Goal: Task Accomplishment & Management: Use online tool/utility

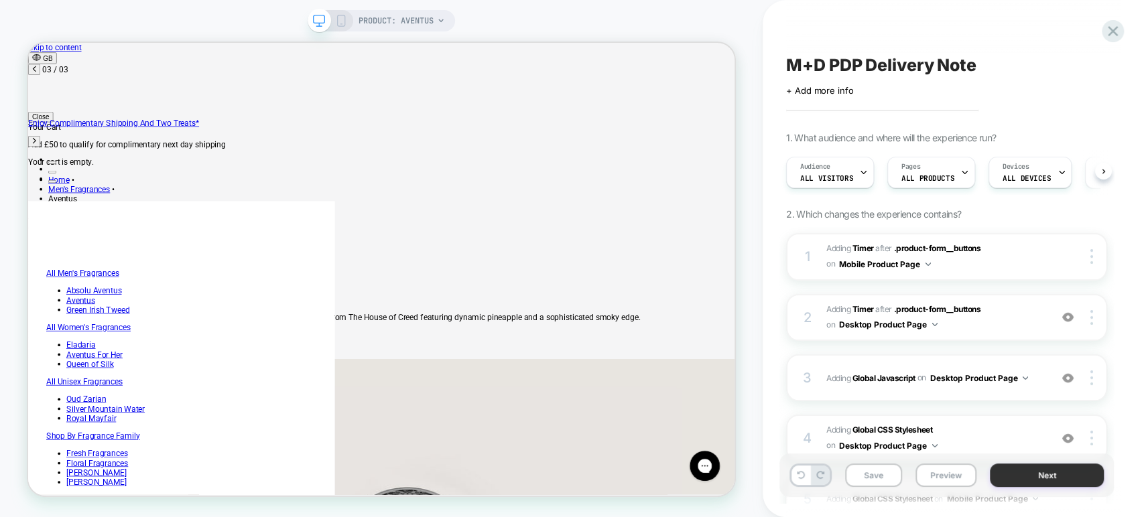
click at [1002, 475] on button "Next" at bounding box center [1047, 475] width 114 height 23
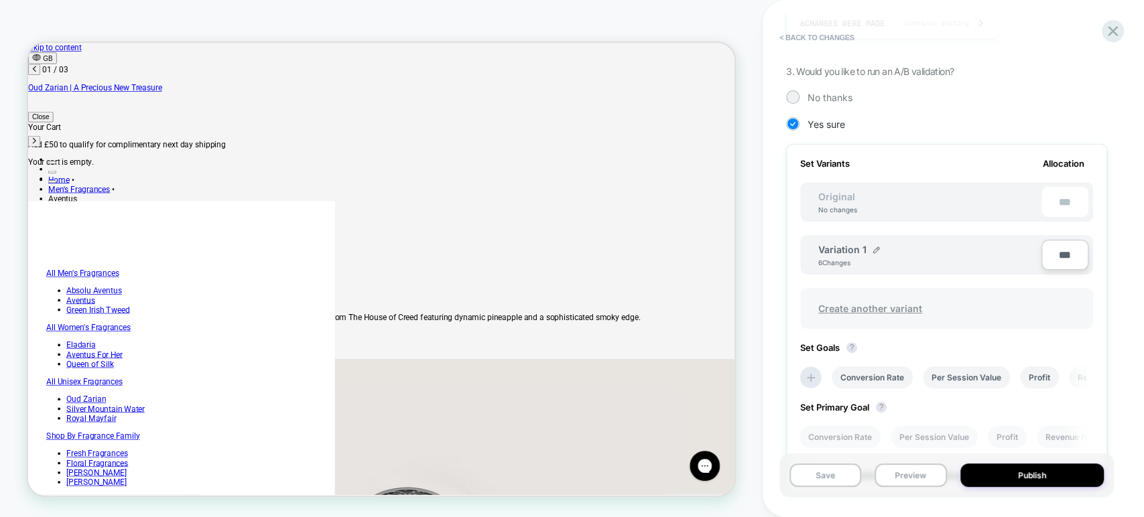
click at [892, 306] on span "Create another variant" at bounding box center [870, 308] width 131 height 31
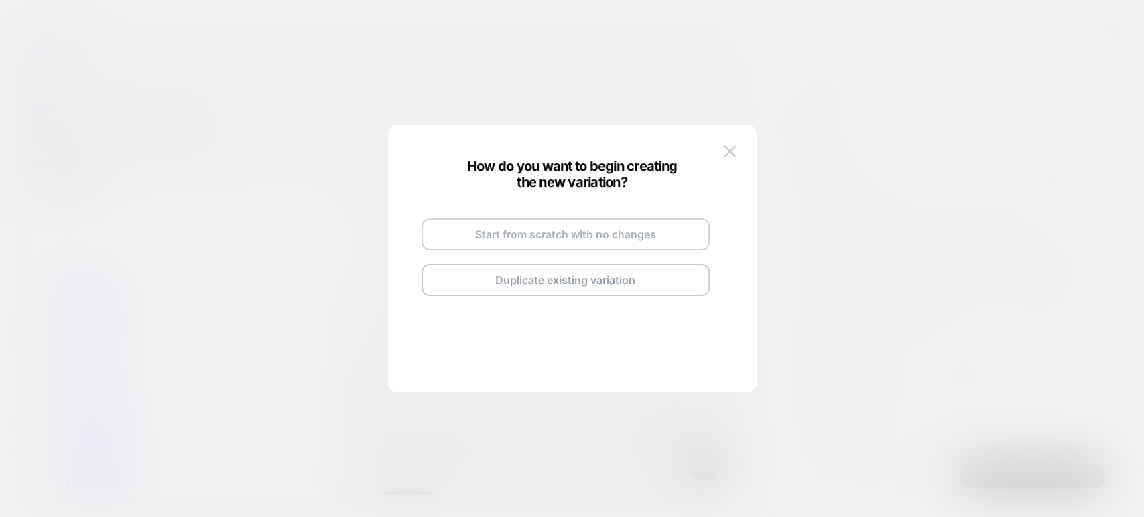
scroll to position [0, 482]
click at [520, 234] on button "Start from scratch with no changes" at bounding box center [566, 234] width 288 height 32
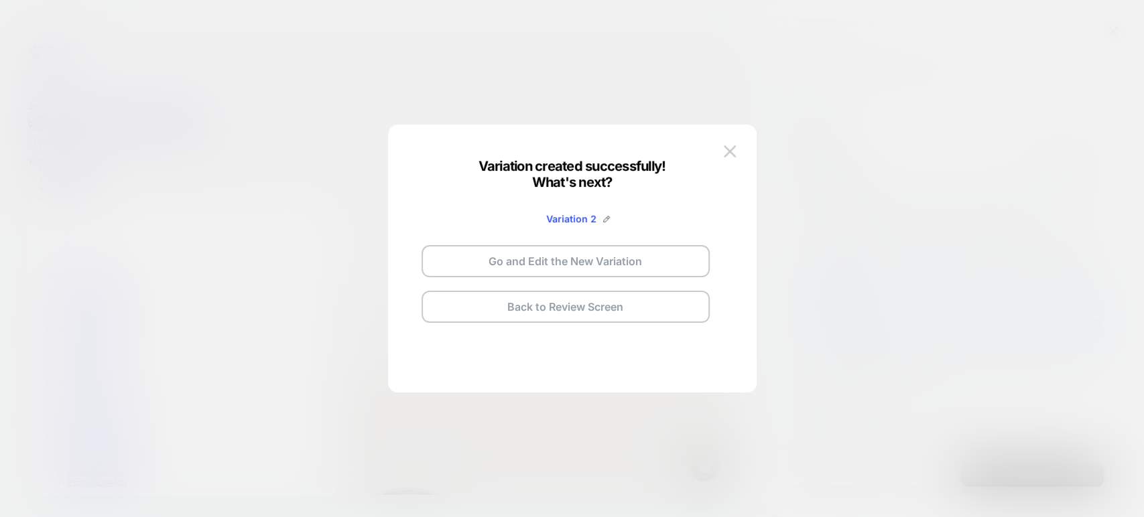
scroll to position [0, 964]
click at [605, 218] on img at bounding box center [606, 219] width 7 height 7
drag, startPoint x: 578, startPoint y: 220, endPoint x: 501, endPoint y: 223, distance: 77.1
click at [501, 223] on input "**********" at bounding box center [549, 219] width 97 height 26
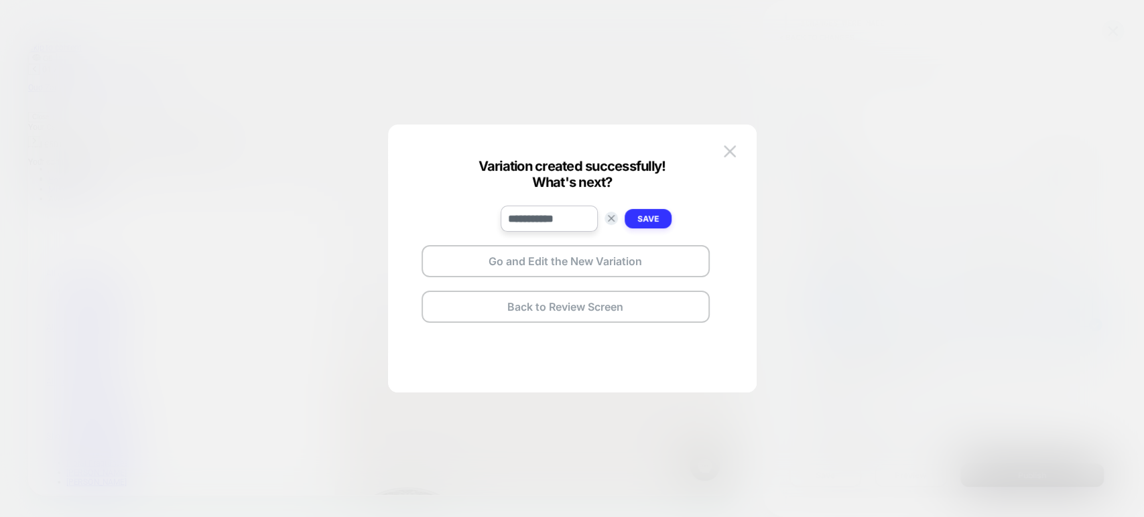
type input "**********"
click at [654, 214] on strong "Save" at bounding box center [647, 219] width 21 height 10
click at [588, 261] on button "Go and Edit the New Variation" at bounding box center [566, 261] width 288 height 32
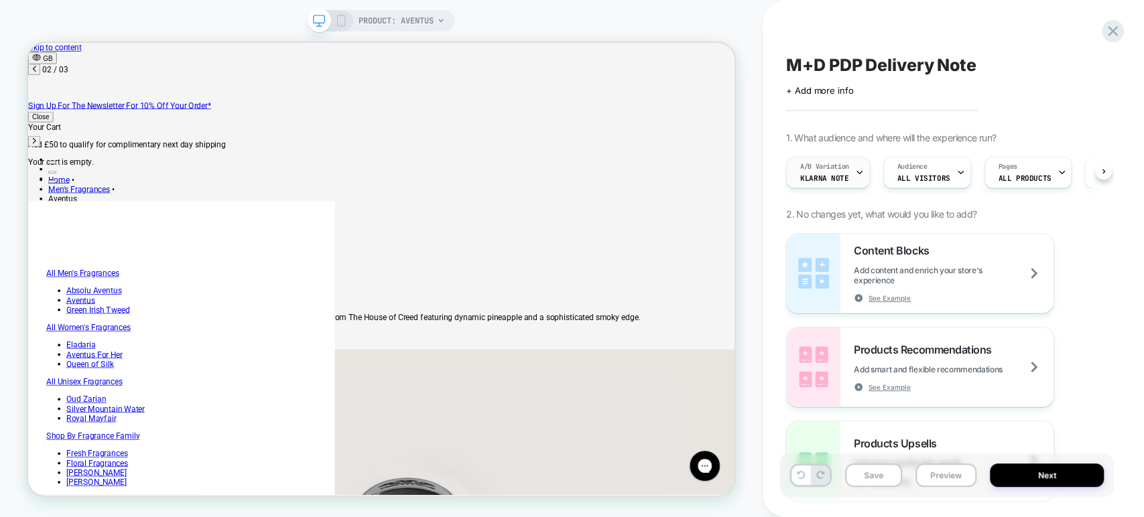
click at [814, 170] on span "A/B Variation" at bounding box center [824, 166] width 49 height 9
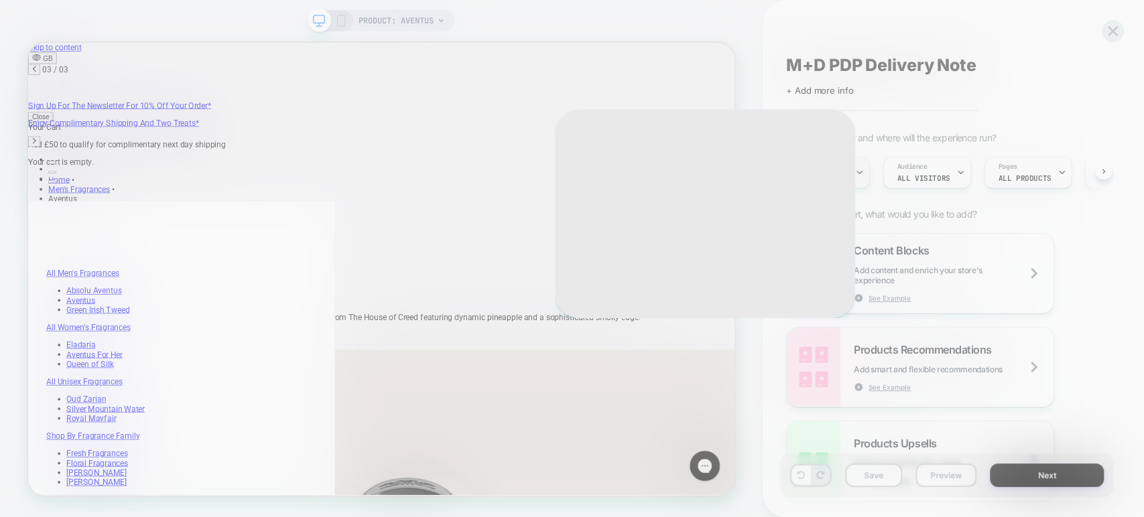
scroll to position [0, 964]
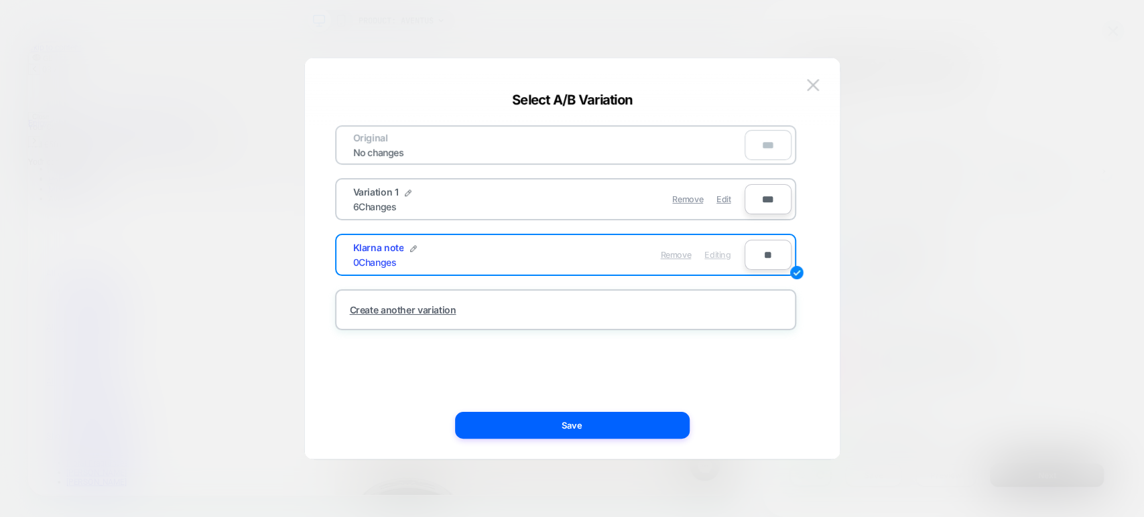
click at [674, 253] on span "Remove" at bounding box center [675, 255] width 31 height 10
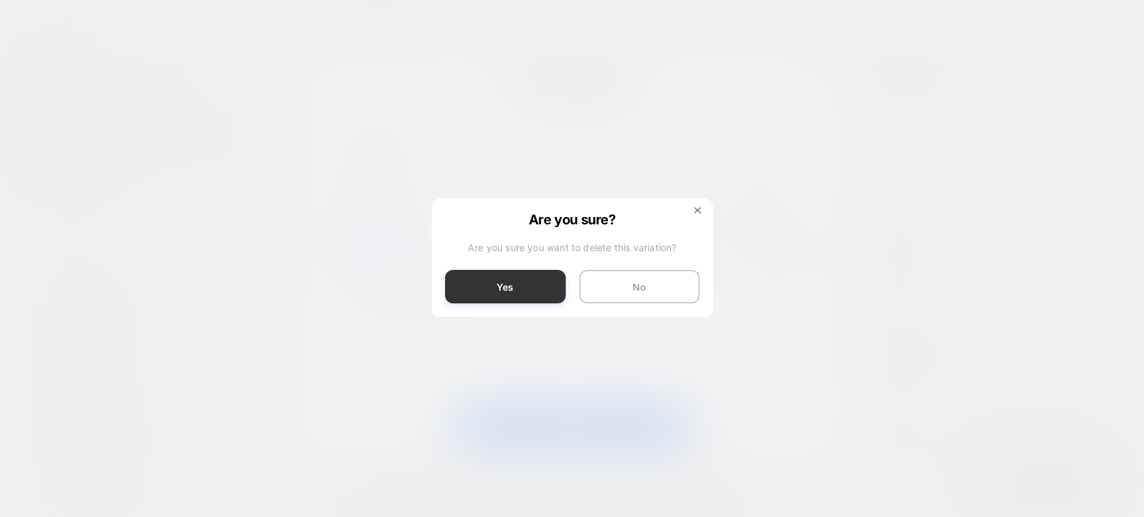
scroll to position [0, 0]
click at [544, 283] on button "Yes" at bounding box center [505, 287] width 121 height 34
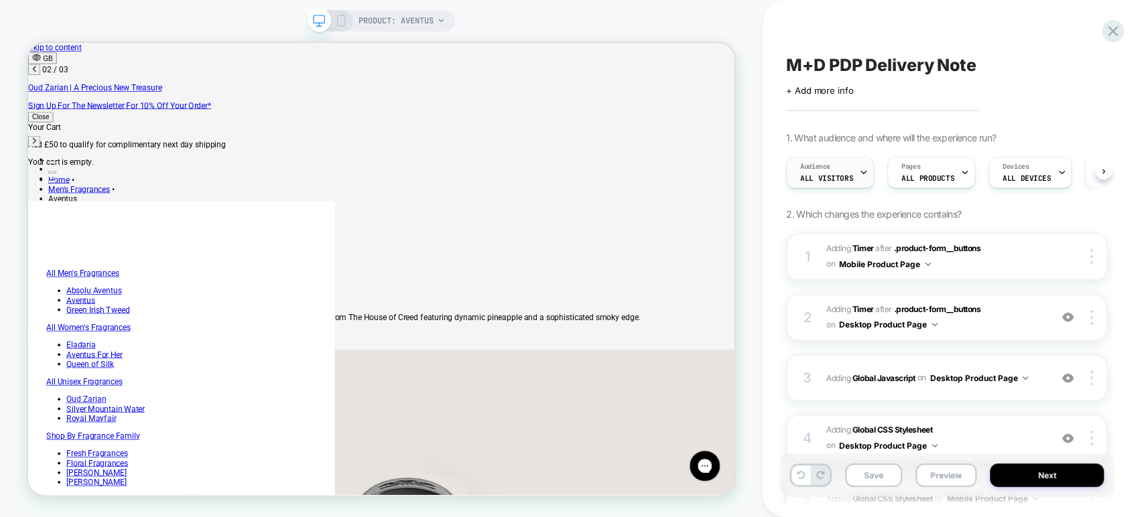
scroll to position [0, 482]
click at [1018, 477] on button "Next" at bounding box center [1047, 475] width 114 height 23
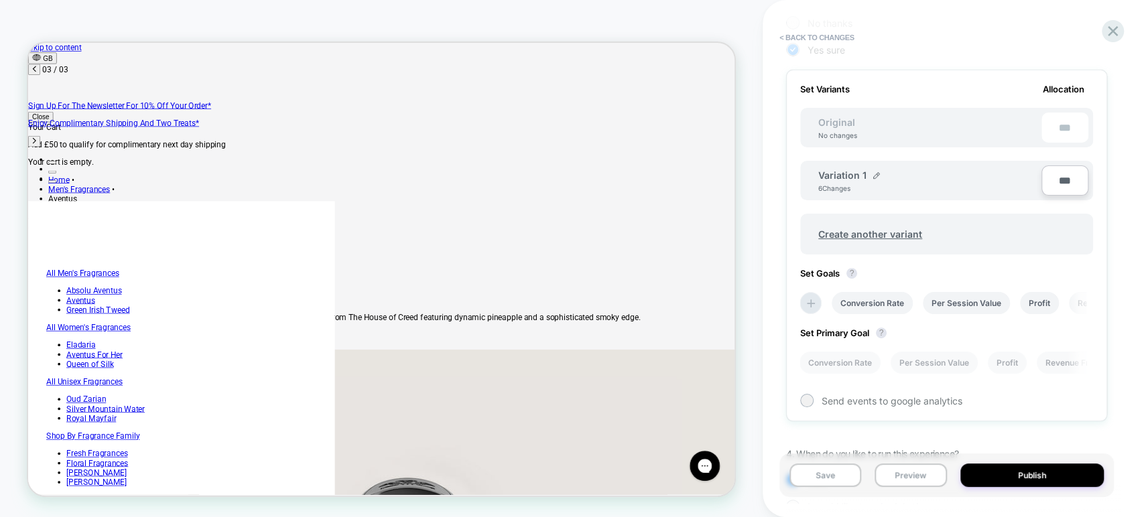
scroll to position [0, 964]
click at [885, 229] on span "Create another variant" at bounding box center [870, 233] width 131 height 31
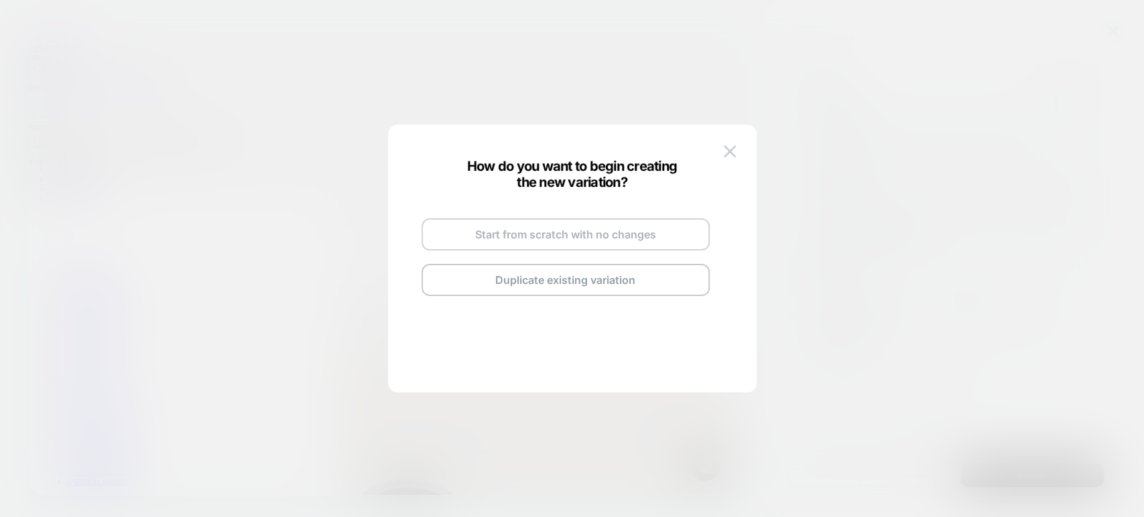
scroll to position [0, 0]
click at [722, 147] on button at bounding box center [730, 151] width 20 height 20
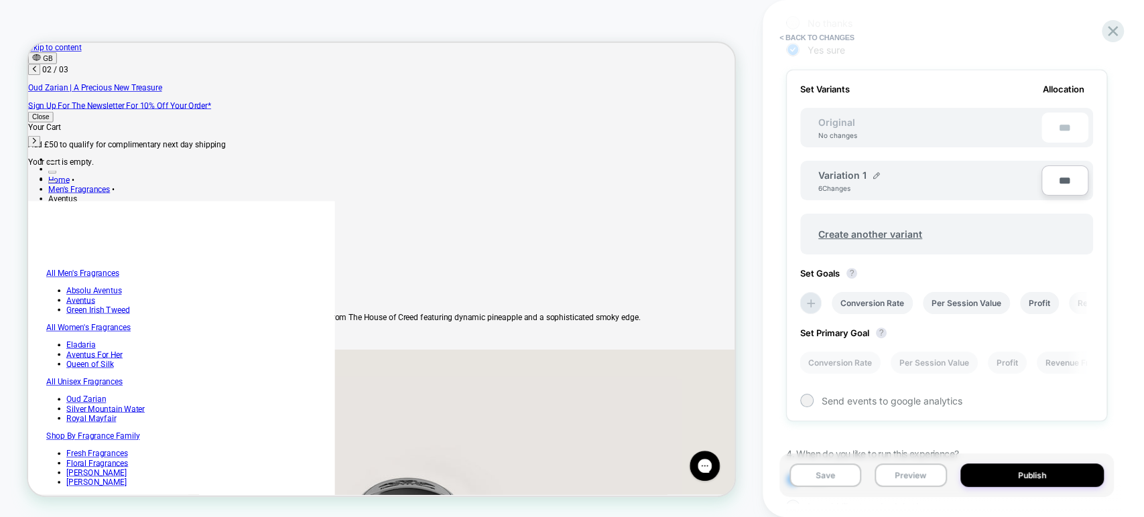
scroll to position [0, 482]
click at [834, 229] on span "Create another variant" at bounding box center [870, 233] width 131 height 31
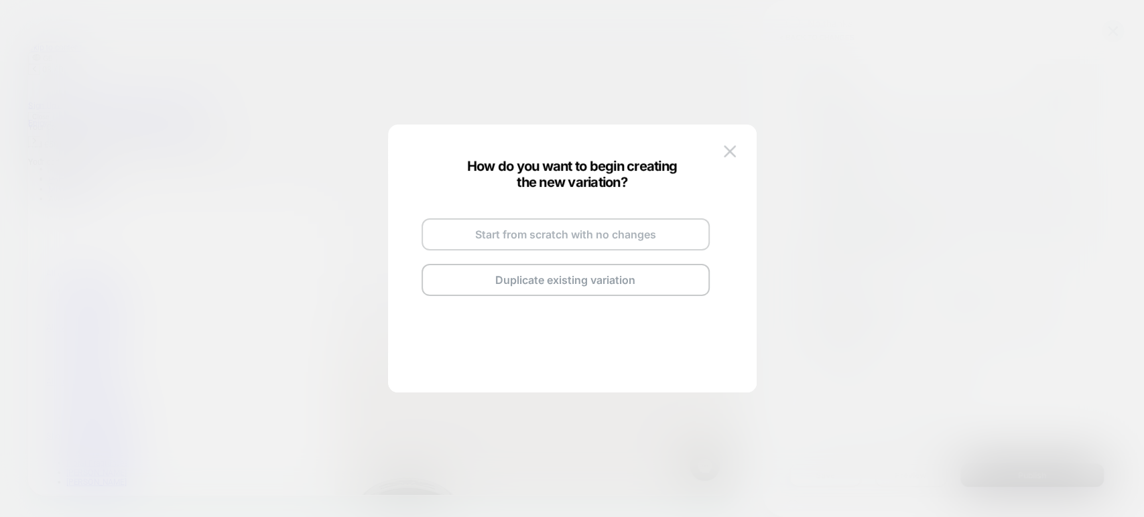
scroll to position [0, 964]
click at [536, 235] on button "Start from scratch with no changes" at bounding box center [566, 234] width 288 height 32
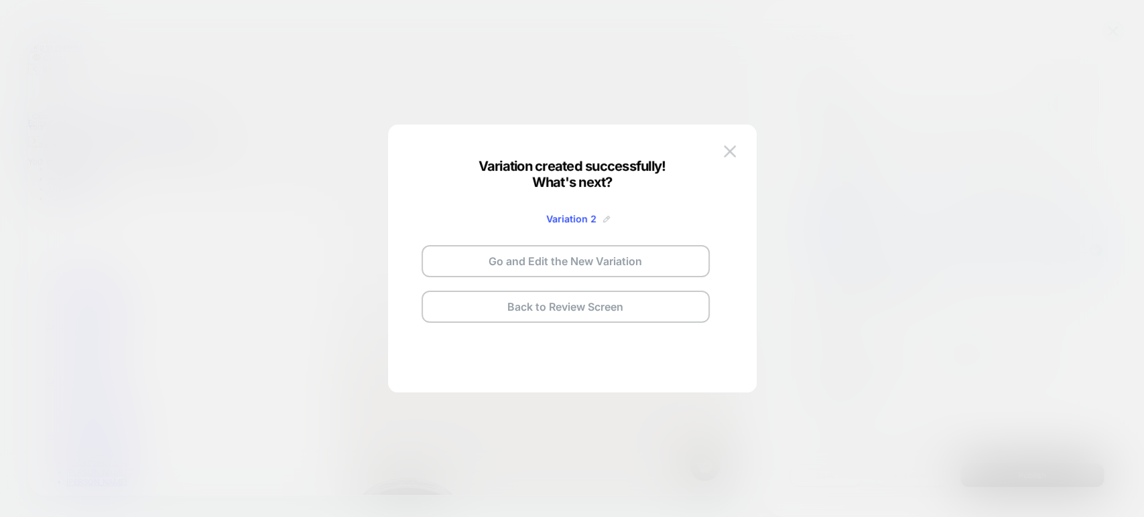
click at [607, 216] on img at bounding box center [606, 219] width 7 height 7
drag, startPoint x: 564, startPoint y: 218, endPoint x: 501, endPoint y: 217, distance: 63.7
click at [501, 217] on input "**********" at bounding box center [549, 219] width 97 height 26
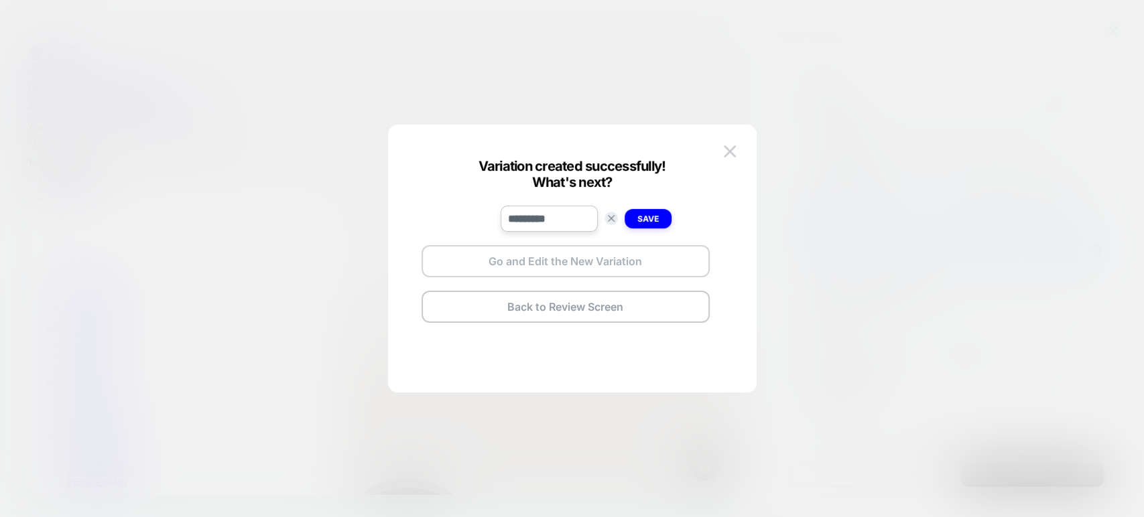
type input "*********"
click at [552, 259] on button "Go and Edit the New Variation" at bounding box center [566, 261] width 288 height 32
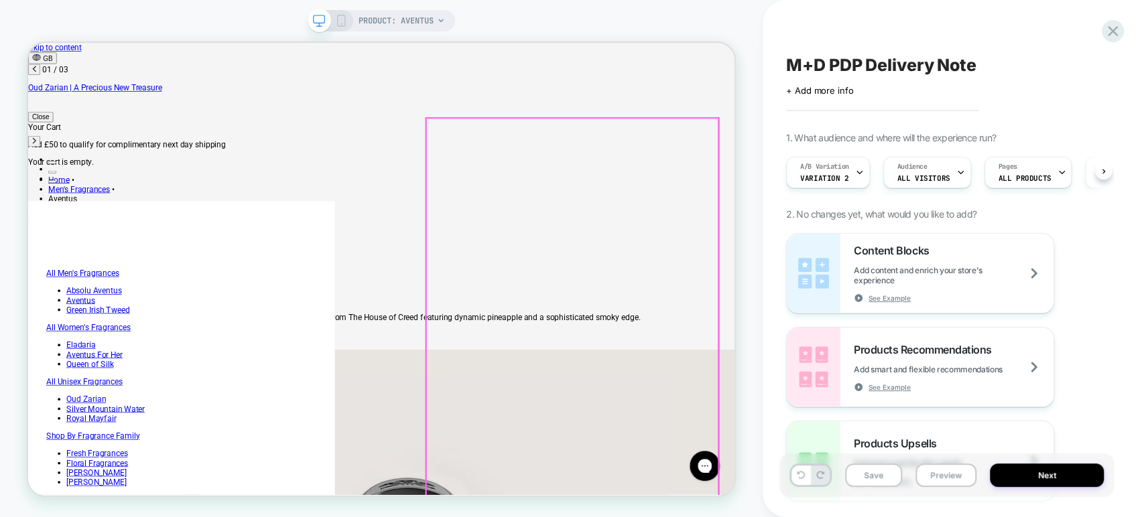
scroll to position [0, 0]
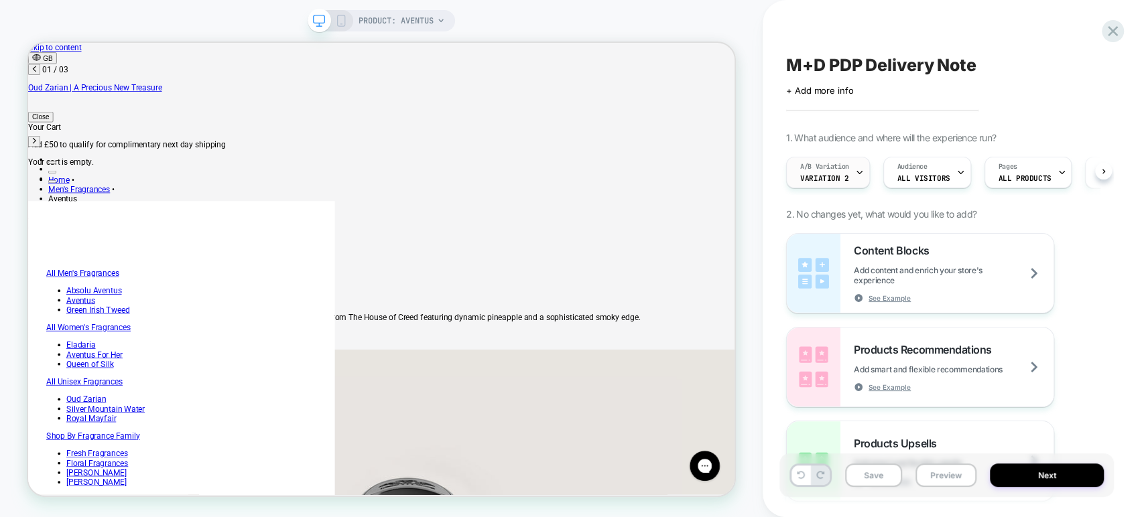
click at [840, 181] on span "Variation 2" at bounding box center [824, 178] width 48 height 9
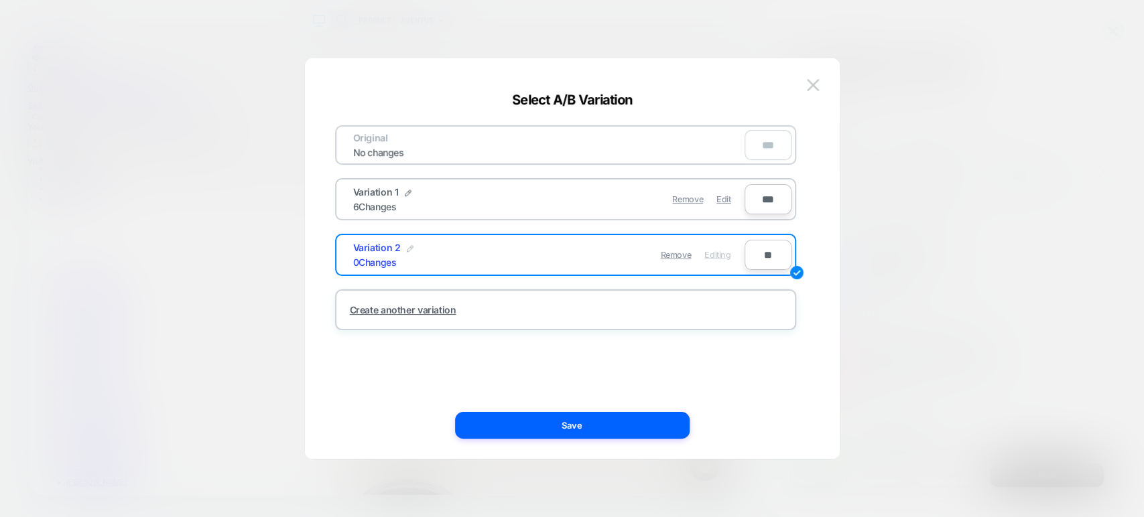
click at [407, 246] on img at bounding box center [410, 248] width 7 height 7
click at [411, 252] on input "**********" at bounding box center [401, 255] width 97 height 26
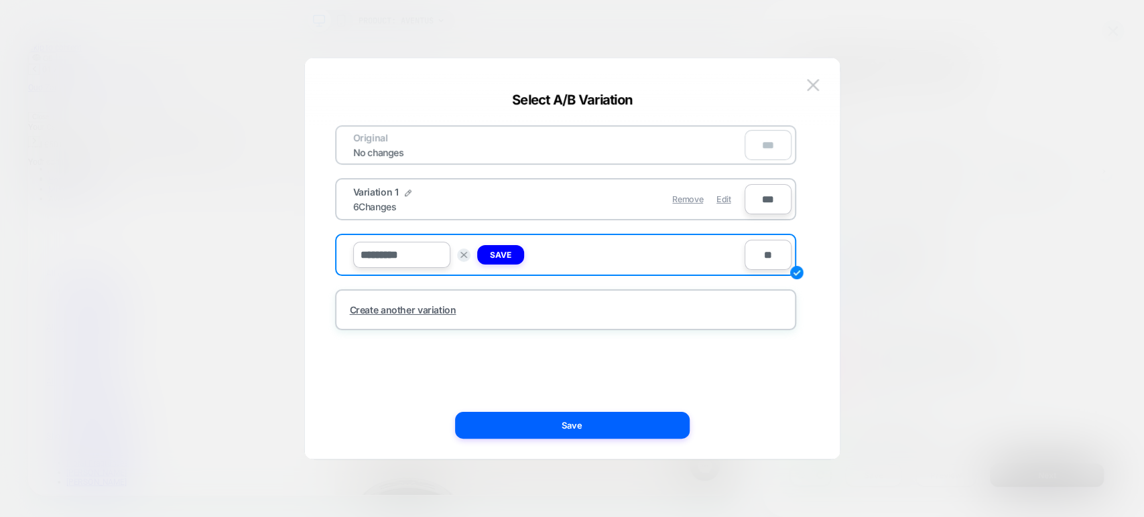
scroll to position [0, 0]
type input "*********"
click at [497, 260] on button "Save" at bounding box center [500, 254] width 47 height 19
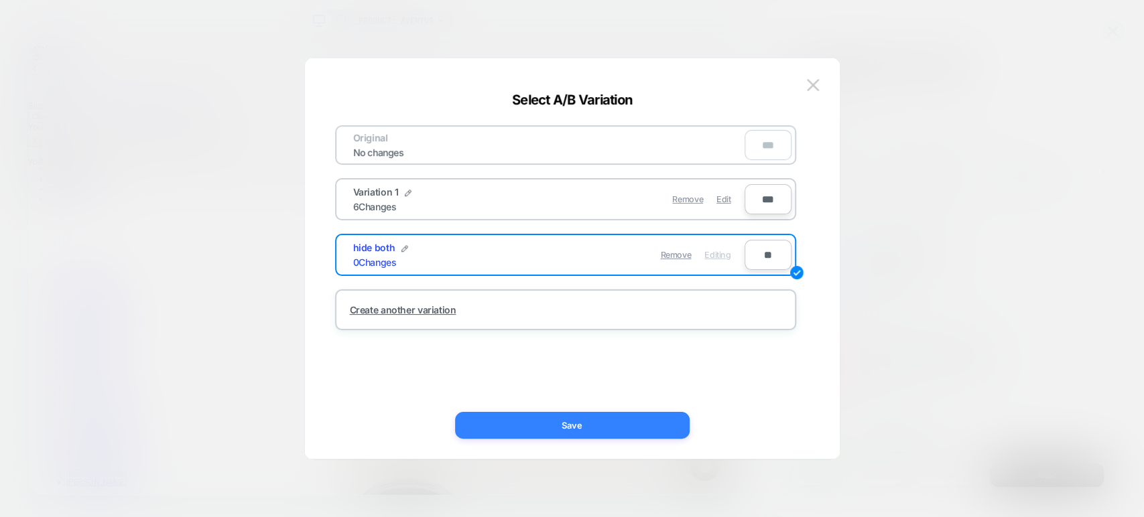
click at [611, 426] on button "Save" at bounding box center [572, 425] width 235 height 27
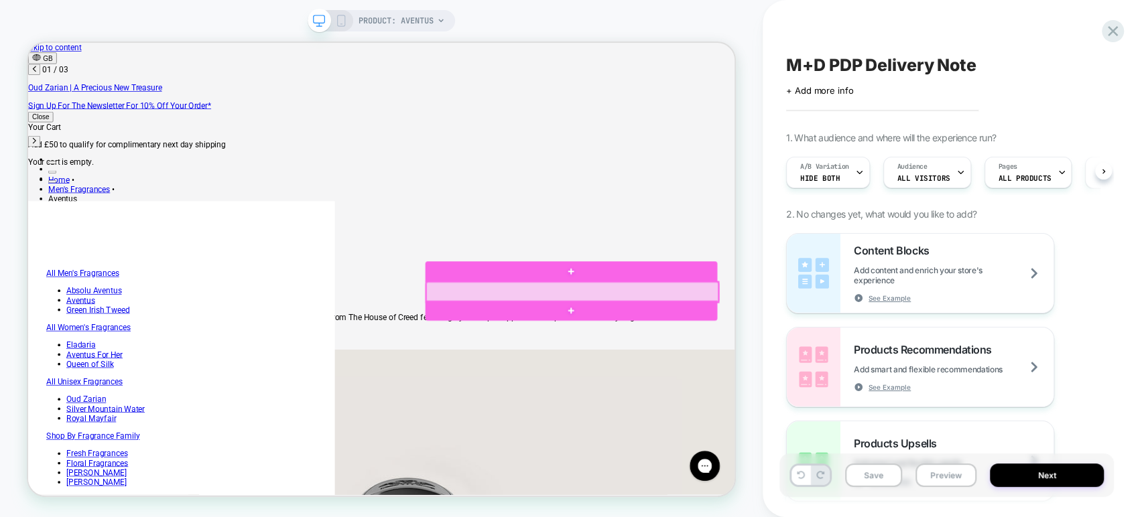
scroll to position [0, 0]
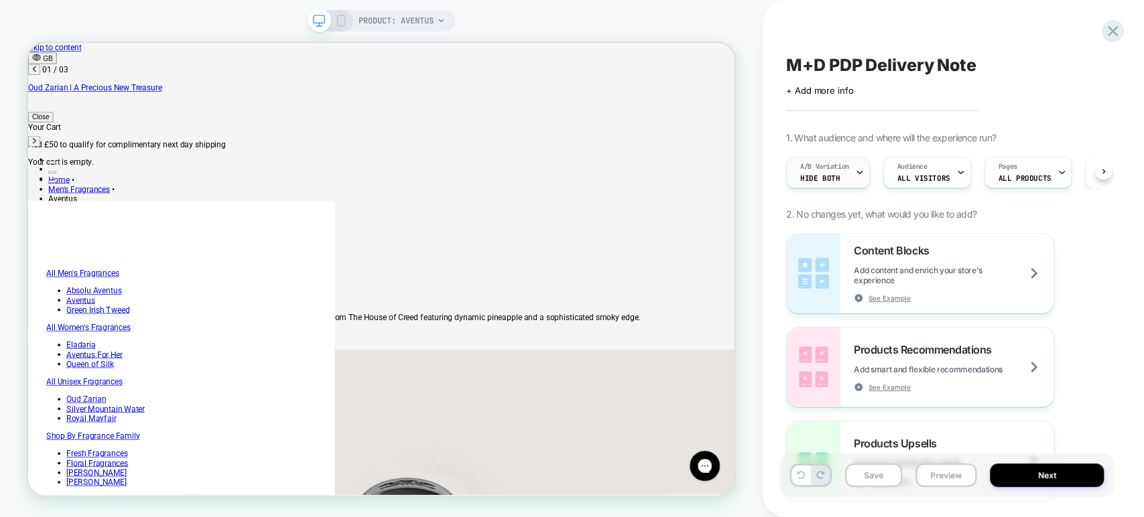
click at [849, 181] on div "A/B Variation hide both" at bounding box center [825, 172] width 76 height 30
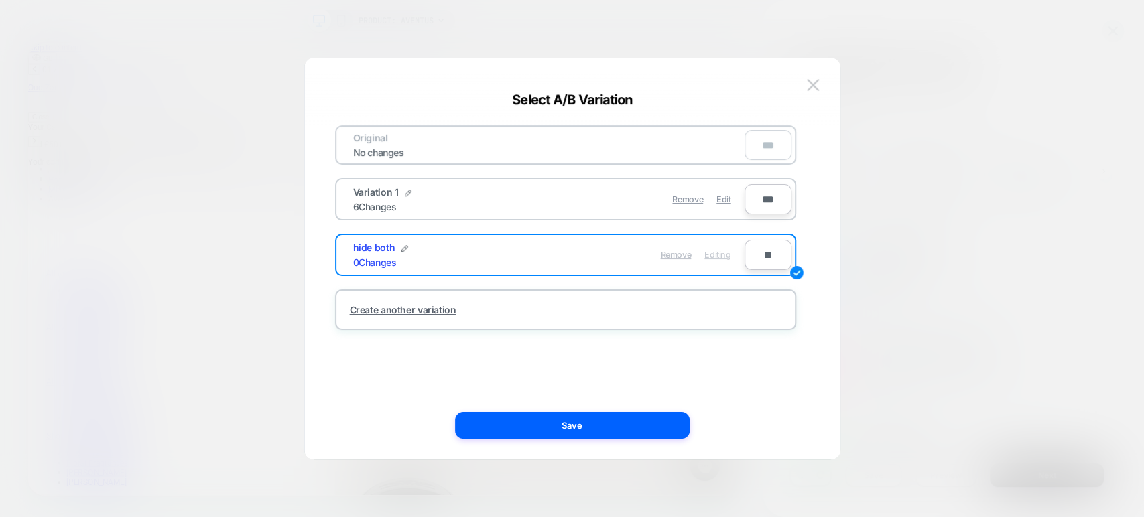
click at [674, 253] on span "Remove" at bounding box center [675, 255] width 31 height 10
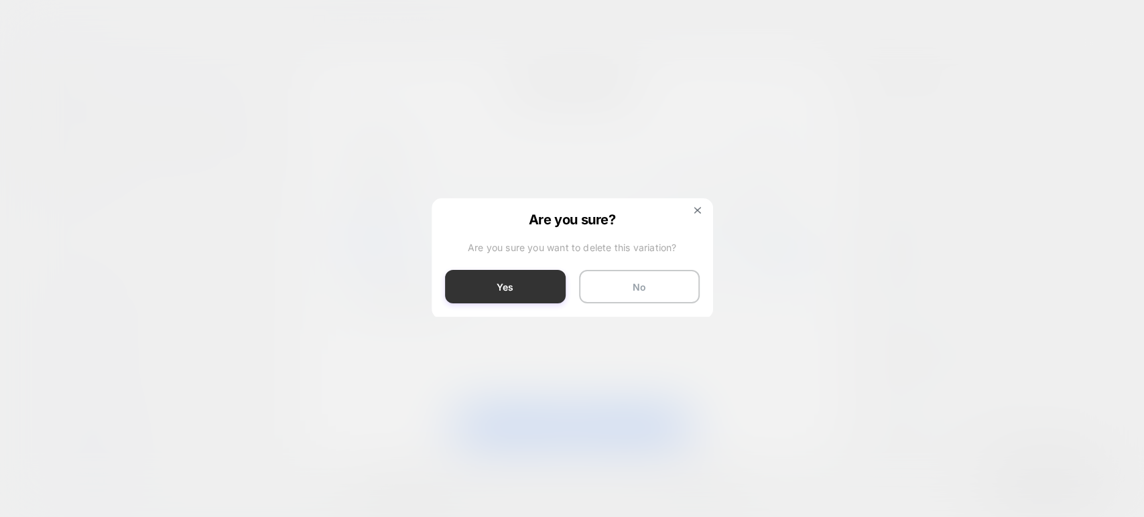
scroll to position [0, 482]
click at [529, 288] on button "Yes" at bounding box center [505, 287] width 121 height 34
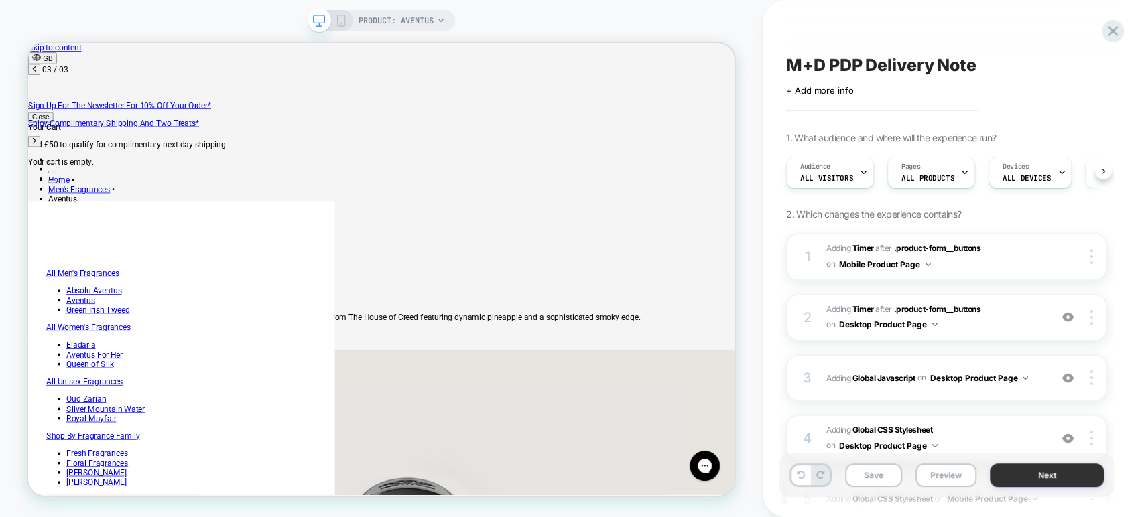
scroll to position [0, 964]
click at [999, 476] on button "Next" at bounding box center [1047, 475] width 114 height 23
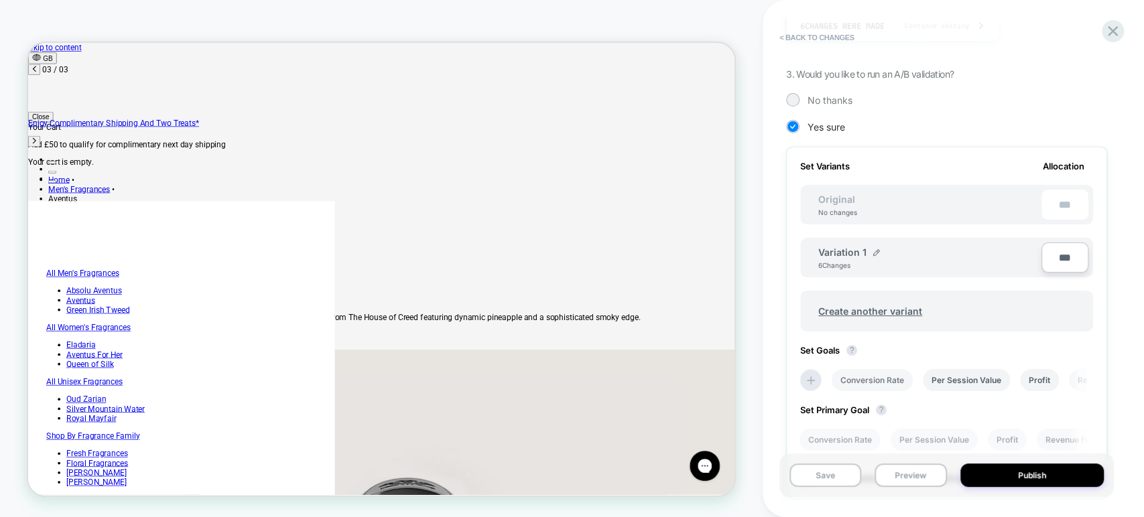
scroll to position [298, 0]
click at [870, 312] on span "Create another variant" at bounding box center [870, 308] width 131 height 31
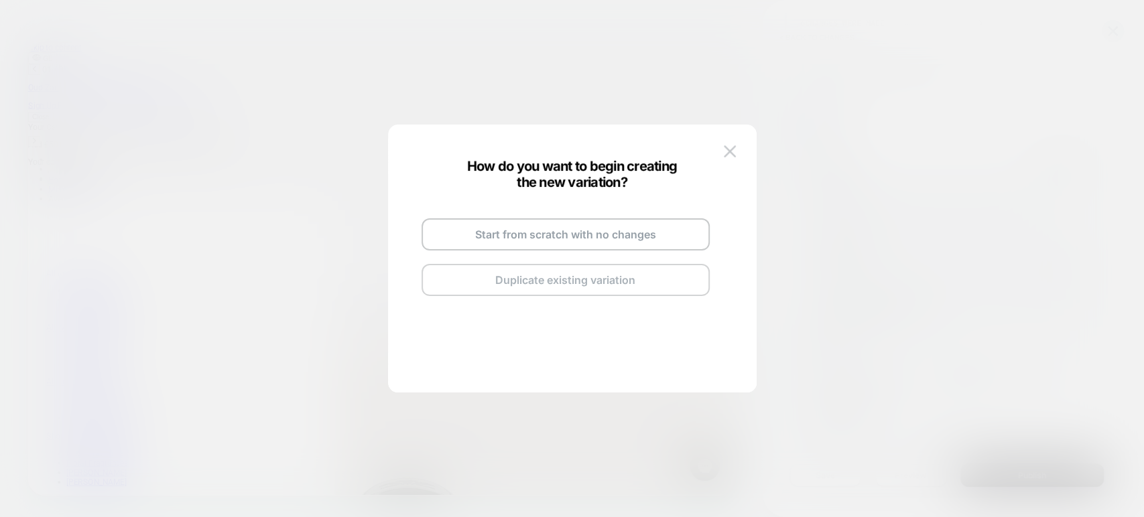
scroll to position [0, 0]
click at [588, 277] on button "Duplicate existing variation" at bounding box center [566, 280] width 288 height 32
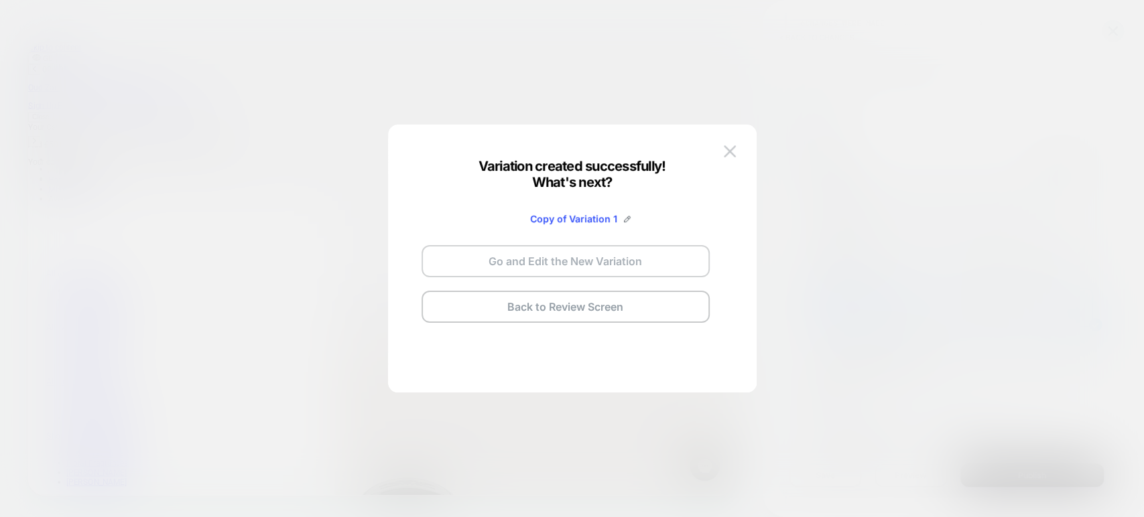
scroll to position [0, 482]
click at [622, 216] on div "Copy of Variation 1" at bounding box center [580, 218] width 101 height 11
click at [605, 216] on span "Copy of Variation 1" at bounding box center [573, 218] width 87 height 11
click at [624, 218] on img at bounding box center [627, 219] width 7 height 7
click at [568, 223] on input "**********" at bounding box center [549, 219] width 97 height 26
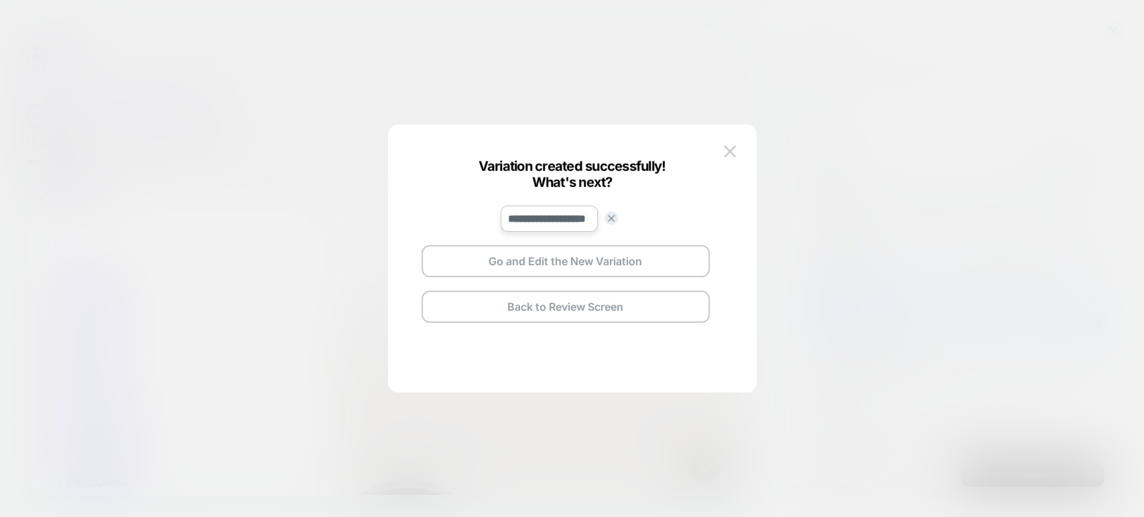
click at [568, 223] on input "**********" at bounding box center [549, 219] width 97 height 26
type input "*********"
click at [641, 218] on strong "Save" at bounding box center [647, 219] width 21 height 10
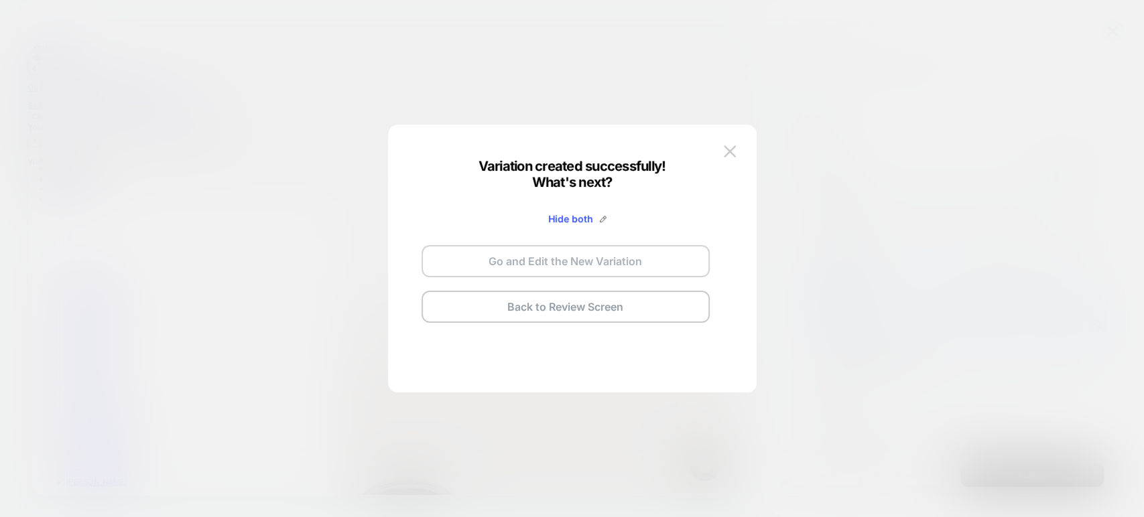
scroll to position [0, 0]
click at [603, 255] on button "Go and Edit the New Variation" at bounding box center [566, 261] width 288 height 32
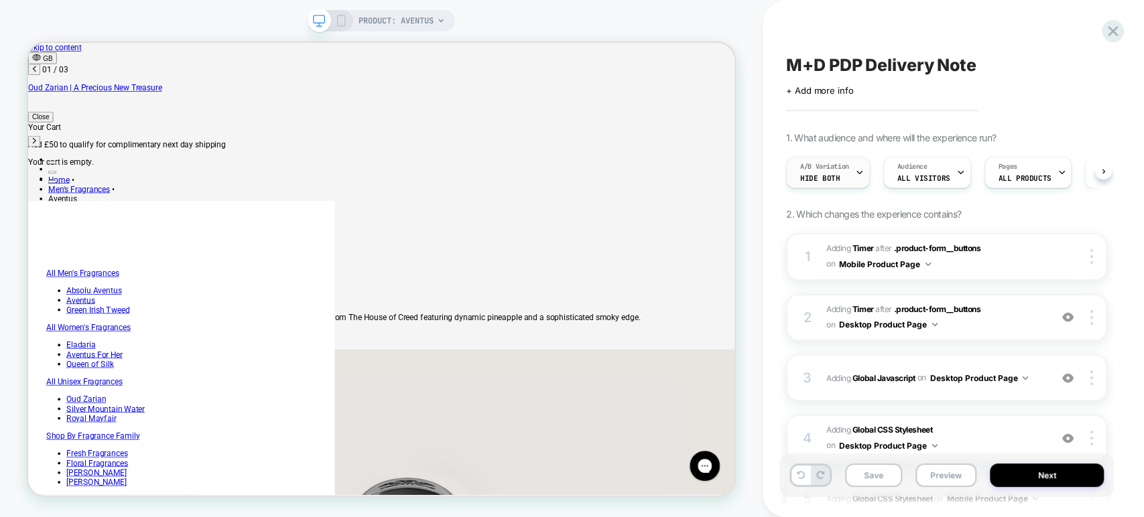
click at [835, 181] on span "Hide both" at bounding box center [820, 178] width 40 height 9
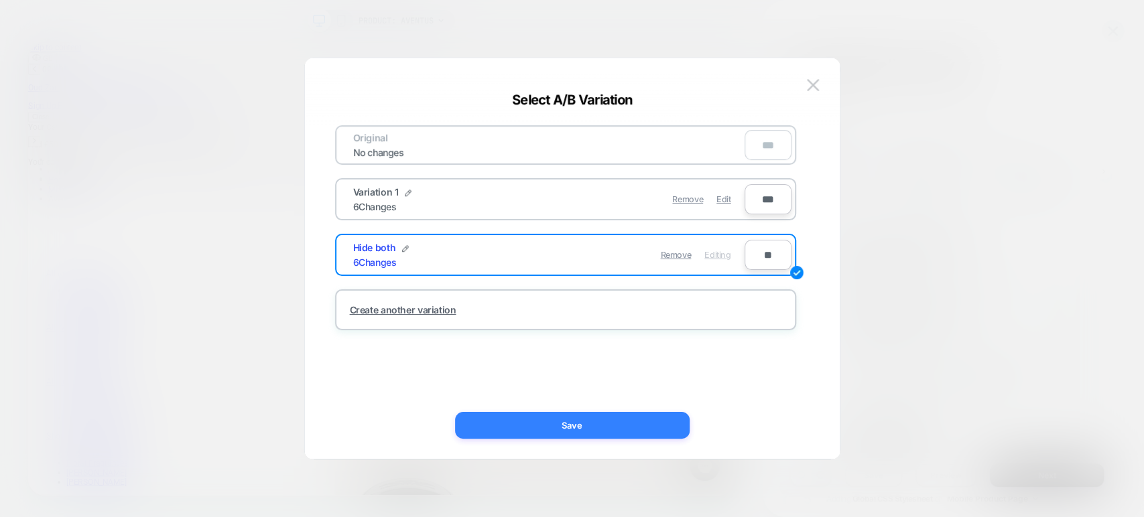
scroll to position [0, 482]
drag, startPoint x: 648, startPoint y: 419, endPoint x: 828, endPoint y: 503, distance: 198.8
click at [648, 420] on button "Save" at bounding box center [572, 425] width 235 height 27
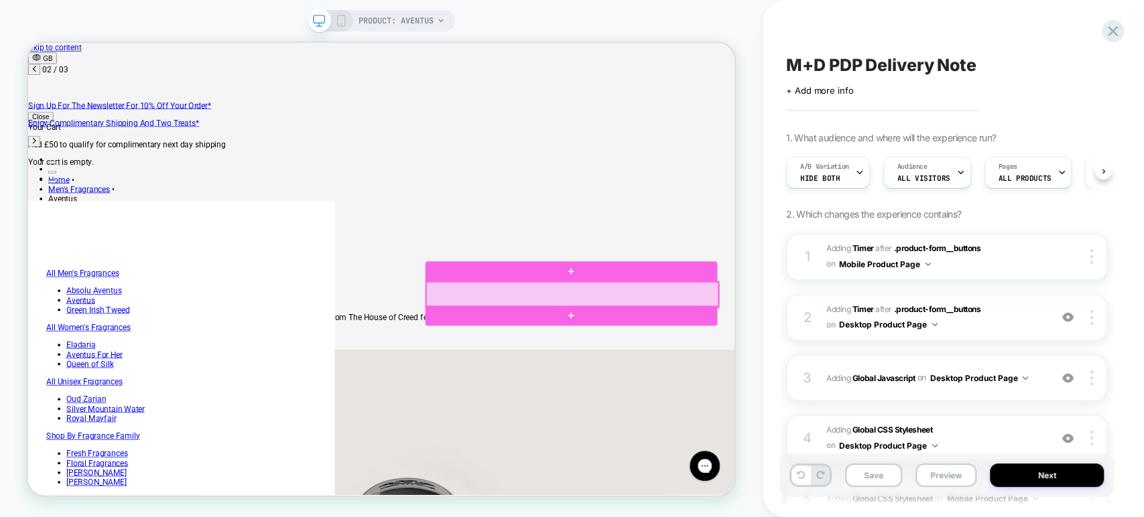
click at [918, 381] on div at bounding box center [753, 379] width 389 height 34
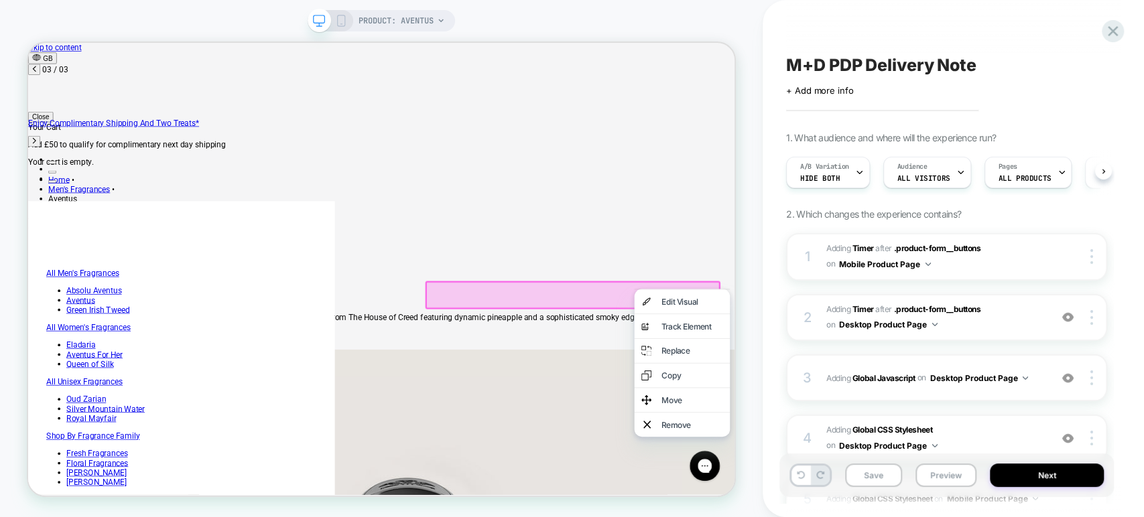
scroll to position [0, 964]
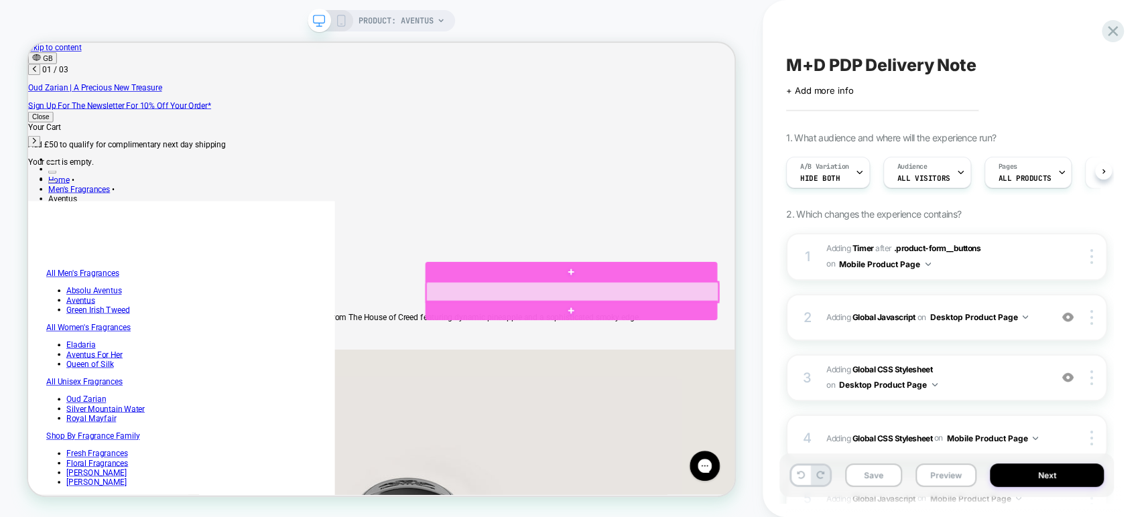
scroll to position [0, 27]
click at [859, 372] on div at bounding box center [753, 375] width 389 height 27
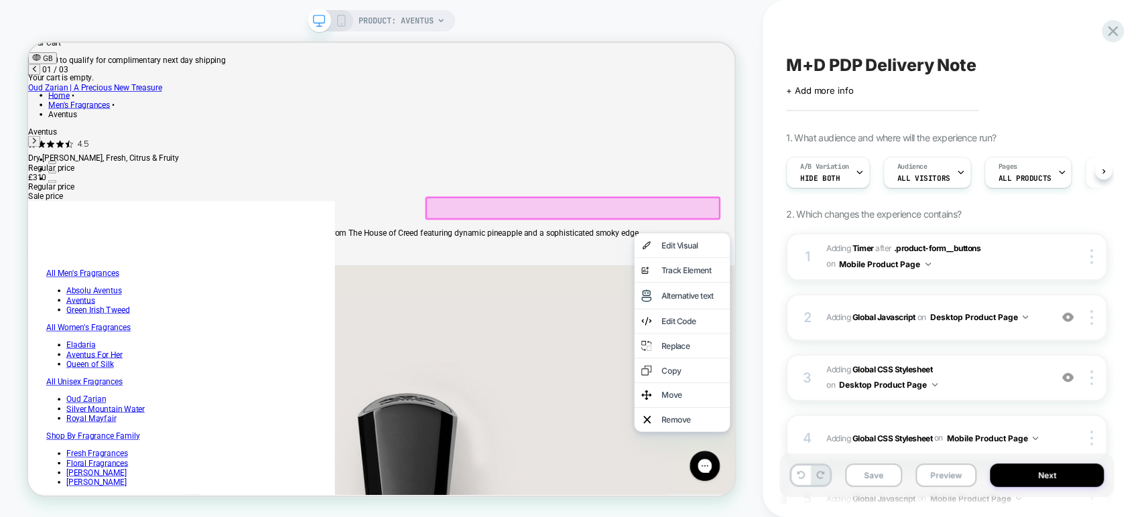
scroll to position [149, 0]
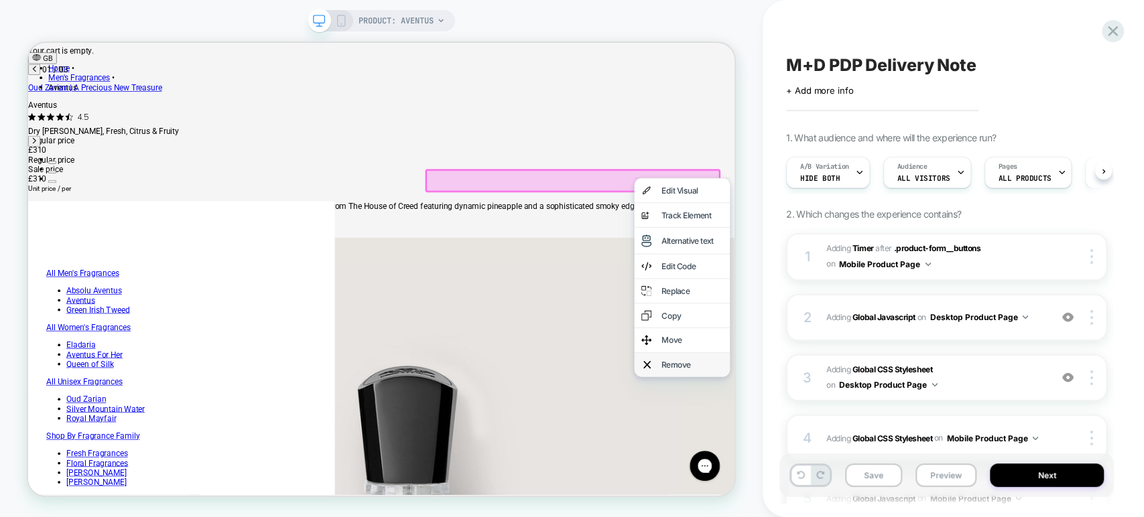
click at [908, 479] on div "Remove" at bounding box center [914, 472] width 82 height 13
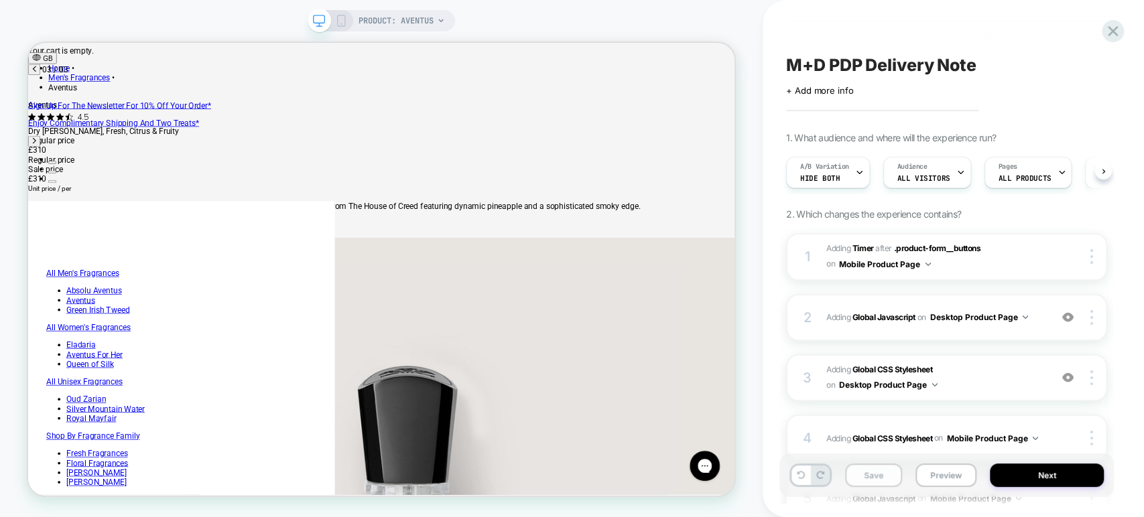
scroll to position [0, 964]
click at [873, 481] on button "Save" at bounding box center [873, 475] width 57 height 23
click at [944, 470] on button "Preview" at bounding box center [945, 475] width 61 height 23
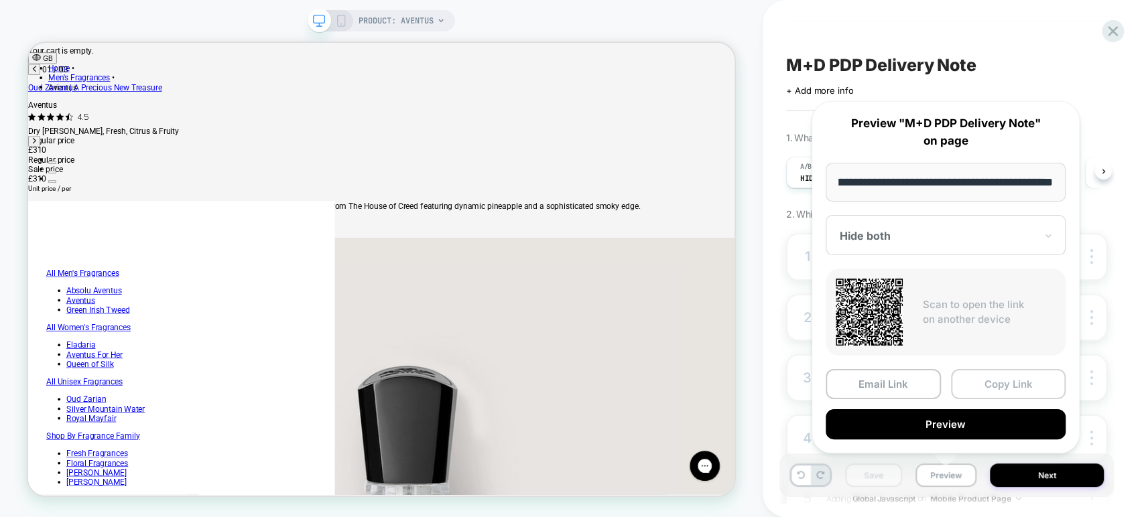
scroll to position [0, 0]
click at [987, 381] on button "Copy Link" at bounding box center [1008, 384] width 115 height 30
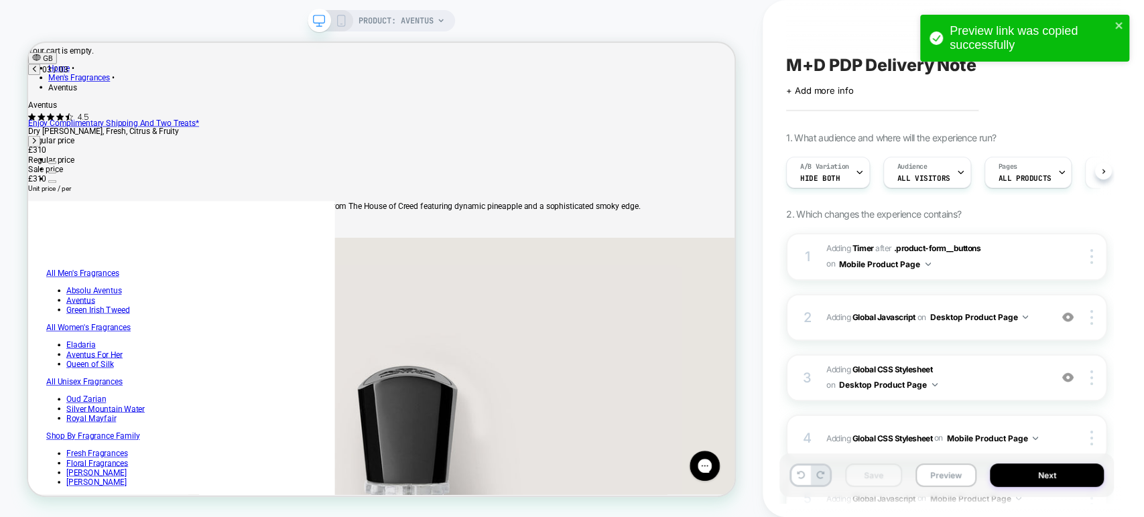
scroll to position [0, 964]
click at [345, 20] on icon at bounding box center [341, 21] width 12 height 12
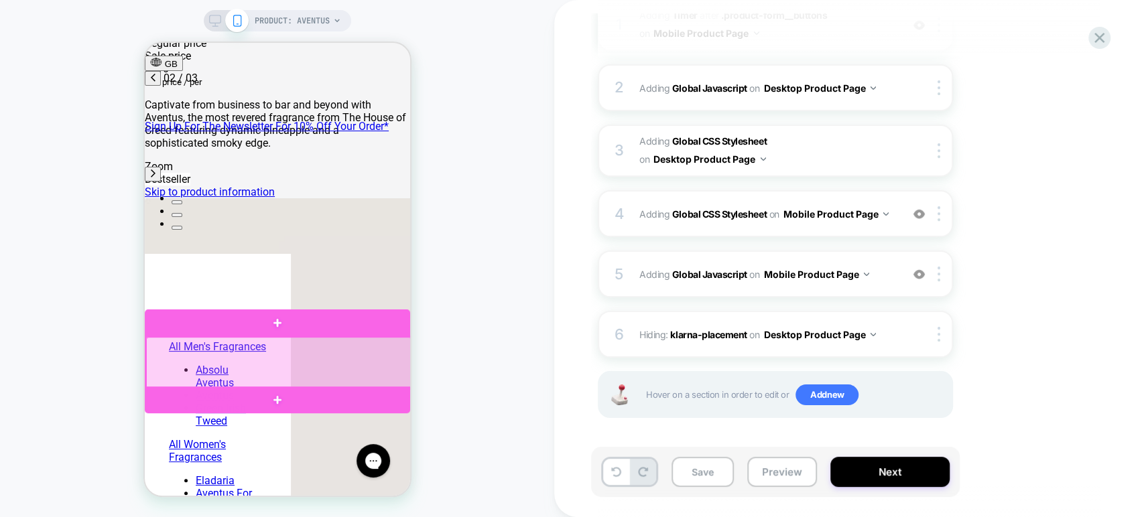
click at [366, 357] on div at bounding box center [277, 363] width 265 height 52
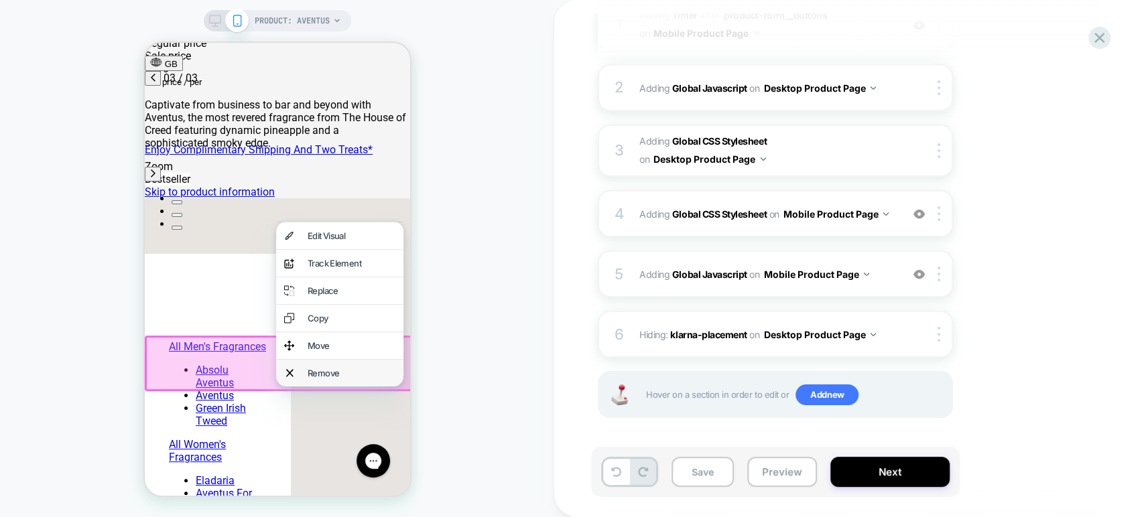
click at [359, 379] on div "Remove" at bounding box center [351, 373] width 88 height 11
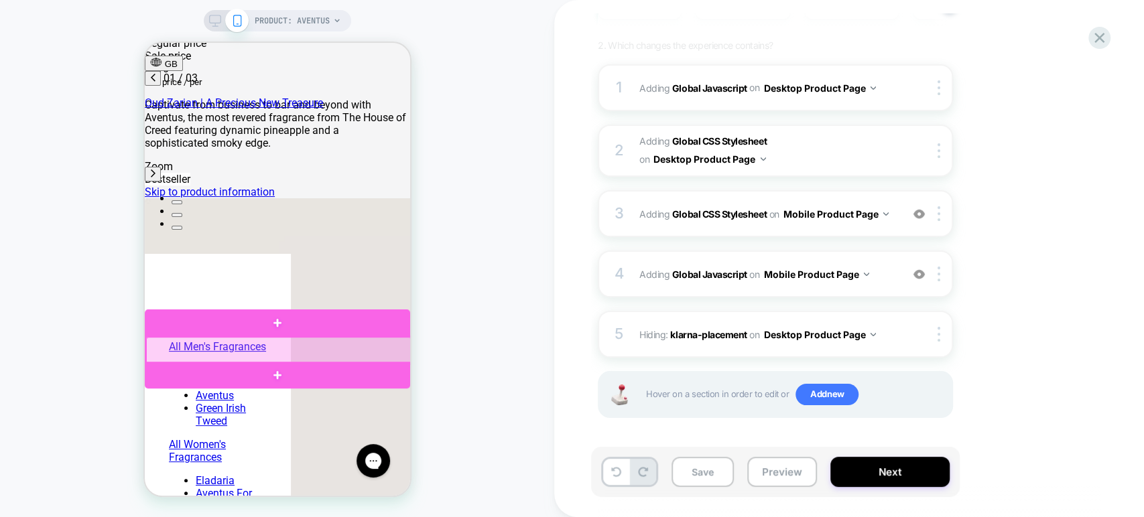
click at [388, 340] on div at bounding box center [277, 350] width 265 height 27
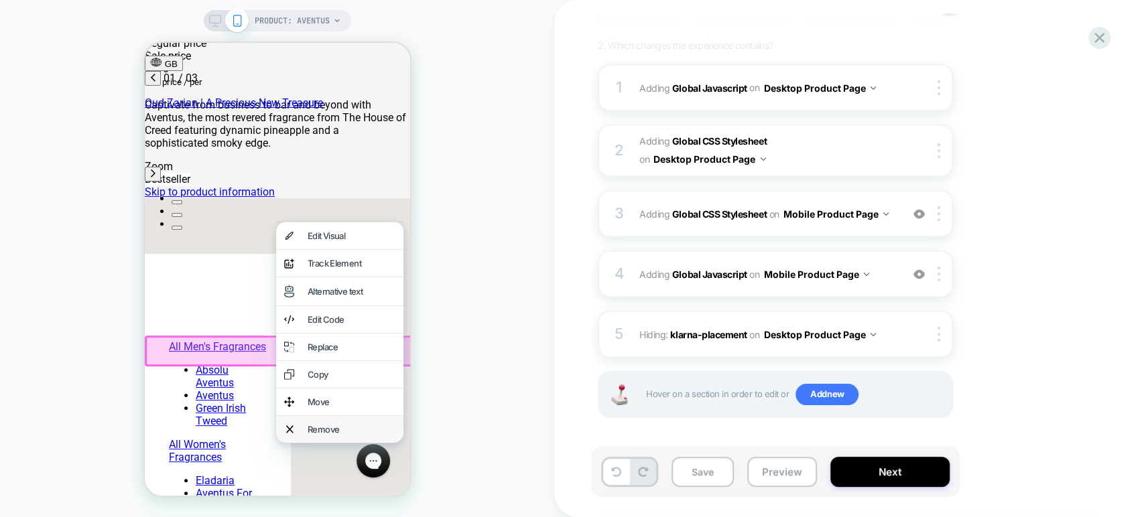
click at [343, 435] on div "Remove" at bounding box center [351, 429] width 88 height 11
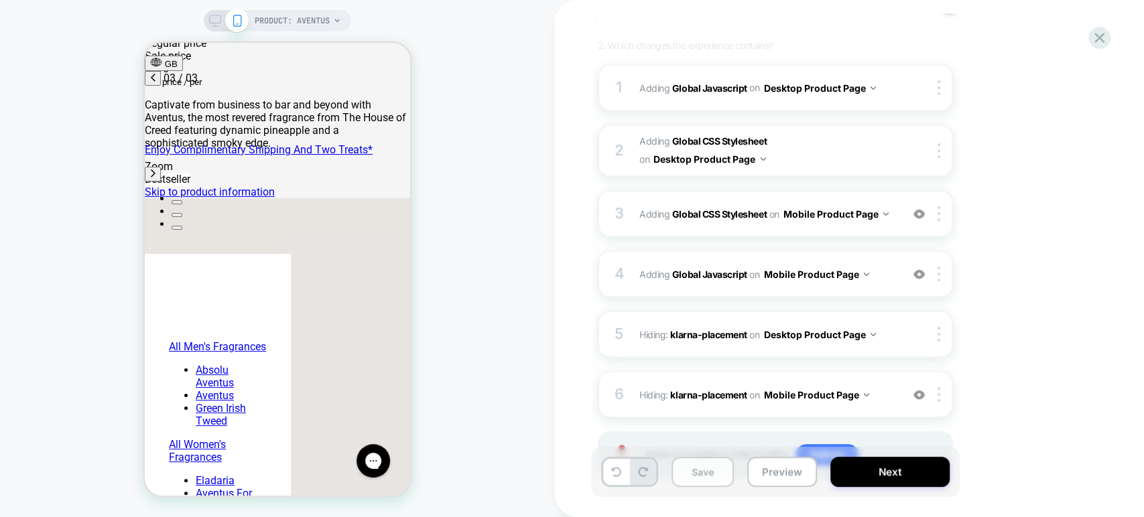
click at [706, 479] on button "Save" at bounding box center [703, 472] width 62 height 30
click at [783, 470] on button "Preview" at bounding box center [782, 472] width 70 height 30
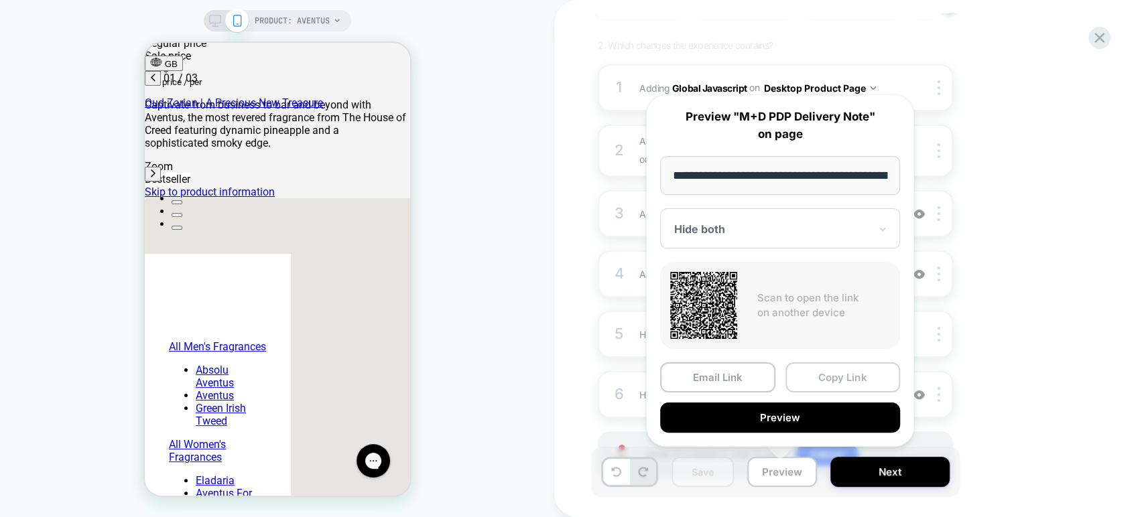
click at [830, 377] on button "Copy Link" at bounding box center [842, 378] width 115 height 30
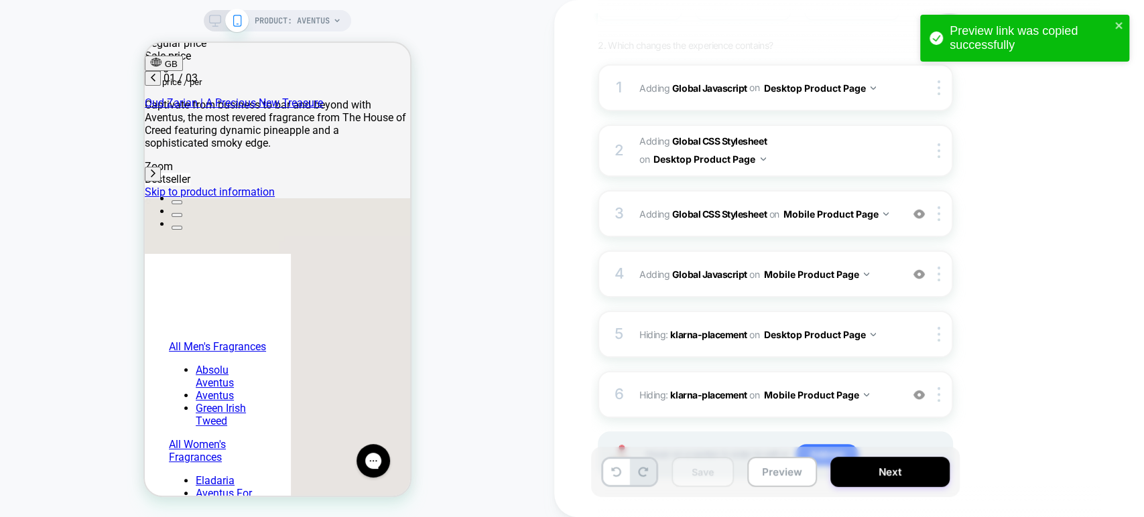
click at [1011, 317] on div "1. What audience and where will the experience run? A/B Variation Hide both Aud…" at bounding box center [842, 237] width 489 height 549
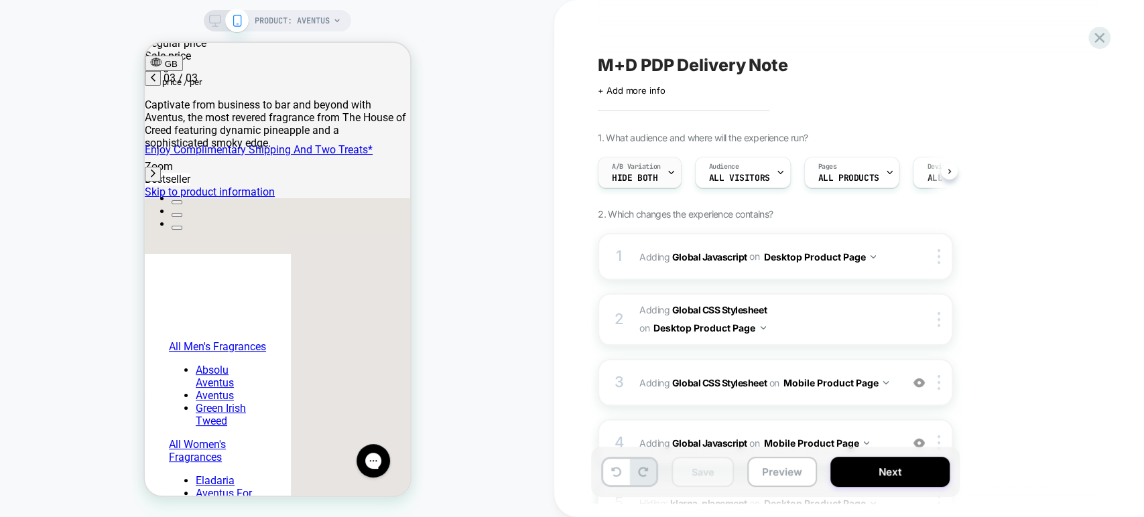
click at [654, 177] on span "Hide both" at bounding box center [635, 178] width 46 height 9
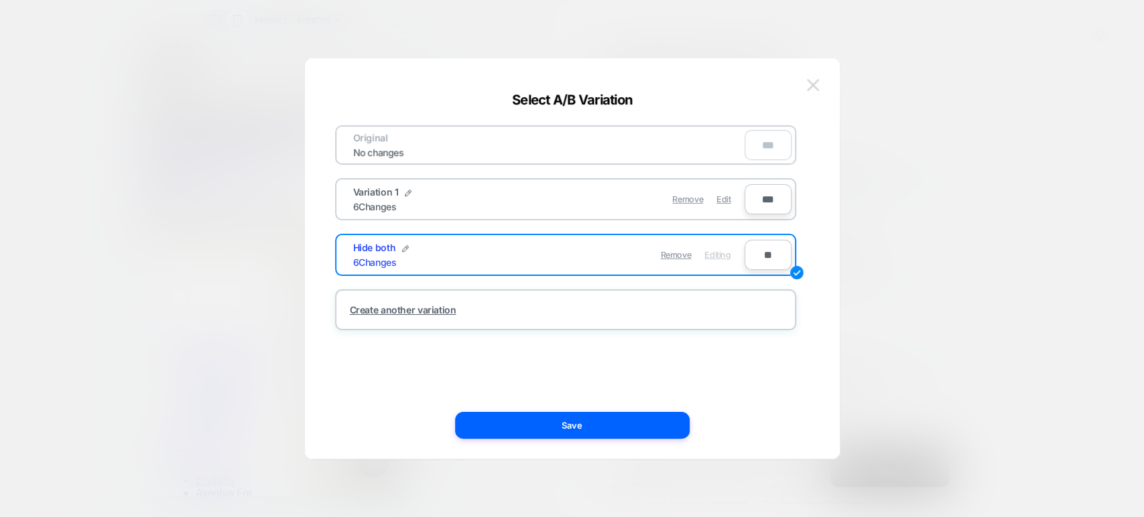
click at [818, 79] on img at bounding box center [813, 84] width 12 height 11
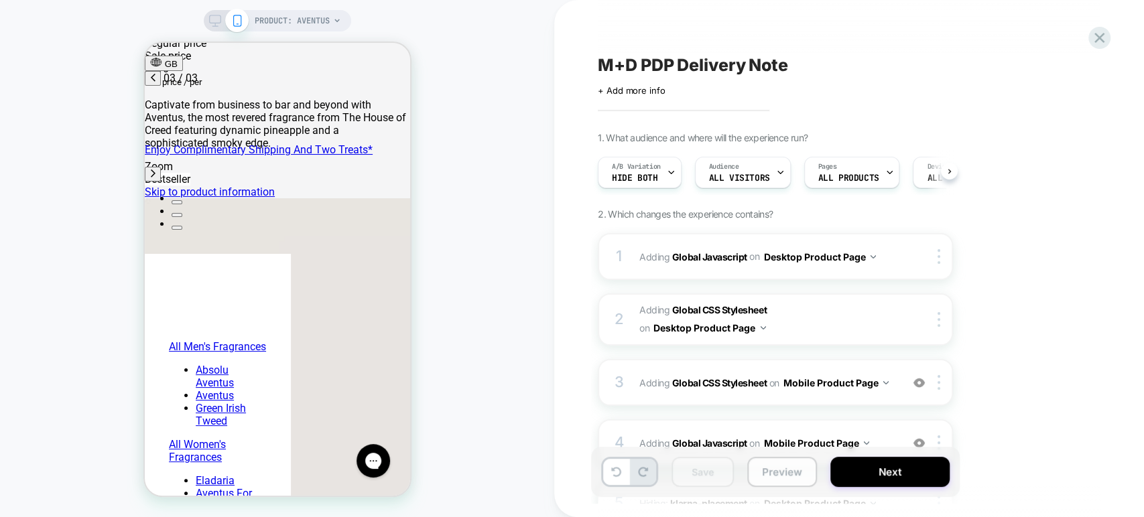
click at [781, 476] on button "Preview" at bounding box center [782, 472] width 70 height 30
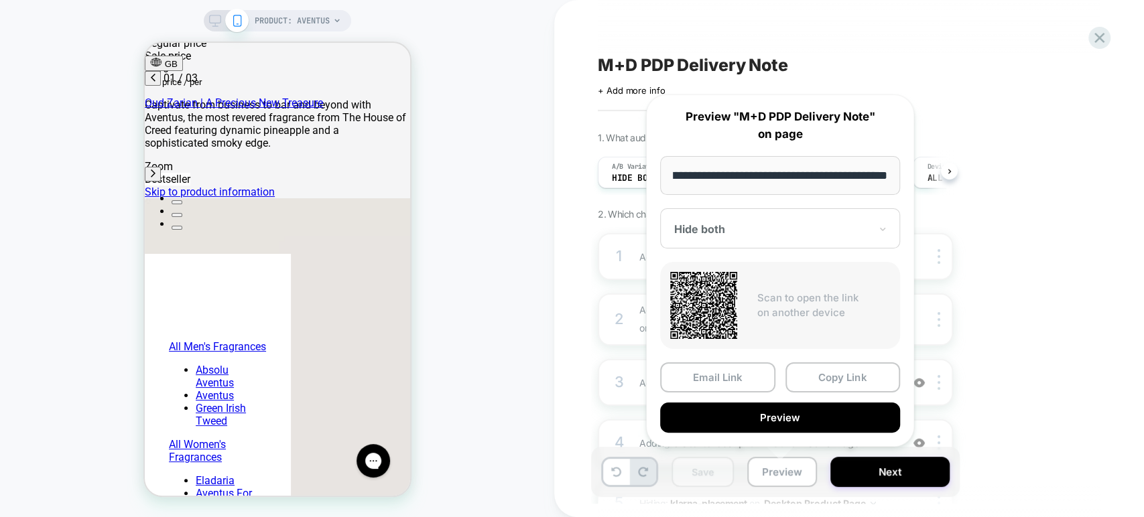
click at [724, 235] on div "Hide both" at bounding box center [772, 229] width 198 height 16
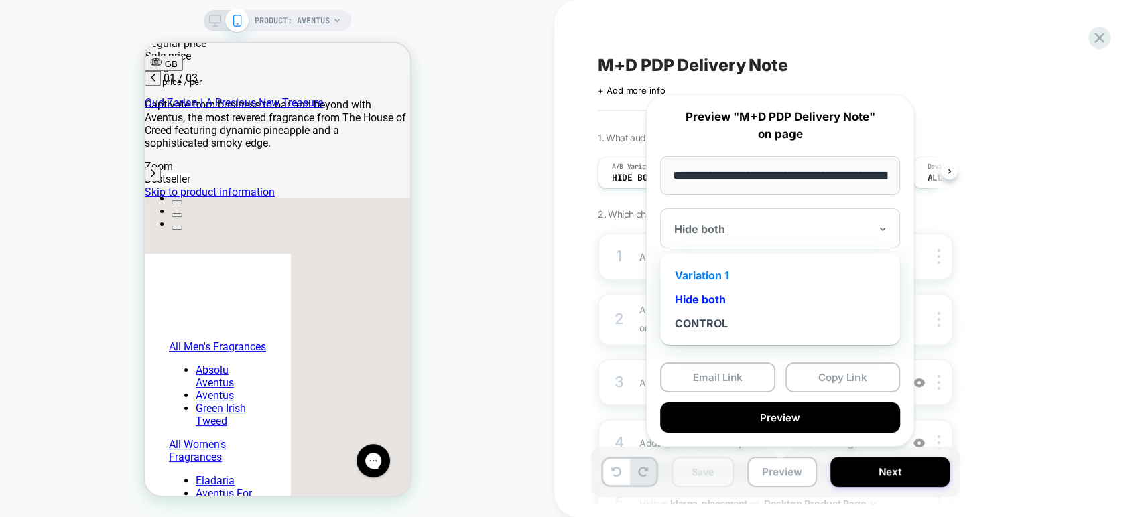
click at [724, 275] on div "Variation 1" at bounding box center [780, 275] width 227 height 24
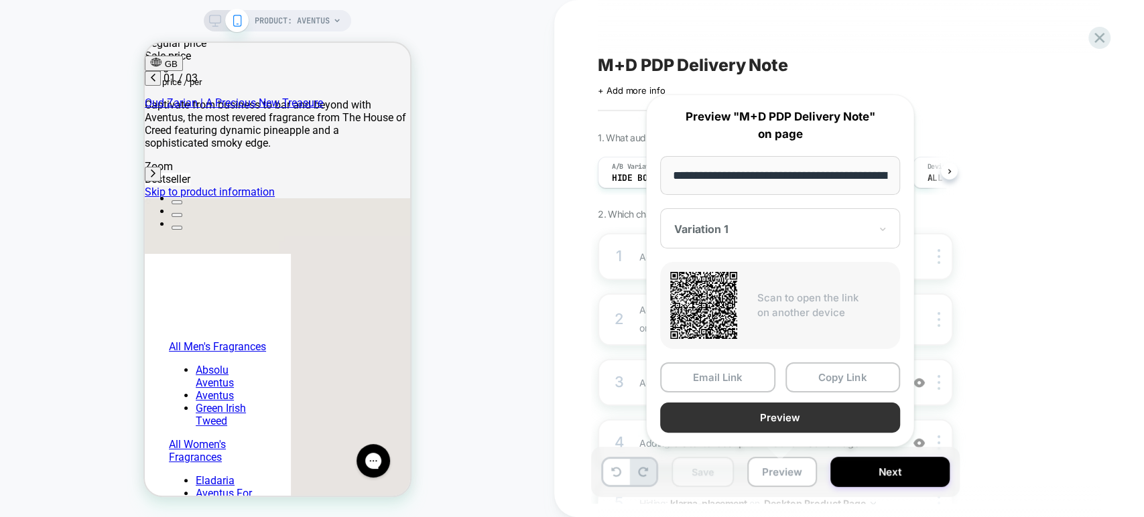
click at [773, 416] on button "Preview" at bounding box center [780, 418] width 240 height 30
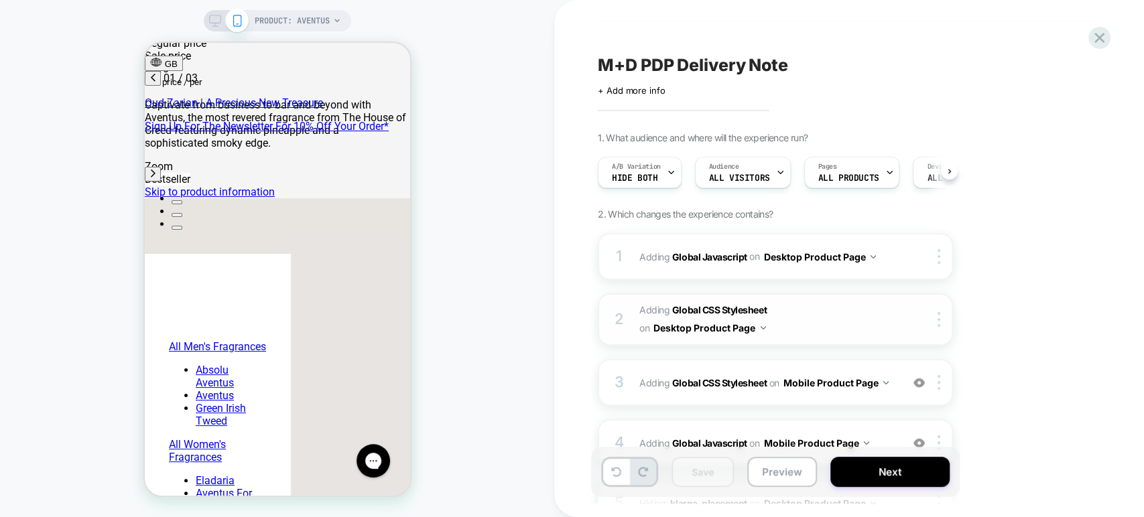
scroll to position [0, 212]
click at [788, 468] on button "Preview" at bounding box center [782, 472] width 70 height 30
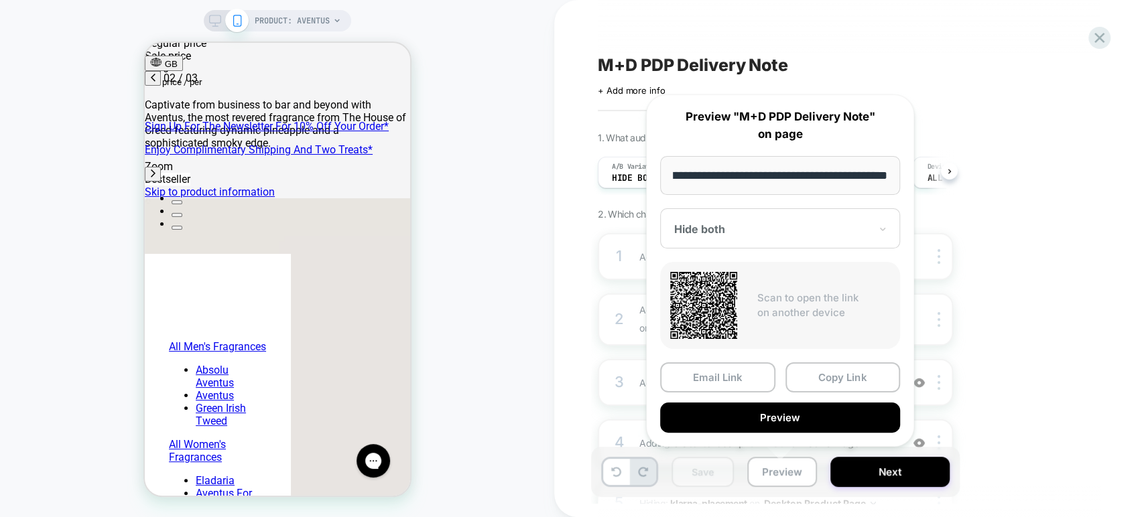
scroll to position [0, 424]
click at [780, 233] on div at bounding box center [772, 229] width 196 height 13
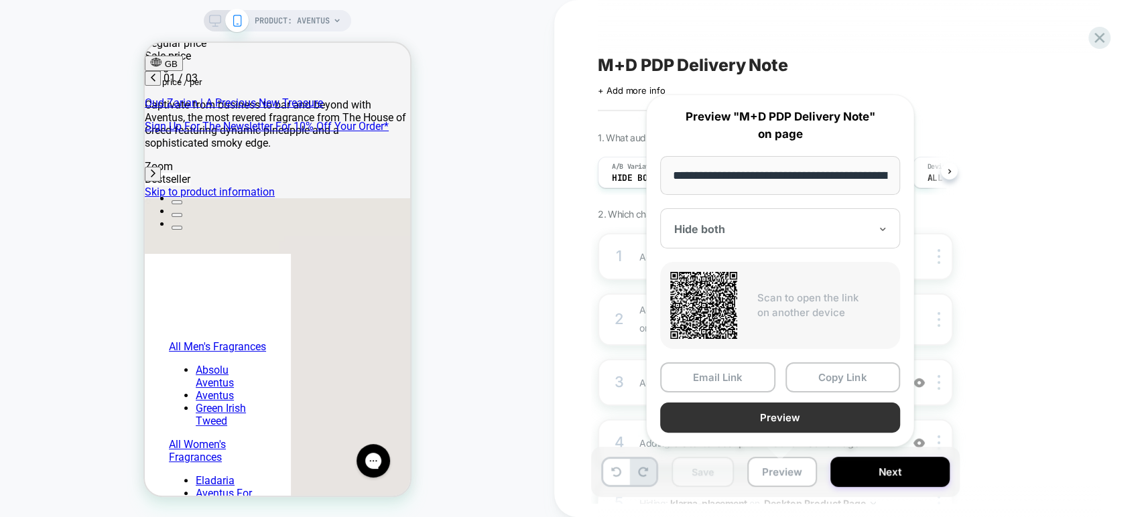
scroll to position [0, 212]
click at [817, 410] on button "Preview" at bounding box center [780, 418] width 240 height 30
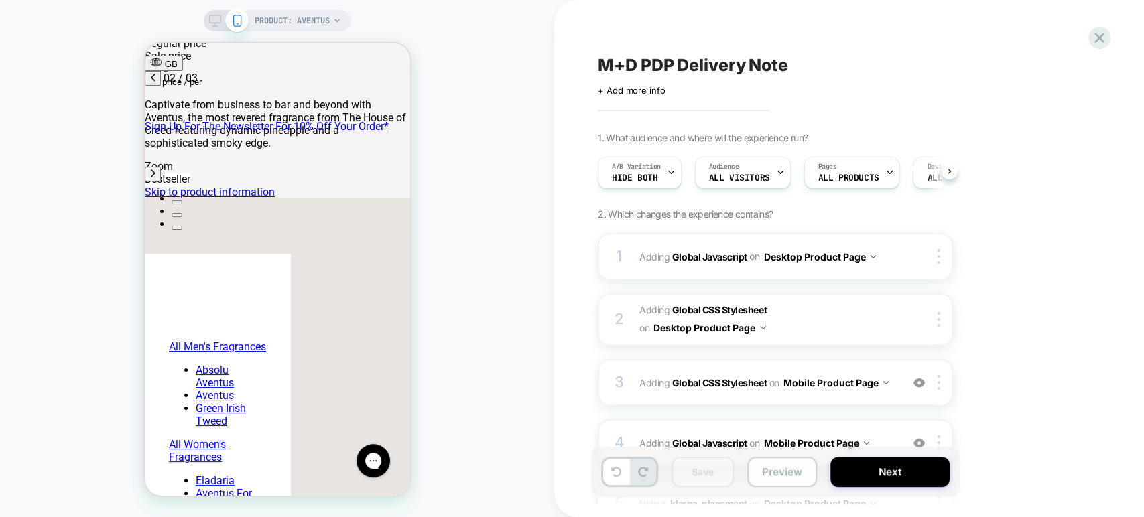
click at [765, 474] on button "Preview" at bounding box center [782, 472] width 70 height 30
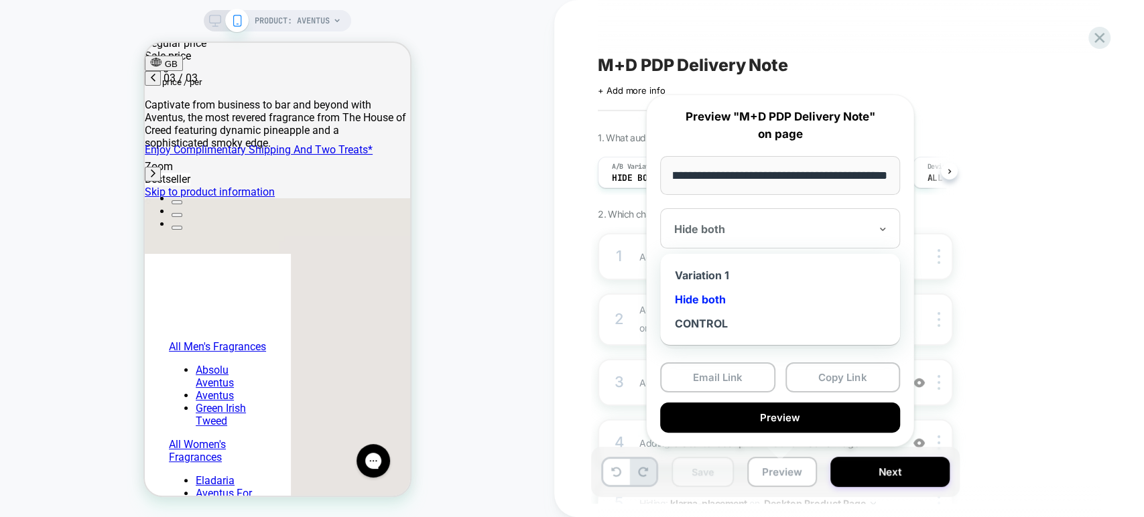
scroll to position [0, 0]
click at [773, 233] on div at bounding box center [772, 229] width 196 height 13
click at [733, 319] on div "CONTROL" at bounding box center [780, 324] width 227 height 24
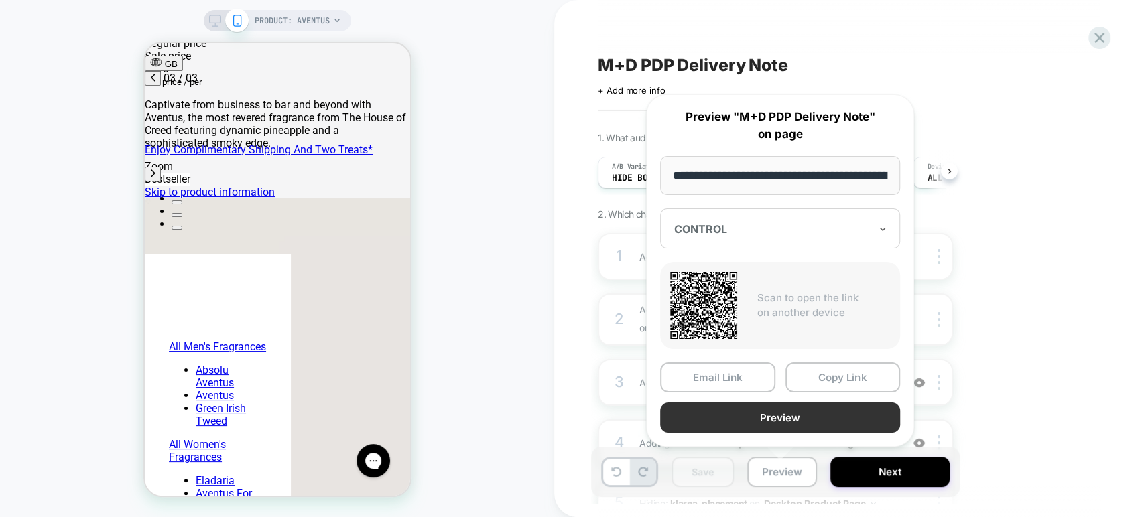
click at [815, 411] on button "Preview" at bounding box center [780, 418] width 240 height 30
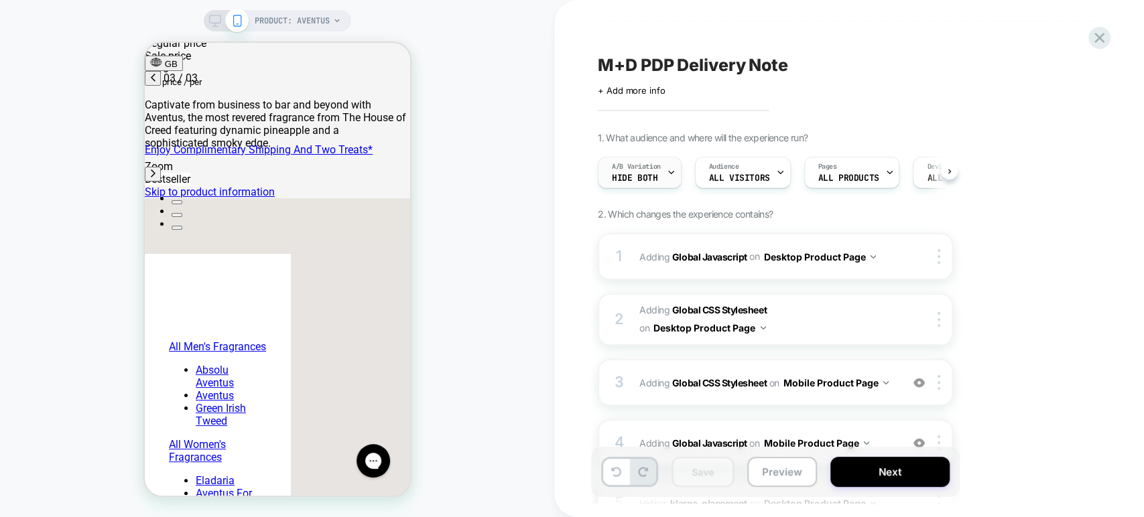
click at [673, 167] on div at bounding box center [671, 172] width 9 height 30
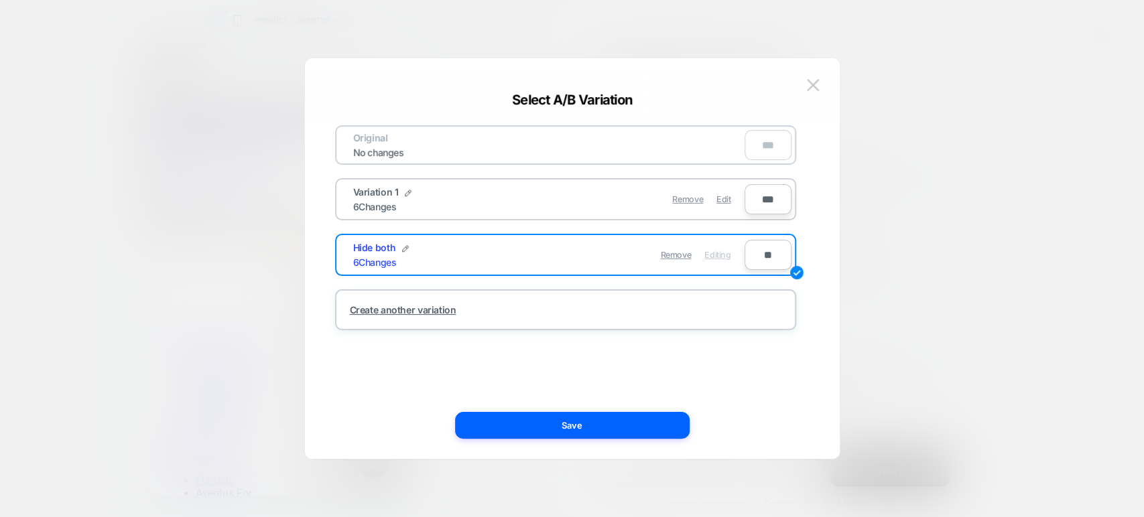
scroll to position [0, 212]
click at [952, 181] on div at bounding box center [572, 258] width 1144 height 517
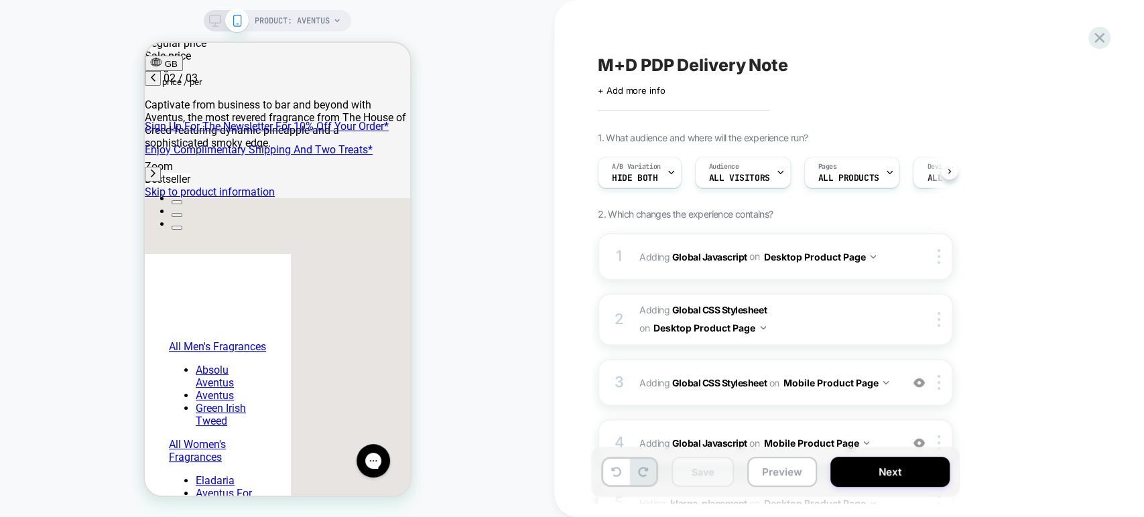
scroll to position [0, 424]
click at [1092, 31] on icon at bounding box center [1099, 38] width 18 height 18
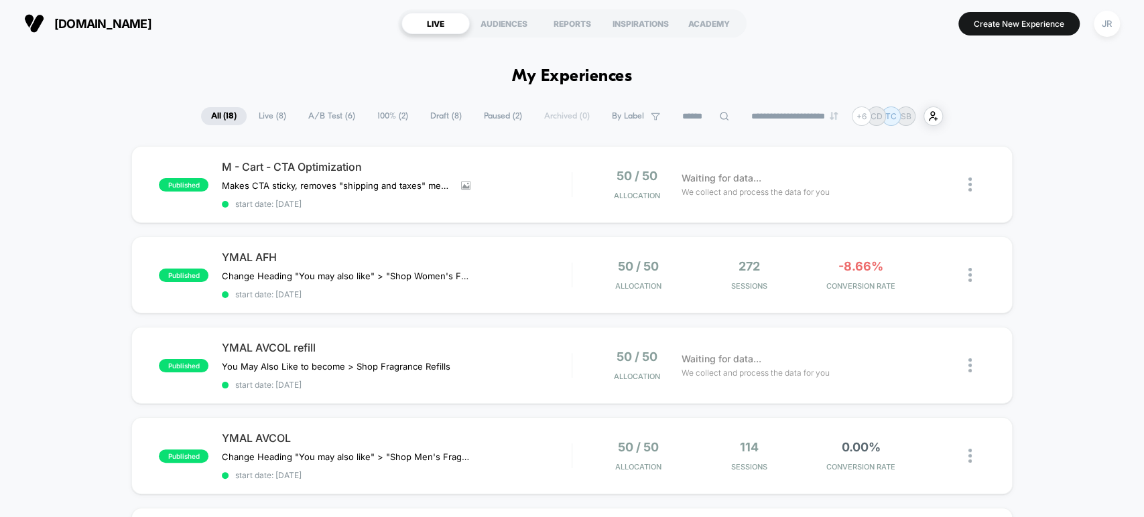
click at [434, 113] on span "Draft ( 8 )" at bounding box center [446, 116] width 52 height 18
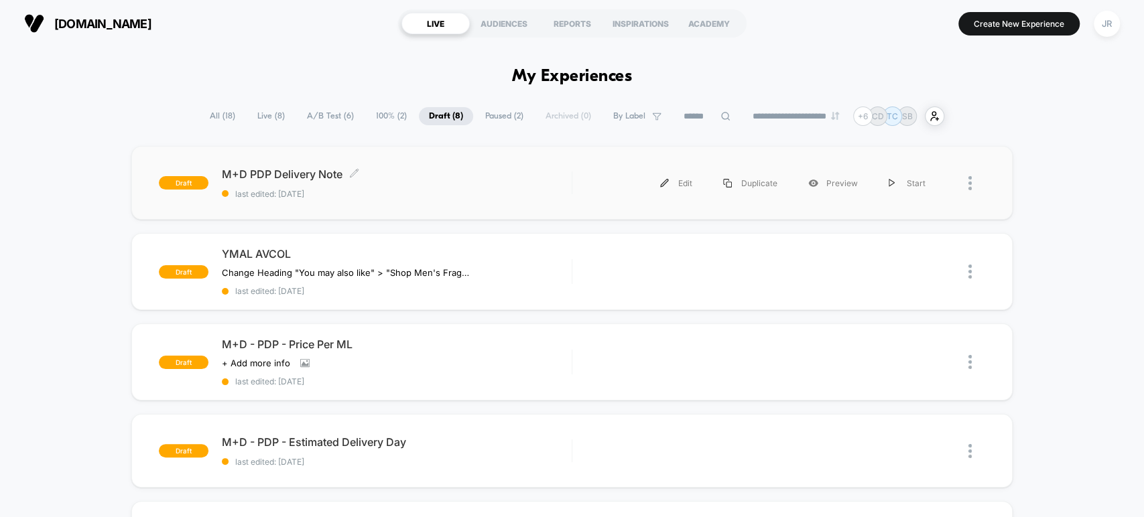
click at [459, 189] on span "last edited: 9/18/2025" at bounding box center [396, 194] width 349 height 10
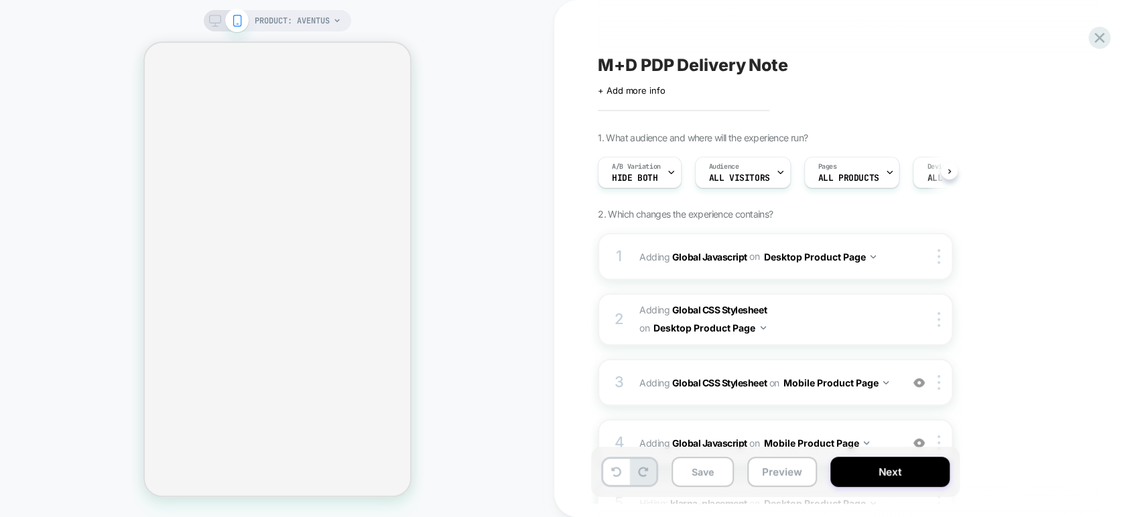
click at [671, 177] on div at bounding box center [671, 172] width 9 height 30
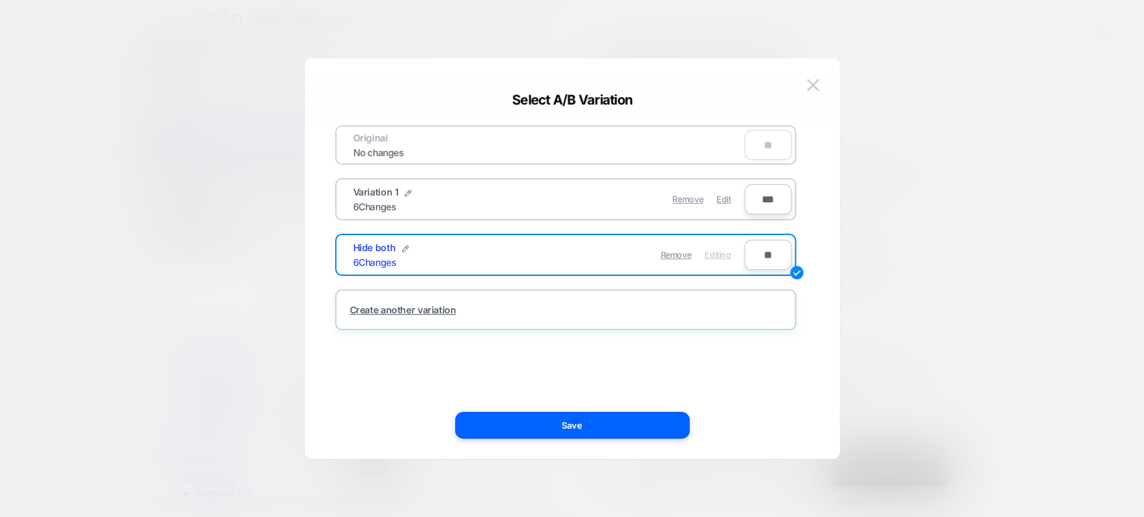
scroll to position [0, 424]
click at [911, 160] on div at bounding box center [572, 258] width 1144 height 517
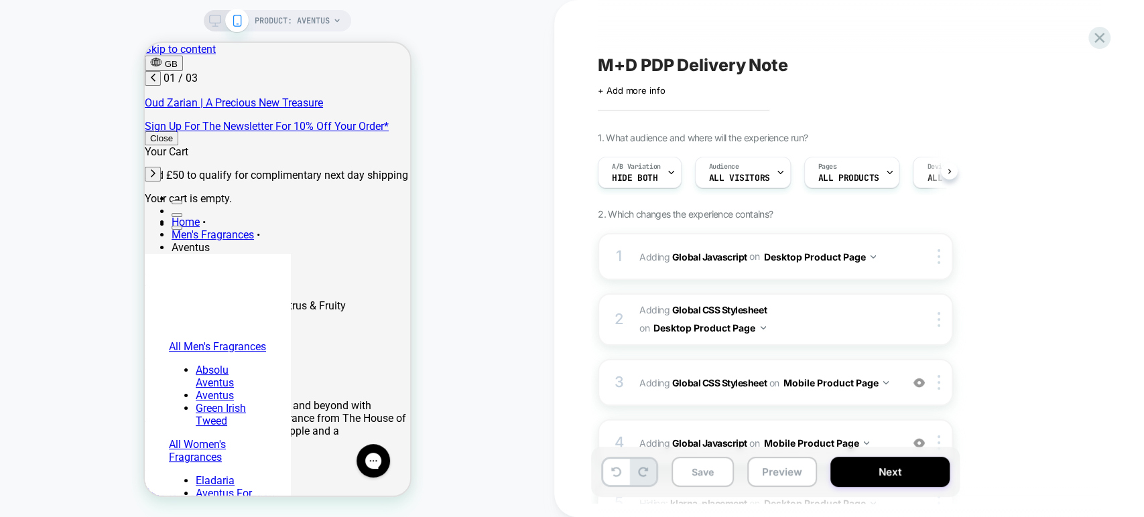
scroll to position [0, 0]
click at [655, 179] on div "A/B Variation Hide both" at bounding box center [636, 172] width 76 height 30
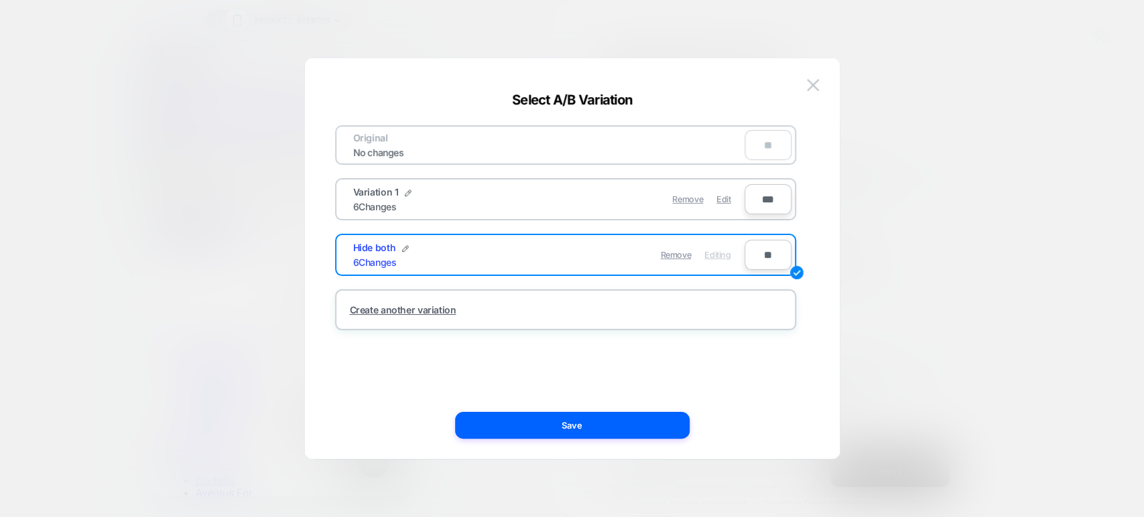
scroll to position [0, 212]
click at [822, 83] on button at bounding box center [813, 85] width 20 height 20
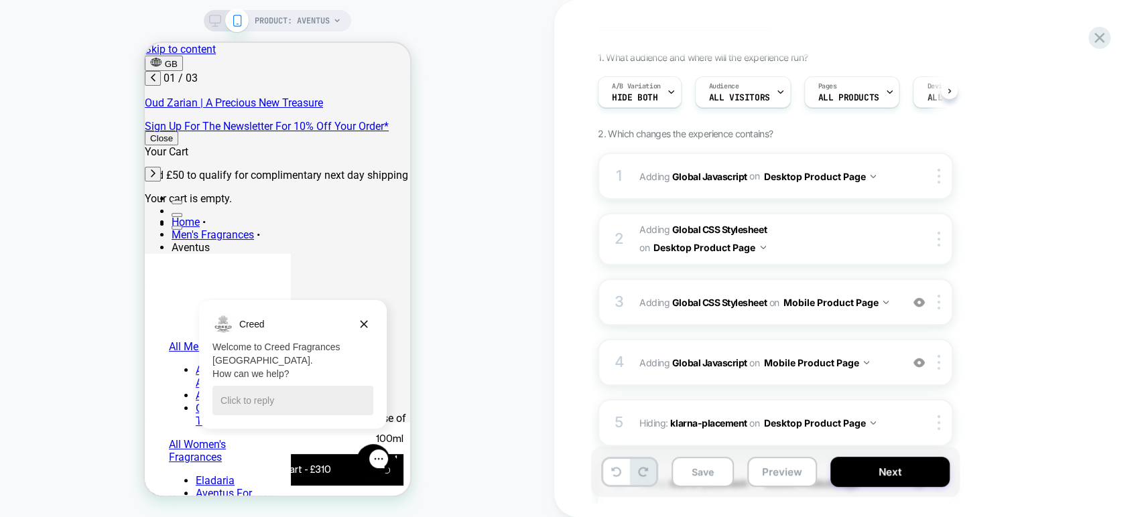
scroll to position [0, 0]
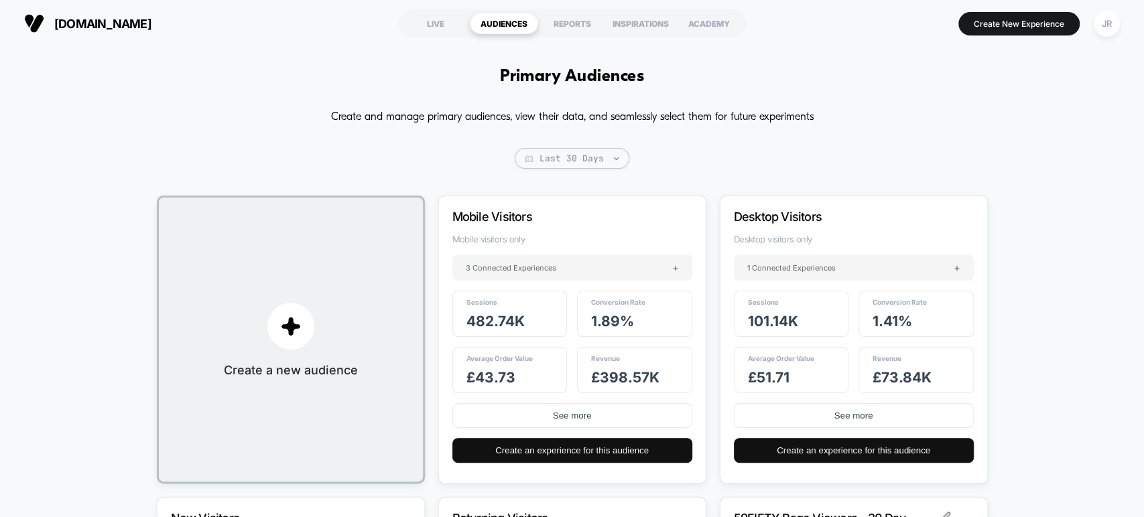
click at [132, 27] on span "neweracap.co.uk" at bounding box center [102, 24] width 97 height 14
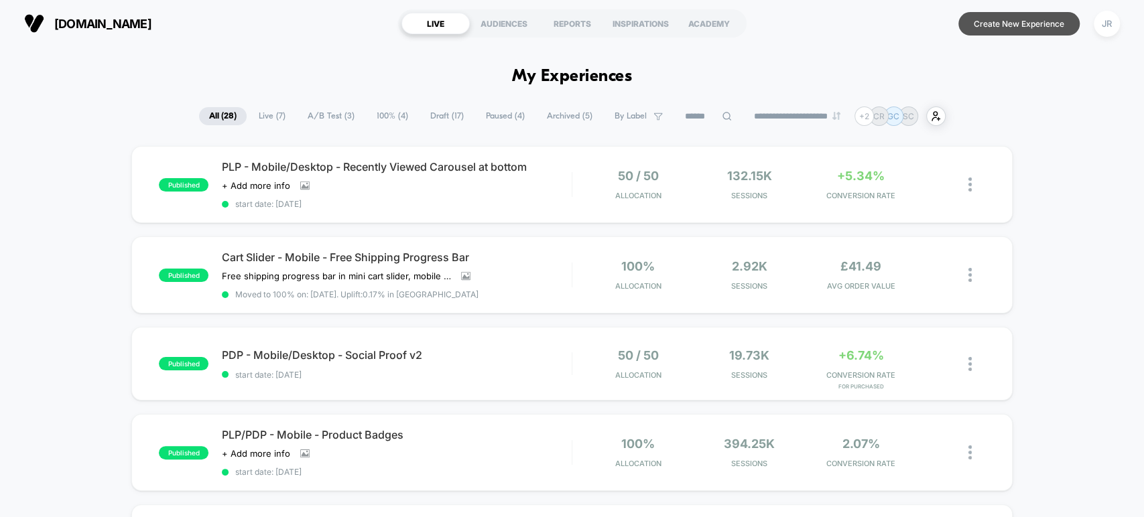
click at [979, 26] on button "Create New Experience" at bounding box center [1018, 23] width 121 height 23
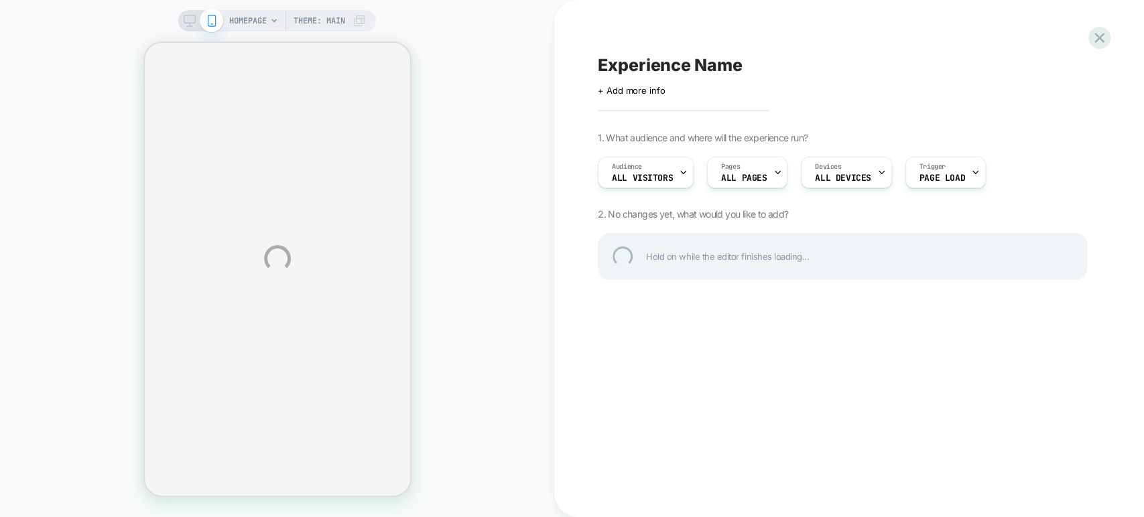
click at [656, 176] on div "HOMEPAGE Theme: MAIN Experience Name Click to edit experience details + Add mor…" at bounding box center [572, 258] width 1144 height 517
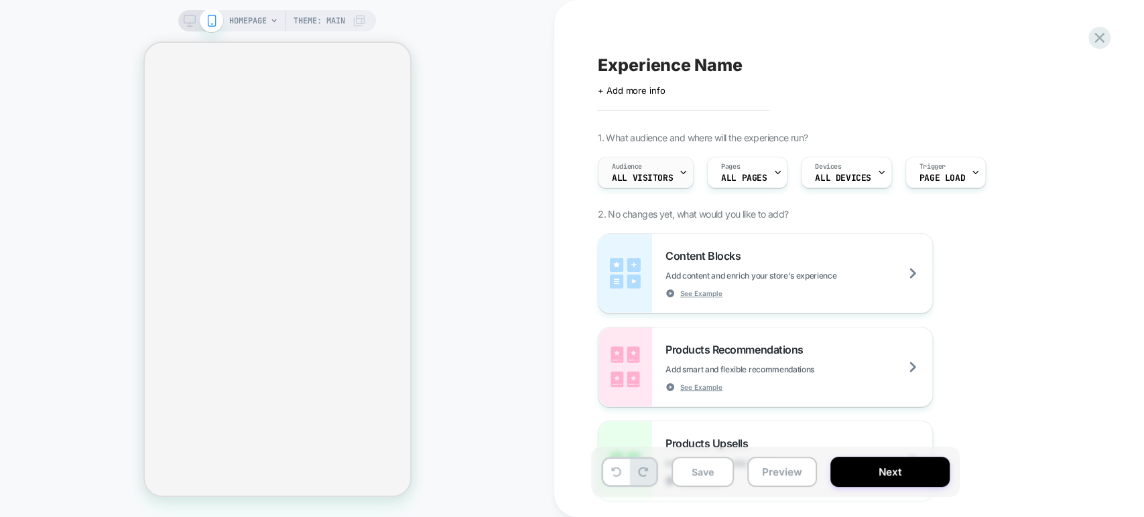
click at [668, 178] on span "All Visitors" at bounding box center [642, 178] width 61 height 9
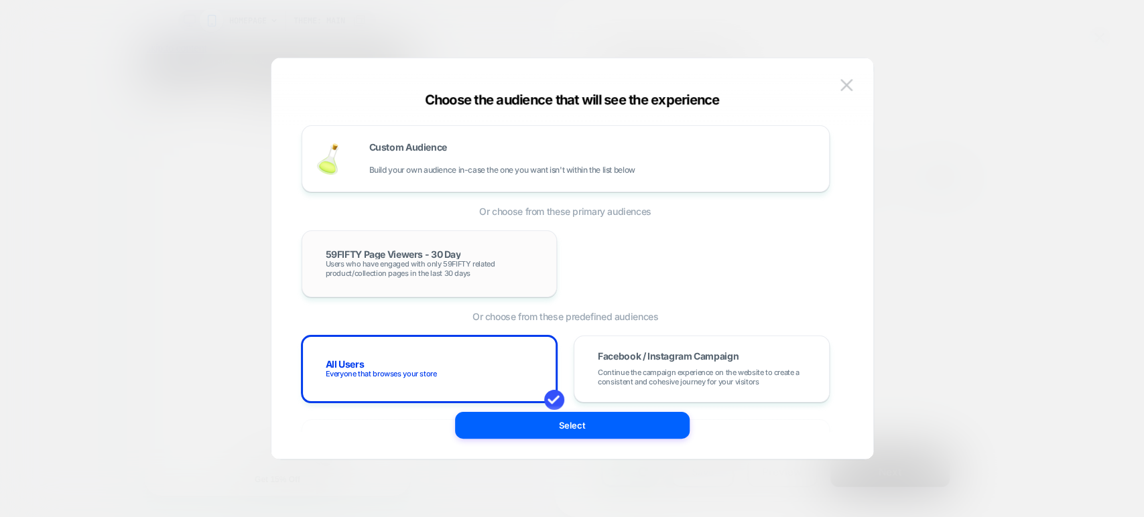
scroll to position [0, 531]
click at [486, 273] on span "Users who have engaged with only 59FIFTY related product/collection pages in th…" at bounding box center [430, 268] width 208 height 19
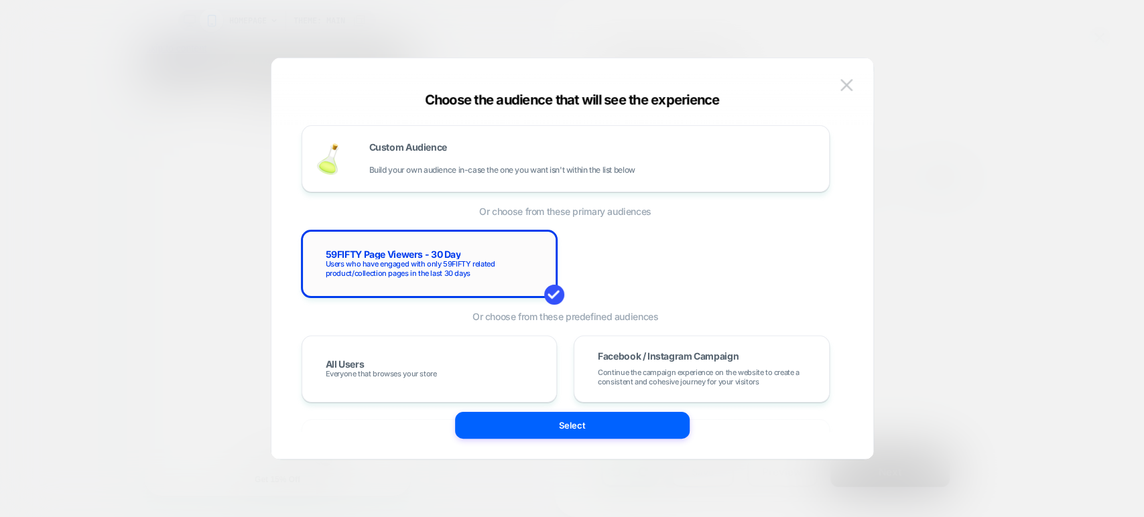
scroll to position [0, 797]
click at [505, 175] on div "Custom Audience Build your own audience in-case the one you want isn't within t…" at bounding box center [566, 158] width 500 height 39
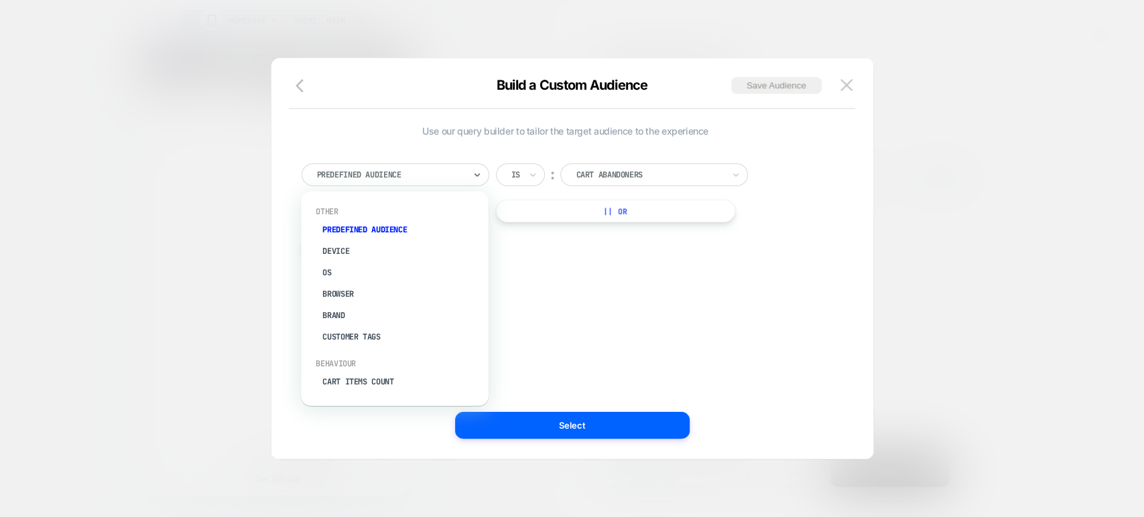
click at [456, 172] on div at bounding box center [390, 175] width 147 height 12
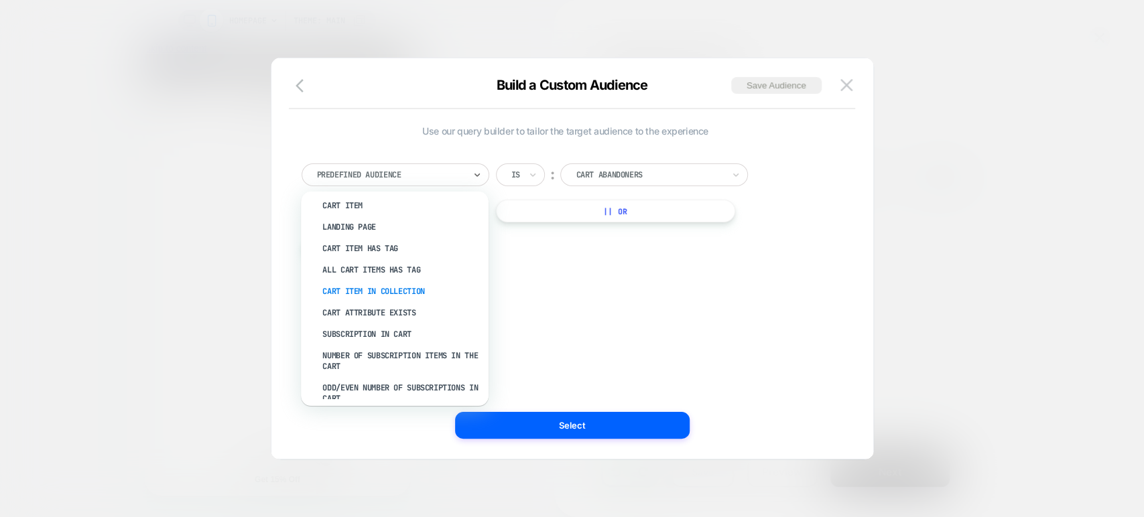
scroll to position [223, 0]
click at [381, 288] on div "Cart Item In Collection" at bounding box center [401, 287] width 174 height 21
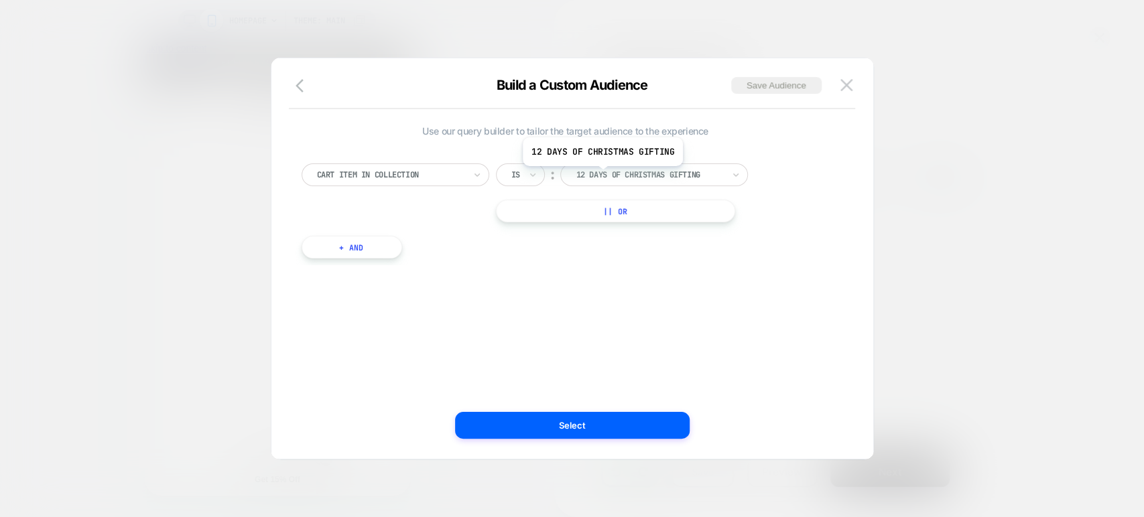
scroll to position [0, 265]
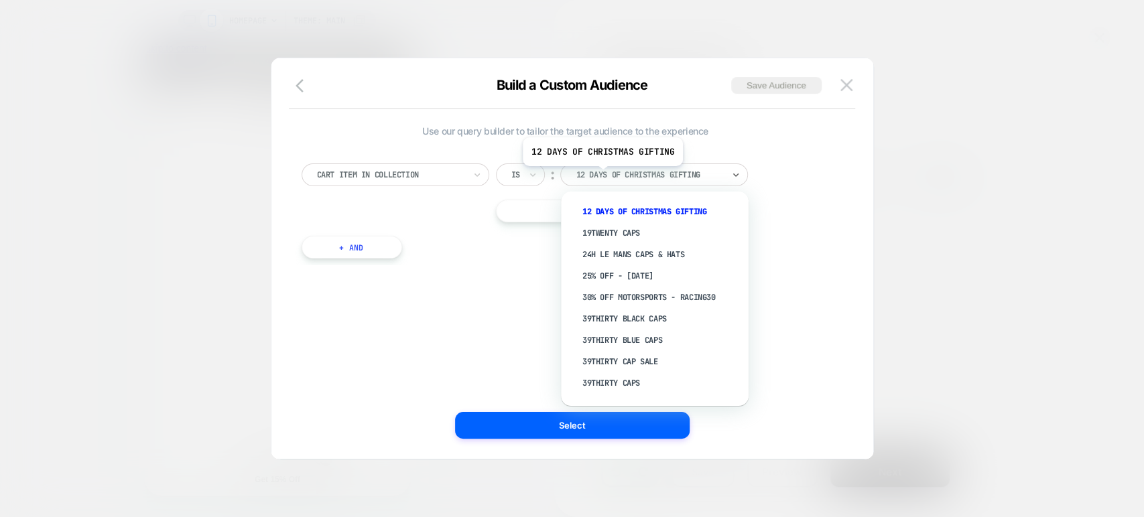
click at [602, 175] on div at bounding box center [649, 175] width 147 height 12
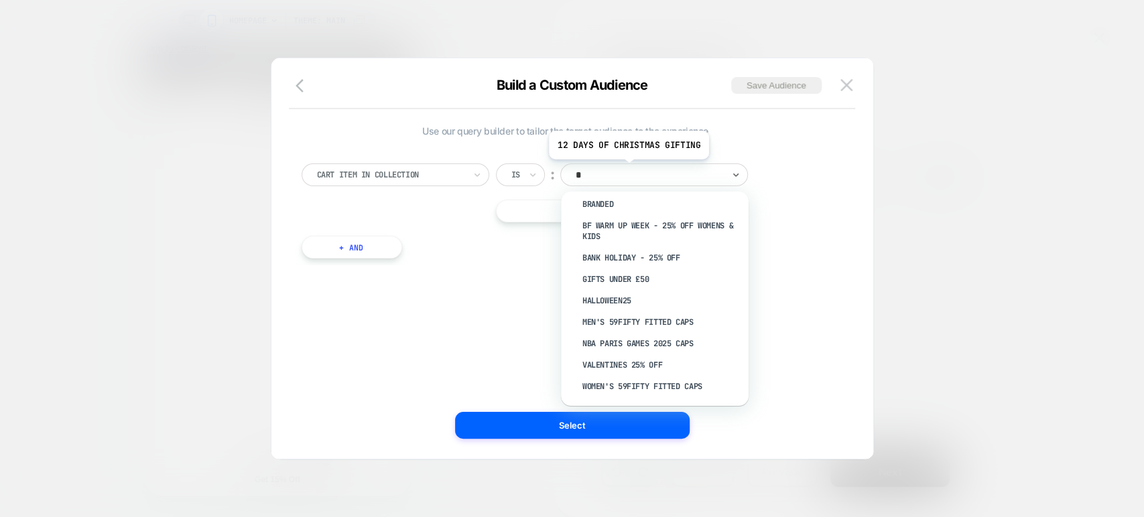
scroll to position [0, 2]
type input "**"
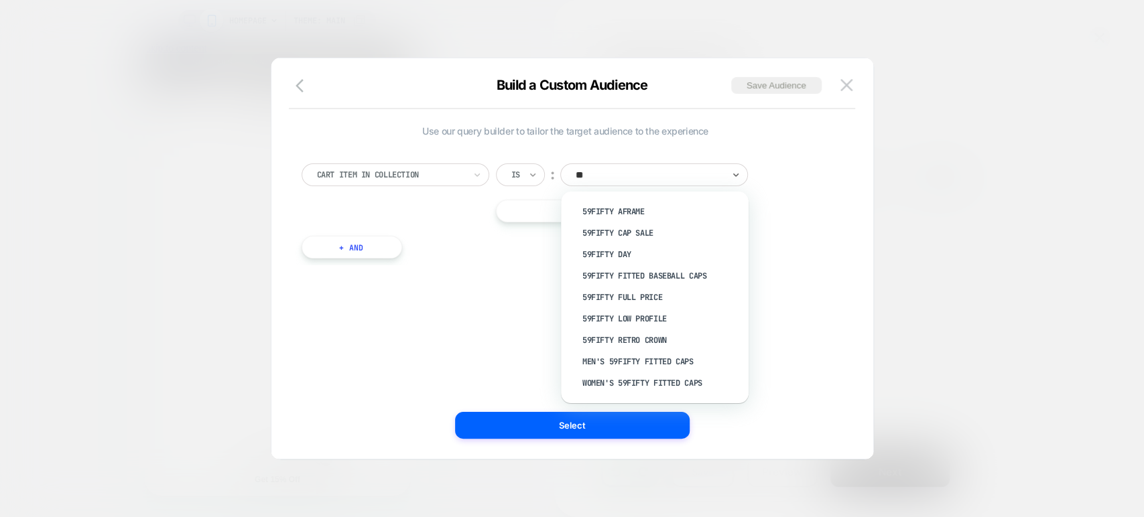
scroll to position [0, 265]
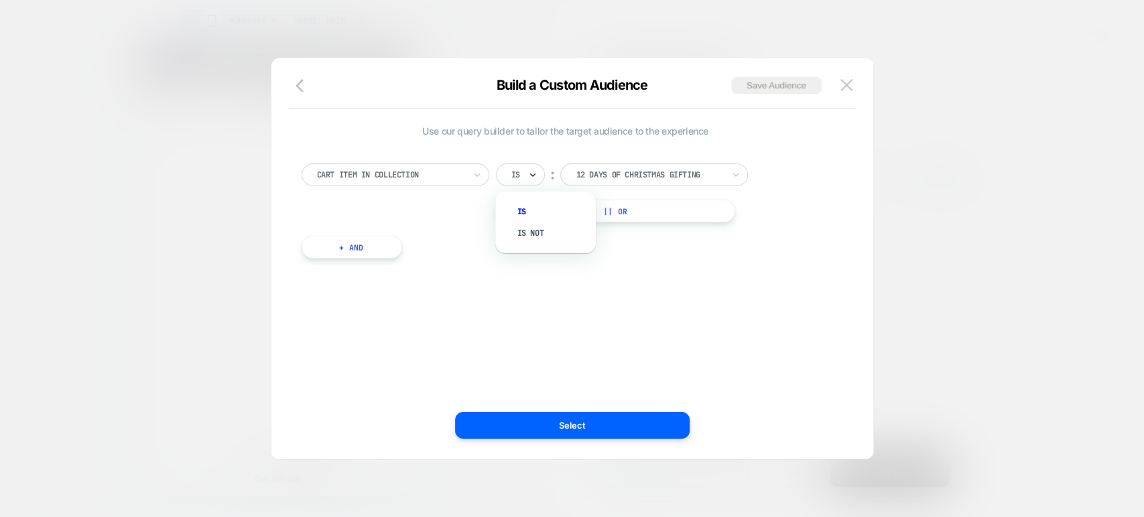
click at [528, 170] on icon at bounding box center [532, 174] width 9 height 13
click at [472, 172] on icon at bounding box center [476, 174] width 9 height 13
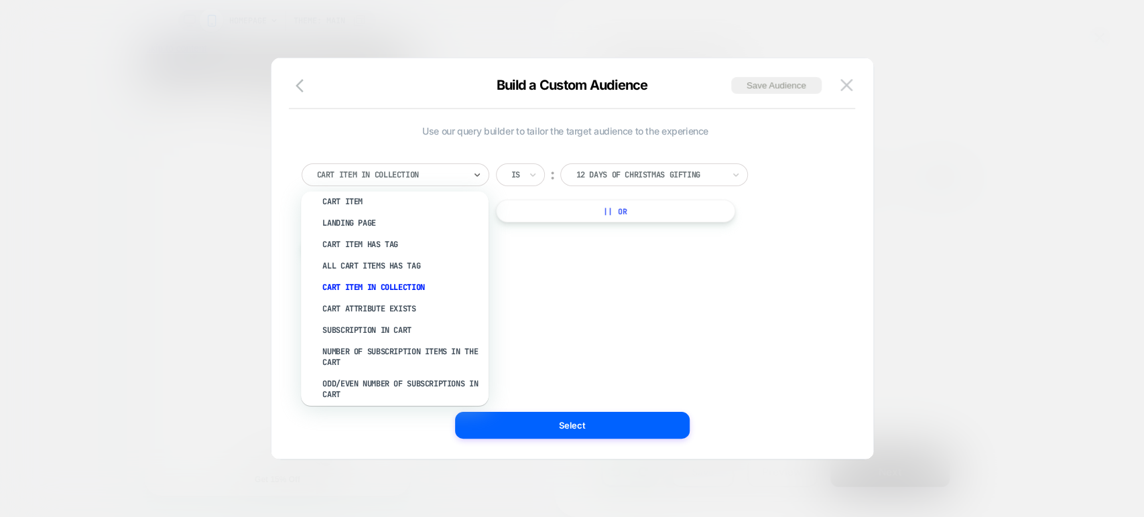
scroll to position [0, 0]
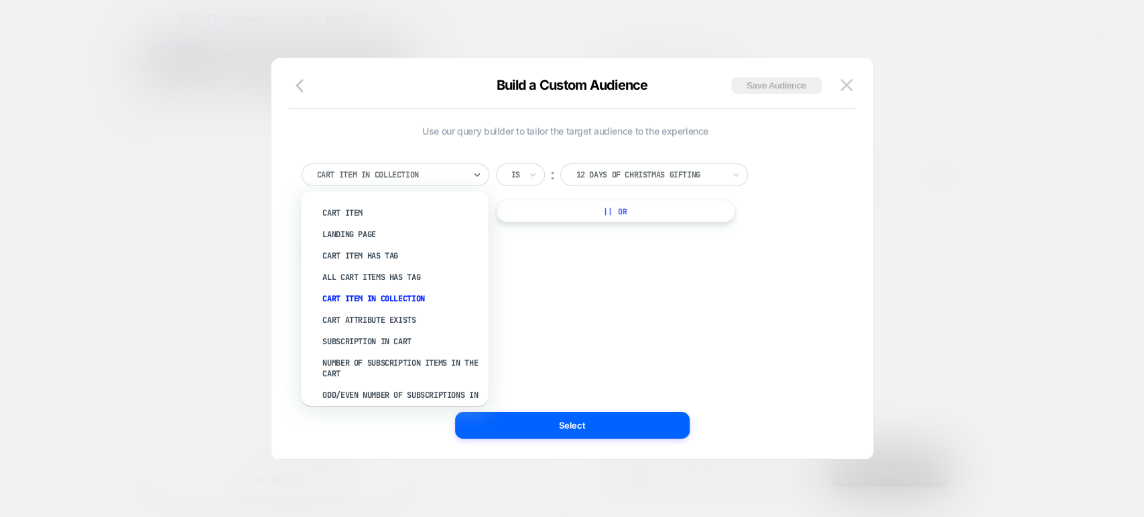
click at [406, 297] on div "Cart Item In Collection" at bounding box center [401, 298] width 174 height 21
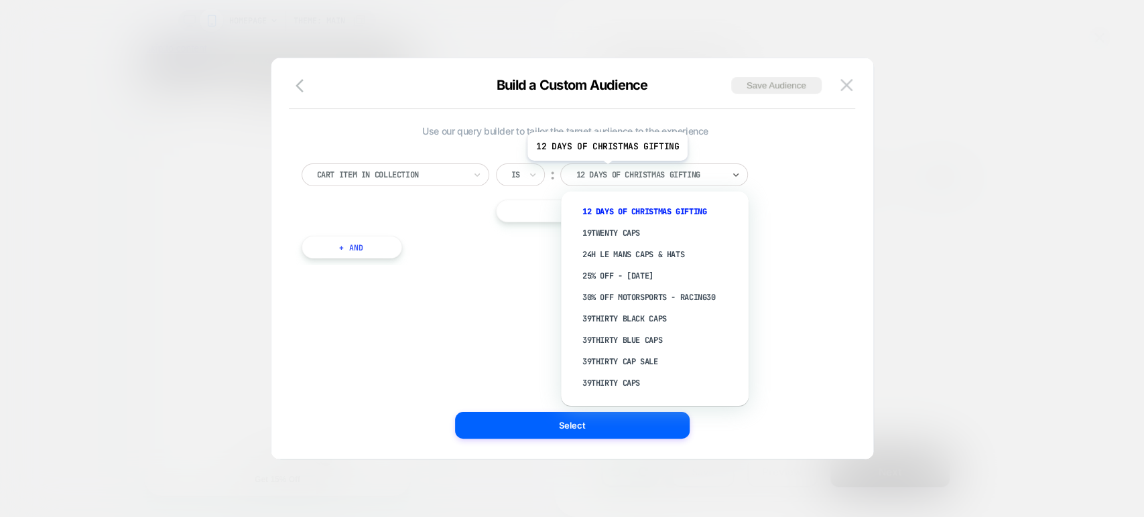
click at [606, 170] on div at bounding box center [649, 175] width 147 height 12
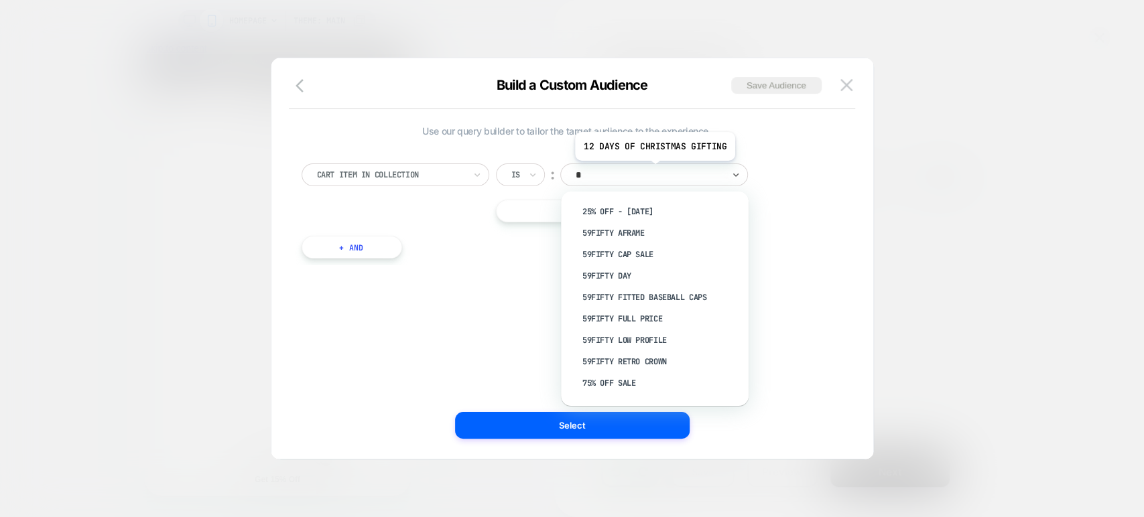
type input "**"
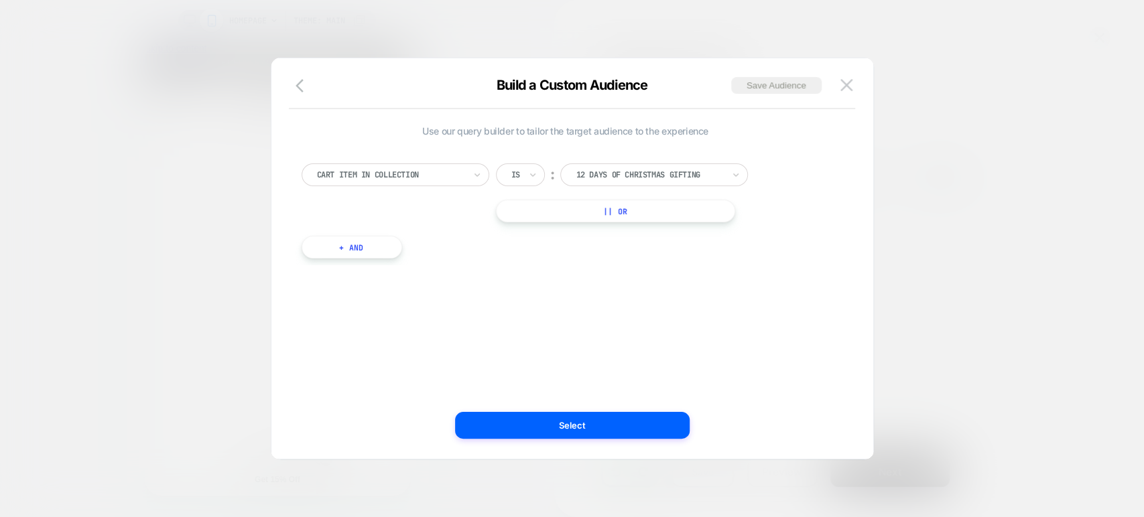
scroll to position [0, 265]
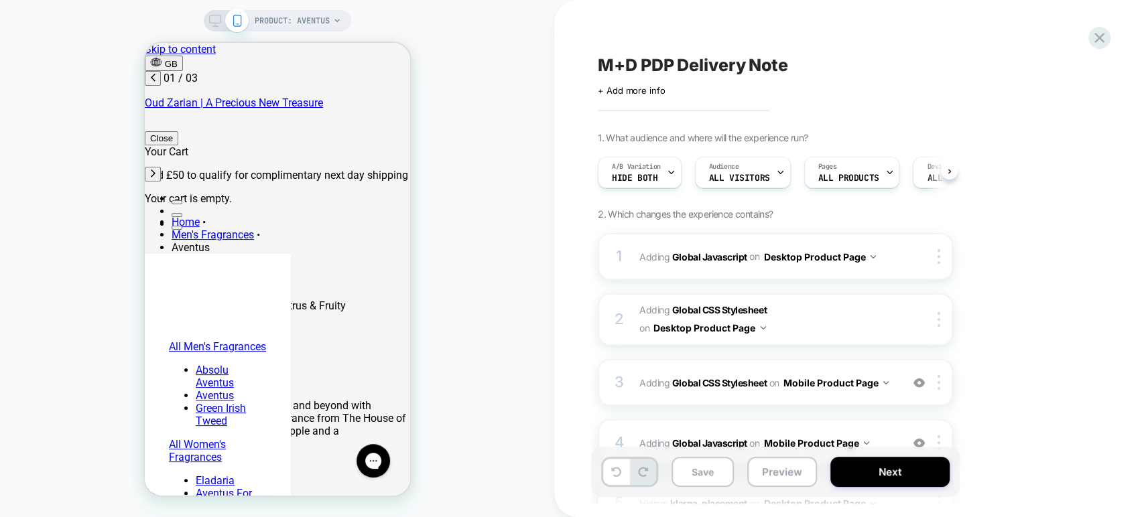
click at [684, 64] on span "M+D PDP Delivery Note" at bounding box center [693, 65] width 190 height 20
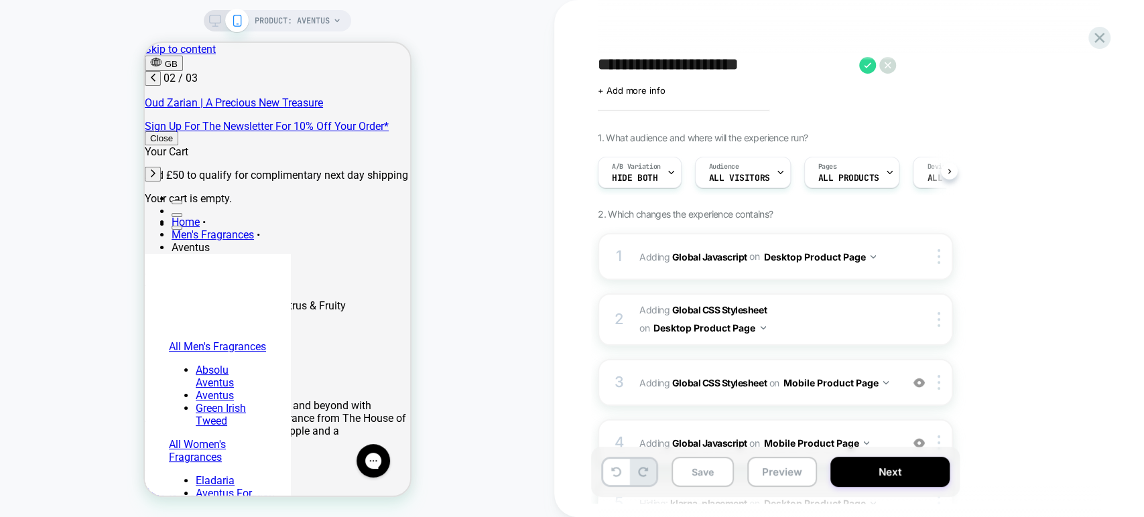
scroll to position [0, 212]
click at [629, 88] on span "+ Add more info" at bounding box center [631, 90] width 67 height 11
click at [629, 88] on body "**********" at bounding box center [572, 258] width 1144 height 517
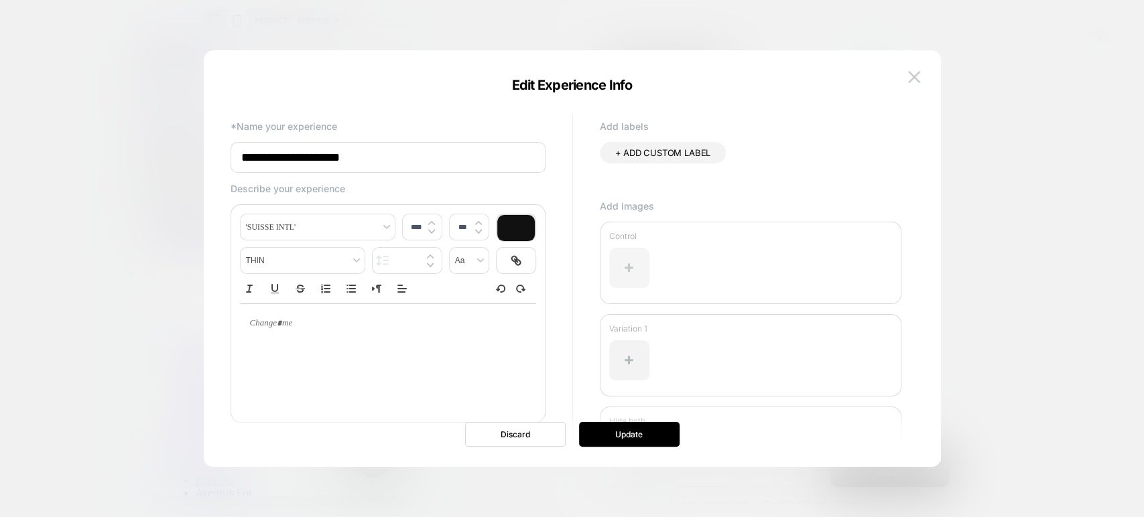
click at [630, 265] on div at bounding box center [629, 268] width 40 height 40
click at [635, 273] on div at bounding box center [629, 268] width 40 height 40
click at [633, 264] on div at bounding box center [629, 268] width 40 height 40
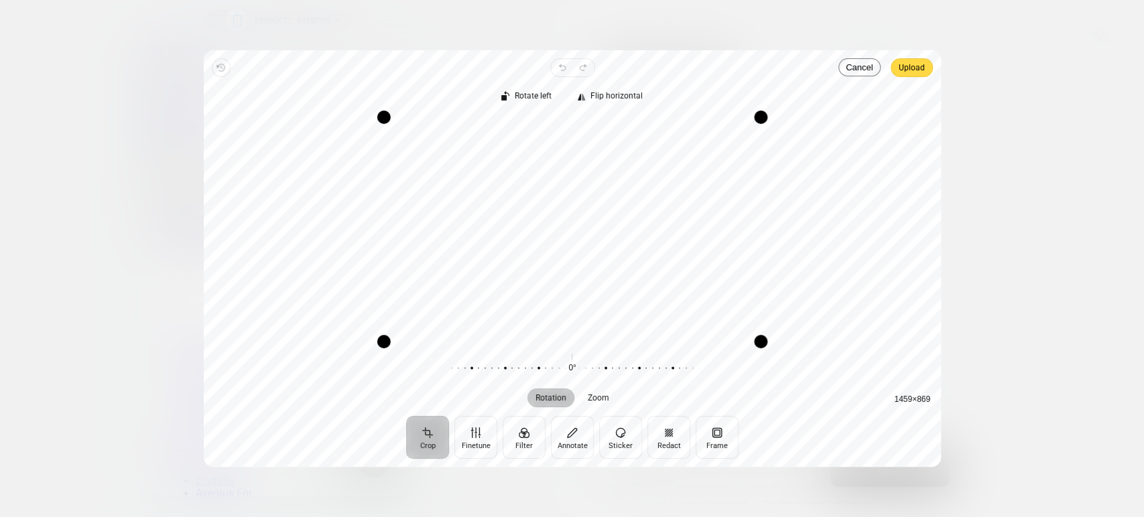
scroll to position [0, 212]
drag, startPoint x: 759, startPoint y: 346, endPoint x: 785, endPoint y: 365, distance: 33.1
click at [770, 353] on div "Rotate left Flip horizontal Recenter 1459 × 869 Rotation Zoom 0° Reset" at bounding box center [572, 246] width 737 height 339
drag, startPoint x: 785, startPoint y: 365, endPoint x: 794, endPoint y: 372, distance: 10.5
click at [794, 372] on div "Rotation Zoom 0° Reset" at bounding box center [572, 379] width 737 height 53
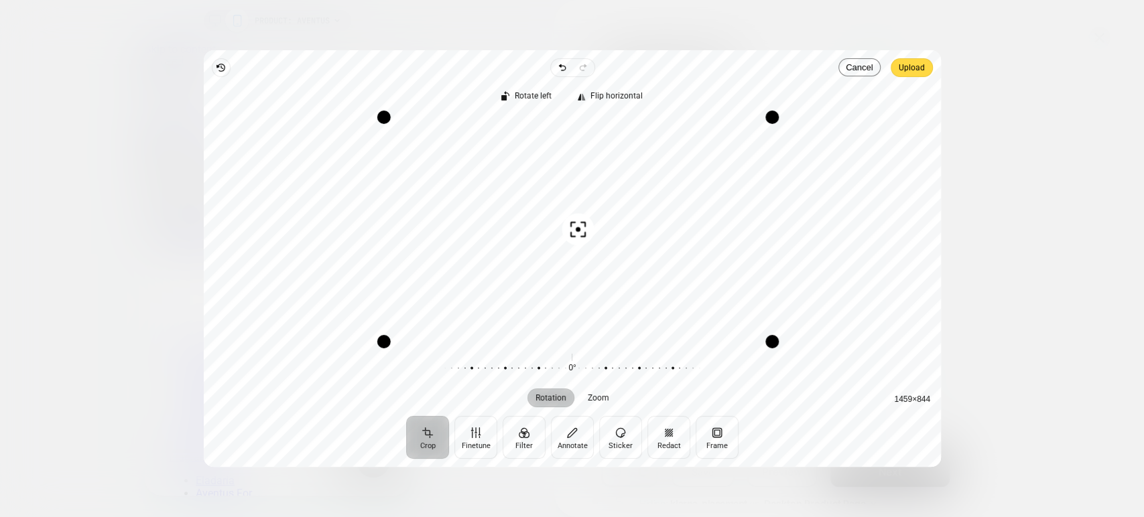
drag, startPoint x: 385, startPoint y: 345, endPoint x: 346, endPoint y: 353, distance: 39.0
click at [381, 346] on div "Drag corner bl" at bounding box center [383, 341] width 13 height 13
click at [271, 385] on div "Rotation Zoom 0° Reset" at bounding box center [572, 379] width 737 height 53
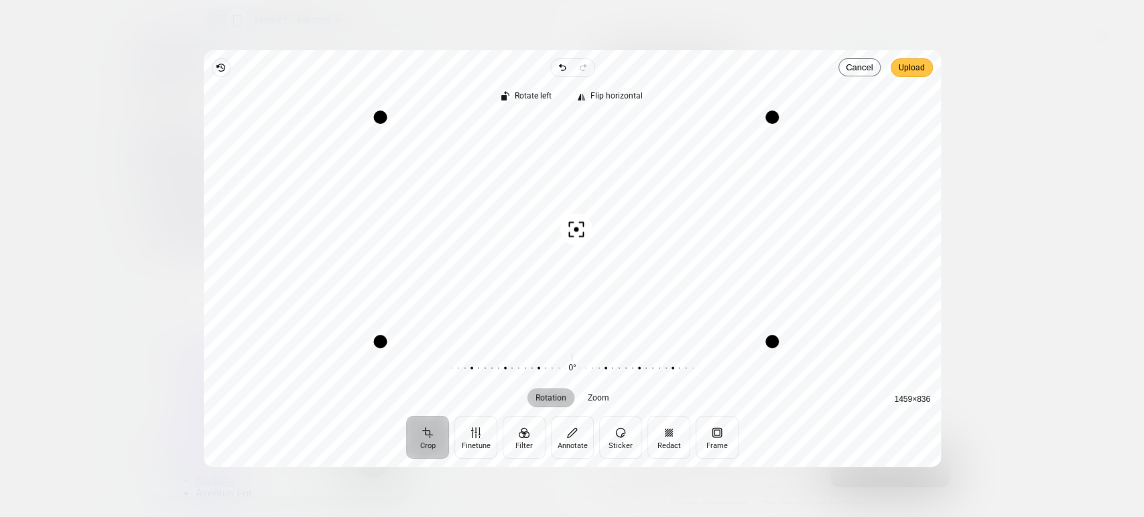
click at [909, 68] on span "Upload" at bounding box center [912, 68] width 26 height 16
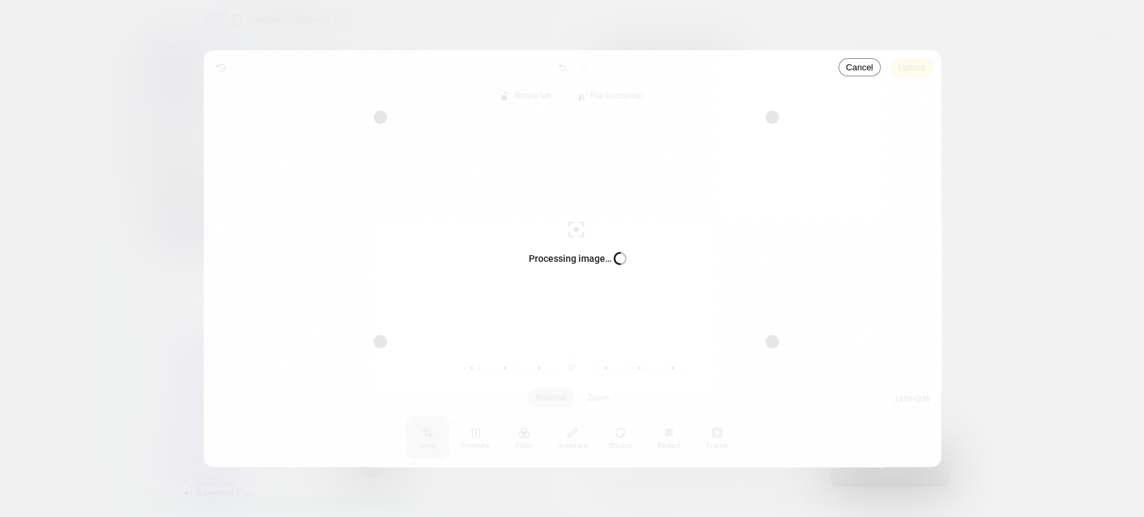
scroll to position [0, 0]
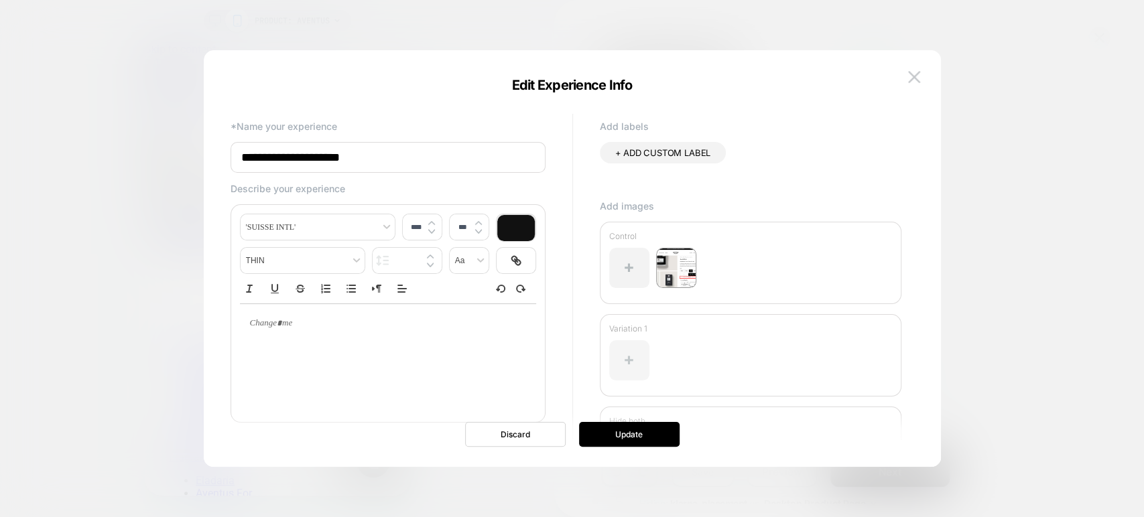
click at [627, 355] on div at bounding box center [629, 360] width 40 height 40
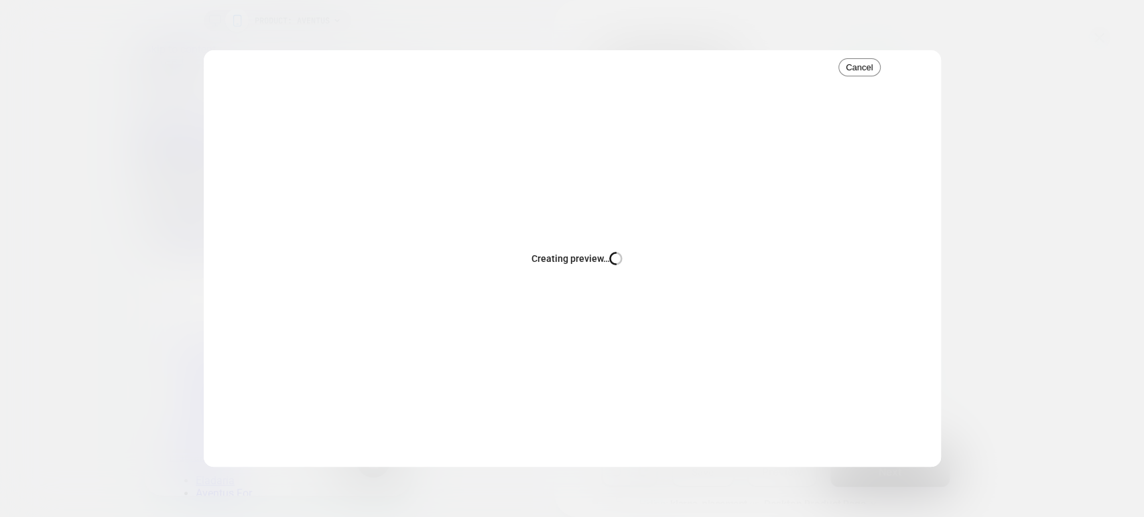
scroll to position [0, 424]
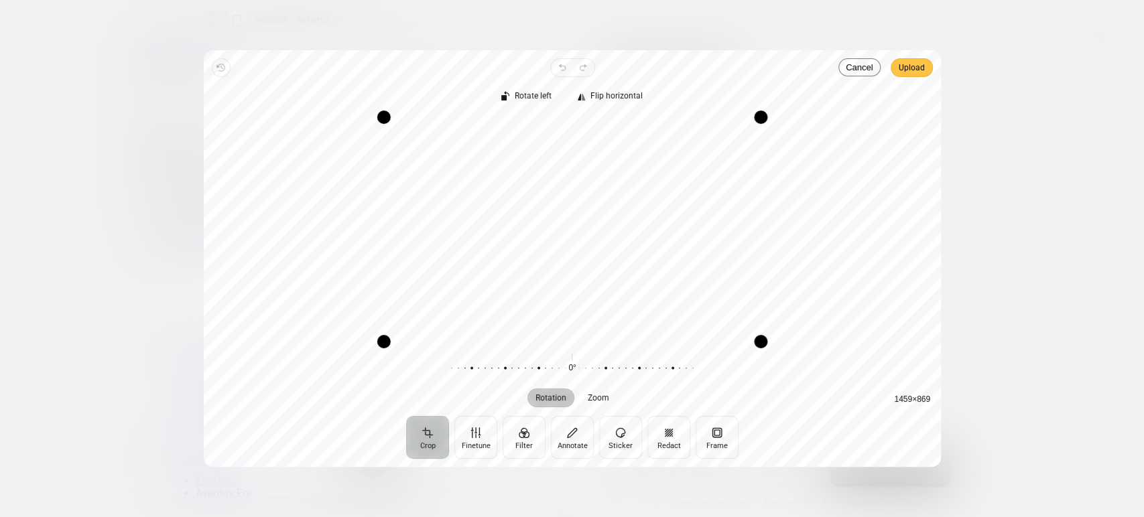
click at [912, 73] on span "Upload" at bounding box center [912, 68] width 26 height 16
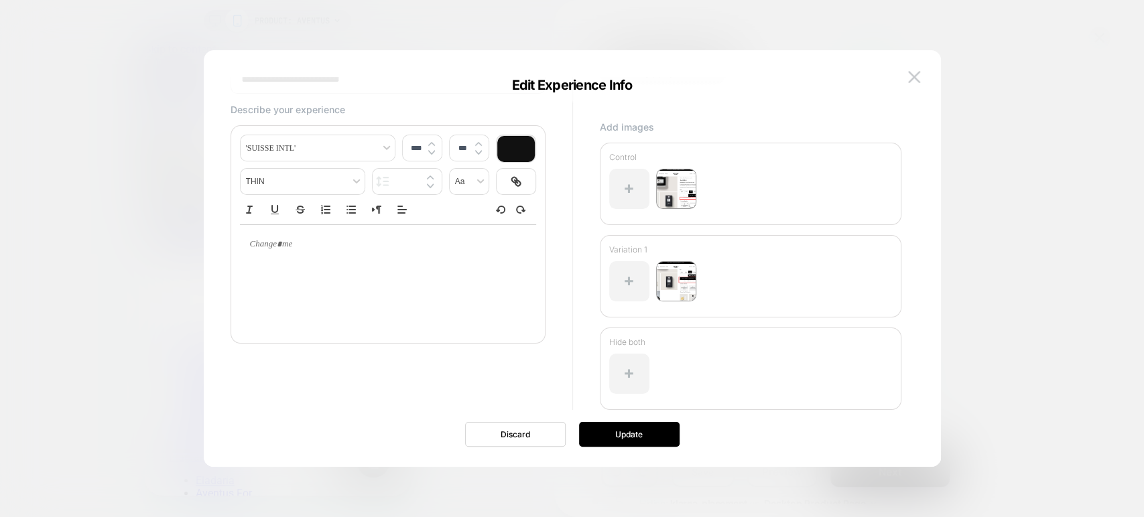
scroll to position [93, 0]
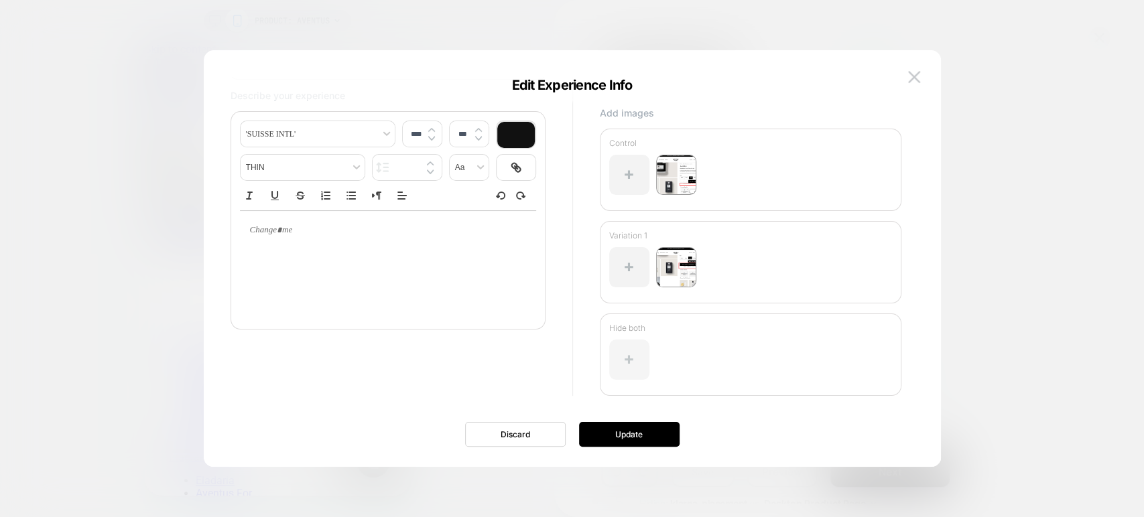
click at [625, 351] on div at bounding box center [629, 360] width 40 height 40
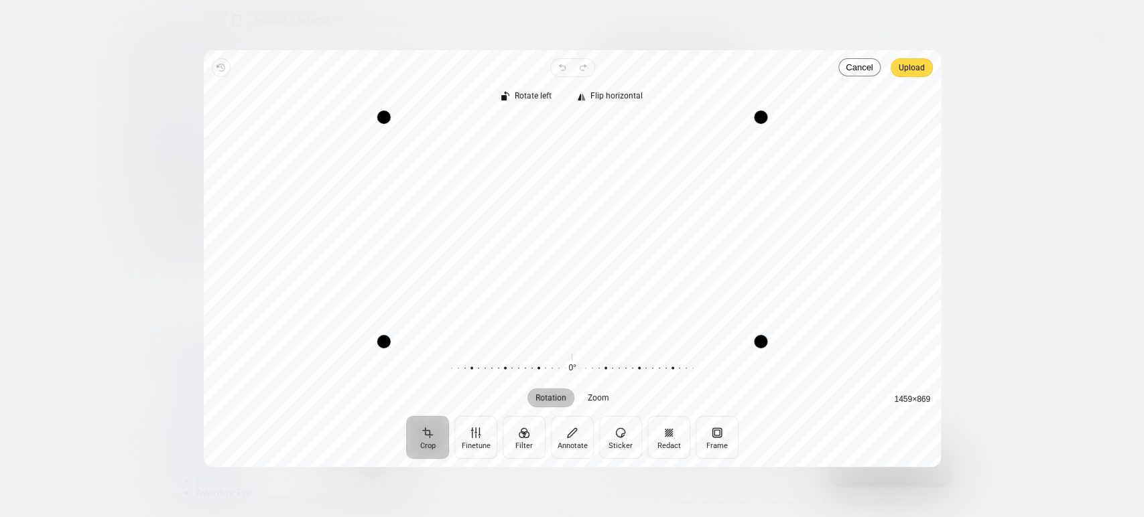
scroll to position [0, 424]
click at [910, 68] on span "Upload" at bounding box center [912, 68] width 26 height 16
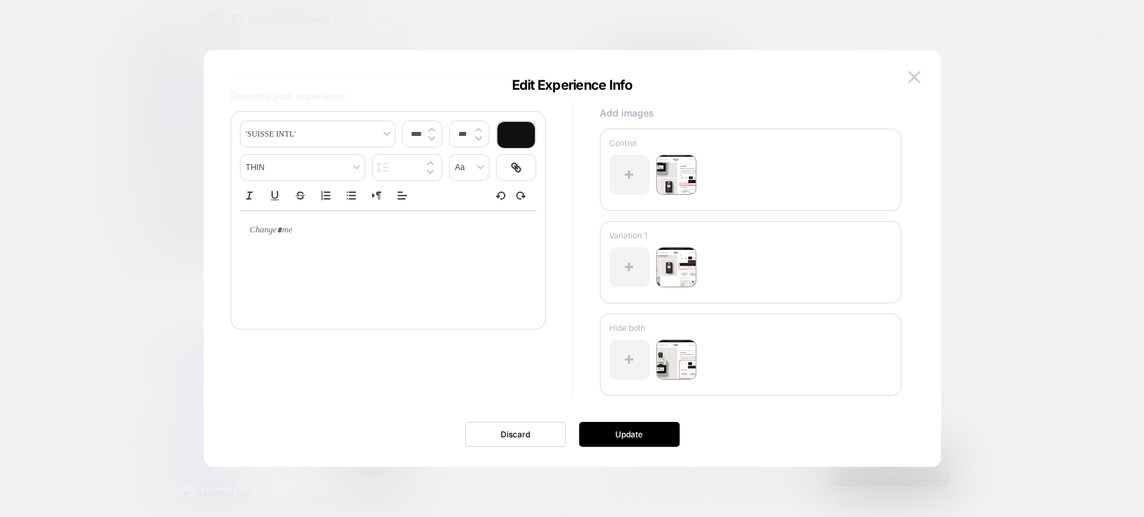
scroll to position [0, 212]
type input "****"
click at [306, 229] on p at bounding box center [382, 231] width 259 height 12
drag, startPoint x: 301, startPoint y: 231, endPoint x: 239, endPoint y: 231, distance: 61.7
click at [240, 231] on div at bounding box center [388, 230] width 296 height 39
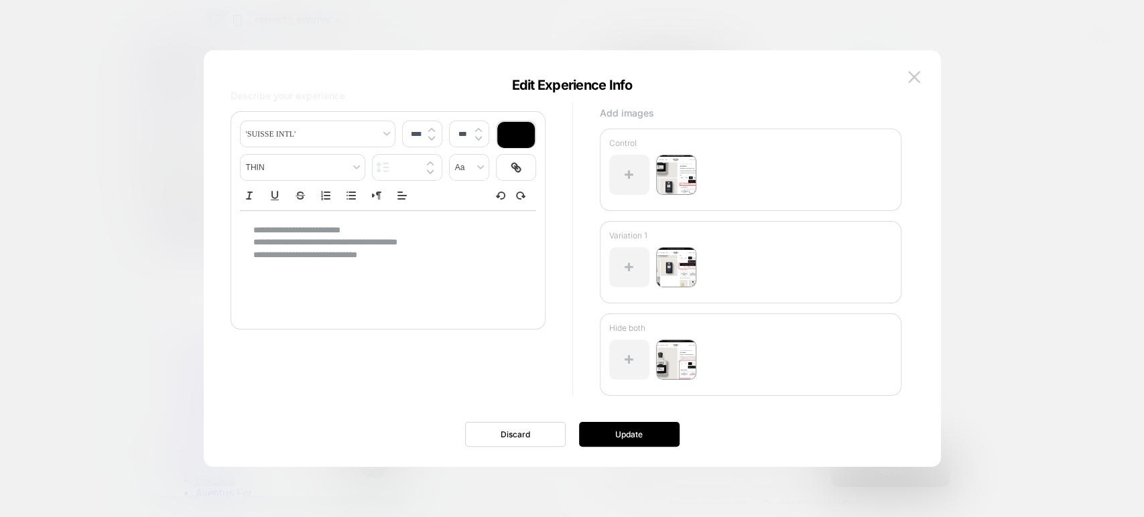
scroll to position [0, 0]
drag, startPoint x: 420, startPoint y: 260, endPoint x: 241, endPoint y: 233, distance: 181.0
click at [241, 233] on div "**********" at bounding box center [388, 243] width 296 height 64
click at [286, 240] on p "**********" at bounding box center [382, 243] width 259 height 12
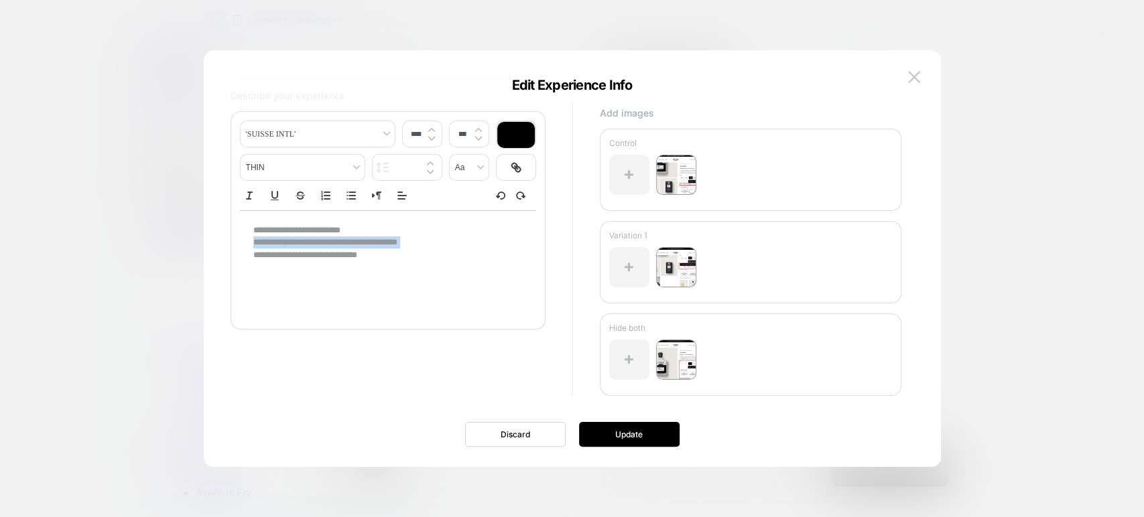
click at [286, 240] on p "**********" at bounding box center [382, 243] width 259 height 12
click at [286, 240] on span "**********" at bounding box center [325, 242] width 144 height 9
click at [377, 254] on p "**********" at bounding box center [382, 255] width 259 height 12
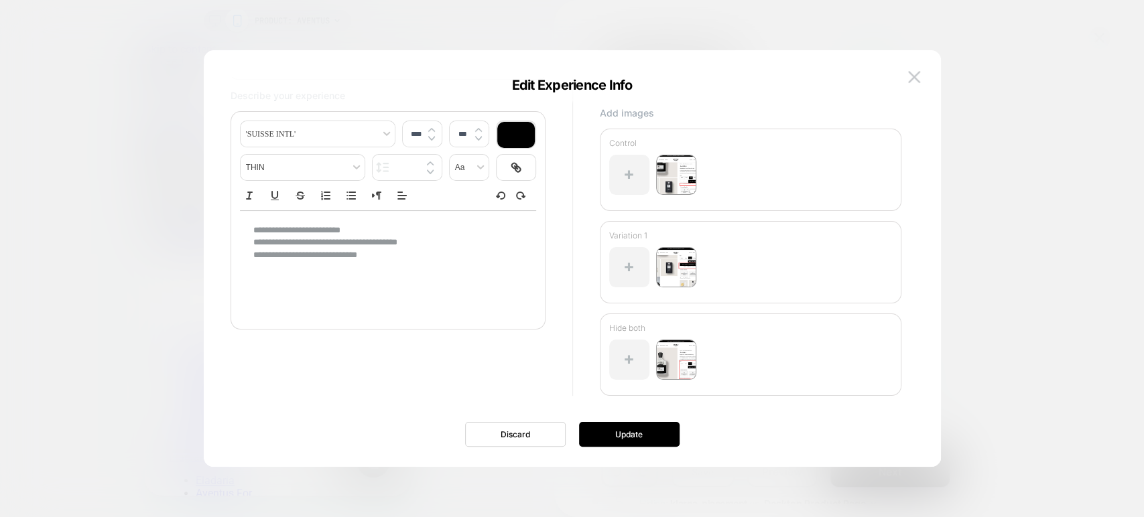
drag, startPoint x: 379, startPoint y: 255, endPoint x: 252, endPoint y: 232, distance: 129.5
click at [252, 232] on div "**********" at bounding box center [388, 243] width 296 height 64
drag, startPoint x: 252, startPoint y: 232, endPoint x: 274, endPoint y: 236, distance: 22.5
click at [253, 232] on p "**********" at bounding box center [382, 231] width 259 height 12
click at [650, 434] on button "Update" at bounding box center [629, 434] width 101 height 25
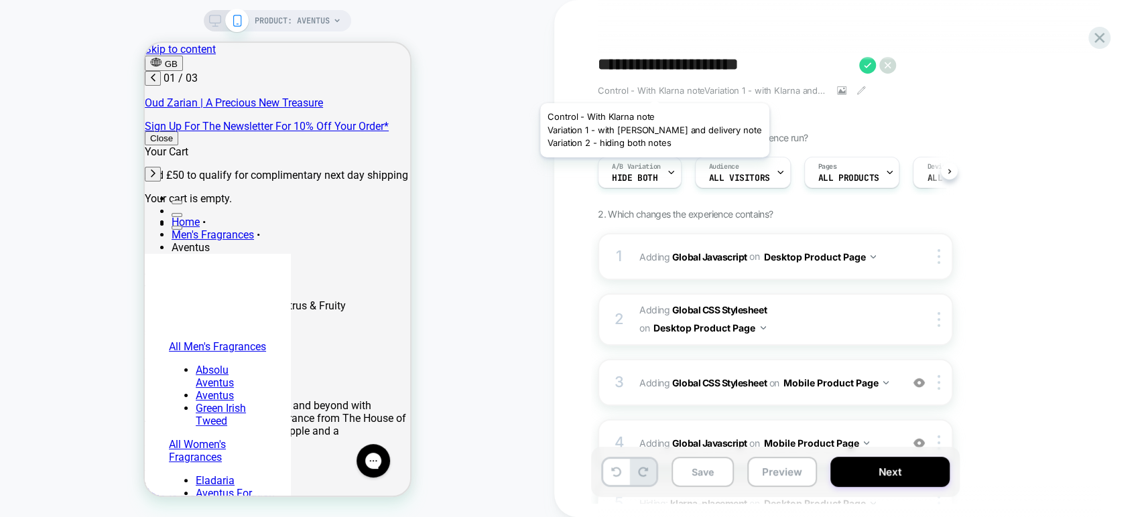
scroll to position [0, 0]
click at [631, 86] on span "Control - With Klarna noteVariation 1 - with Klarna and delivery noteVariation …" at bounding box center [712, 90] width 229 height 11
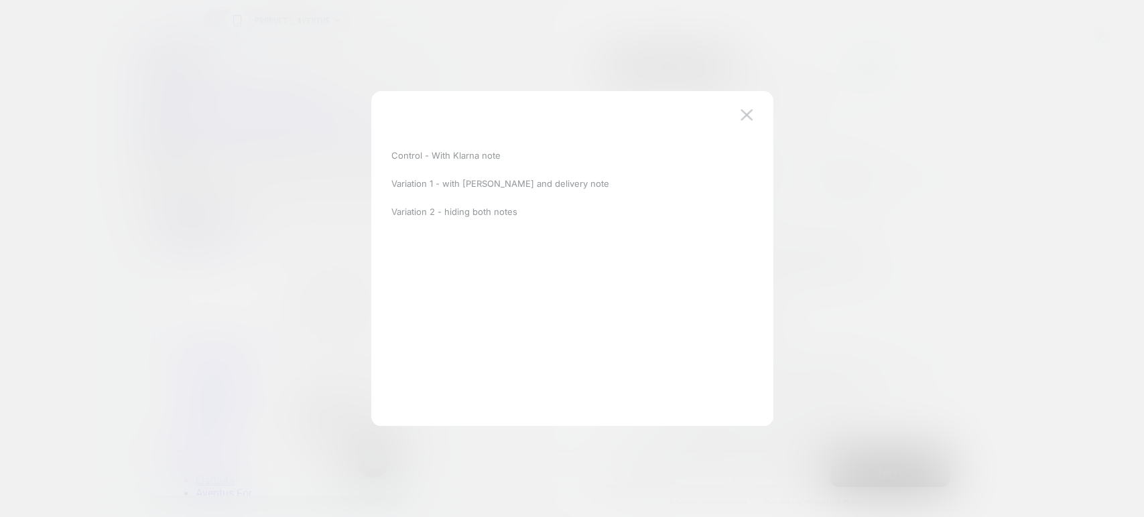
scroll to position [0, 212]
click at [452, 155] on p "Control - With Klarna note" at bounding box center [445, 158] width 109 height 11
click at [746, 117] on img at bounding box center [747, 117] width 12 height 11
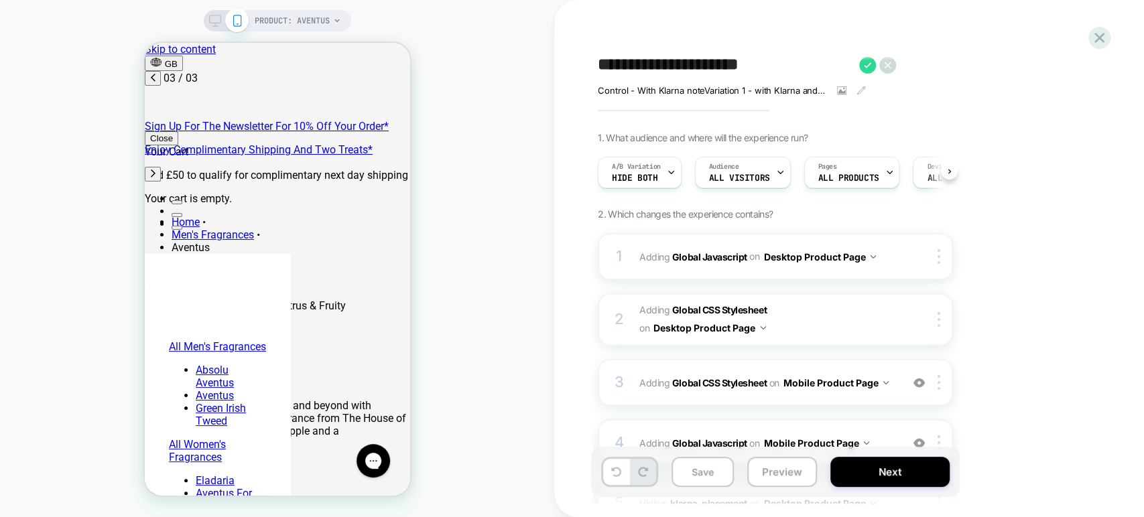
scroll to position [0, 424]
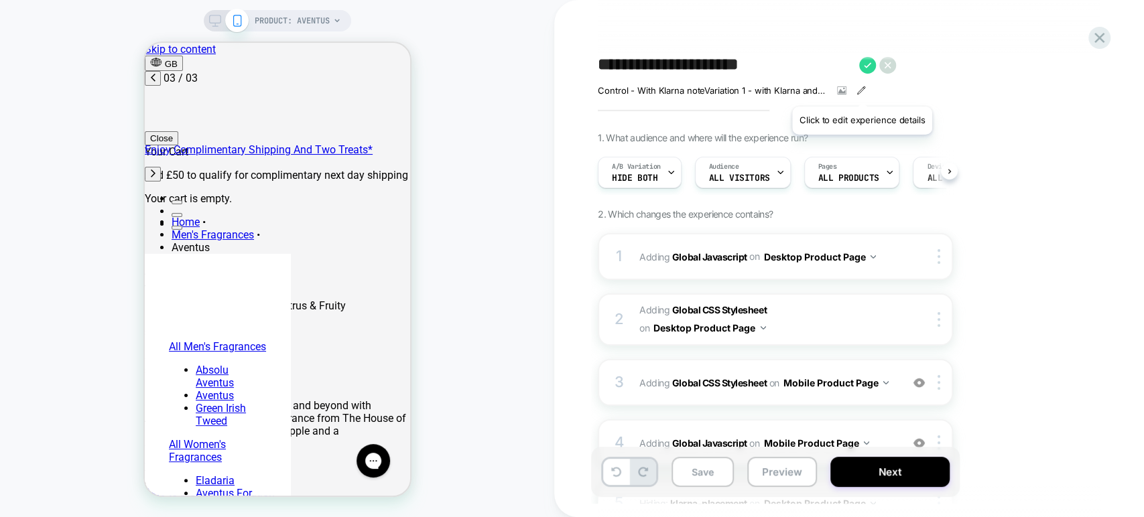
click at [861, 90] on icon at bounding box center [861, 90] width 9 height 9
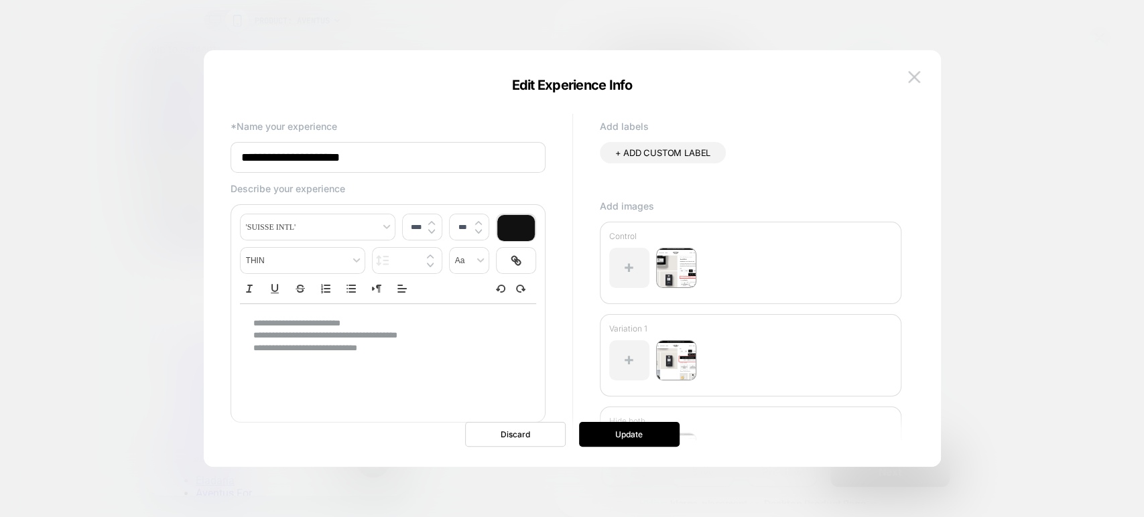
scroll to position [0, 212]
click at [914, 74] on img at bounding box center [914, 76] width 12 height 11
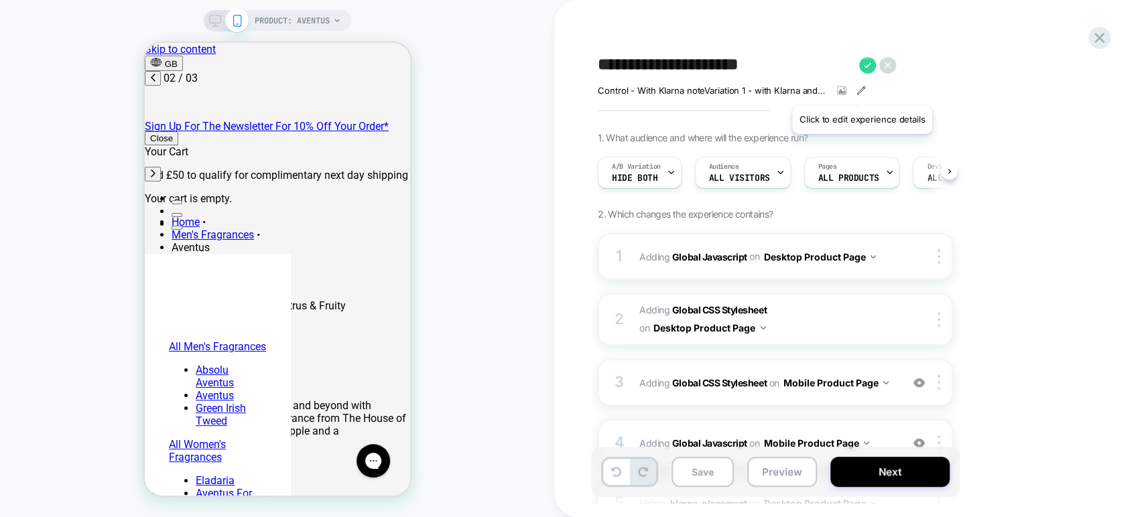
click at [861, 89] on icon at bounding box center [860, 89] width 7 height 7
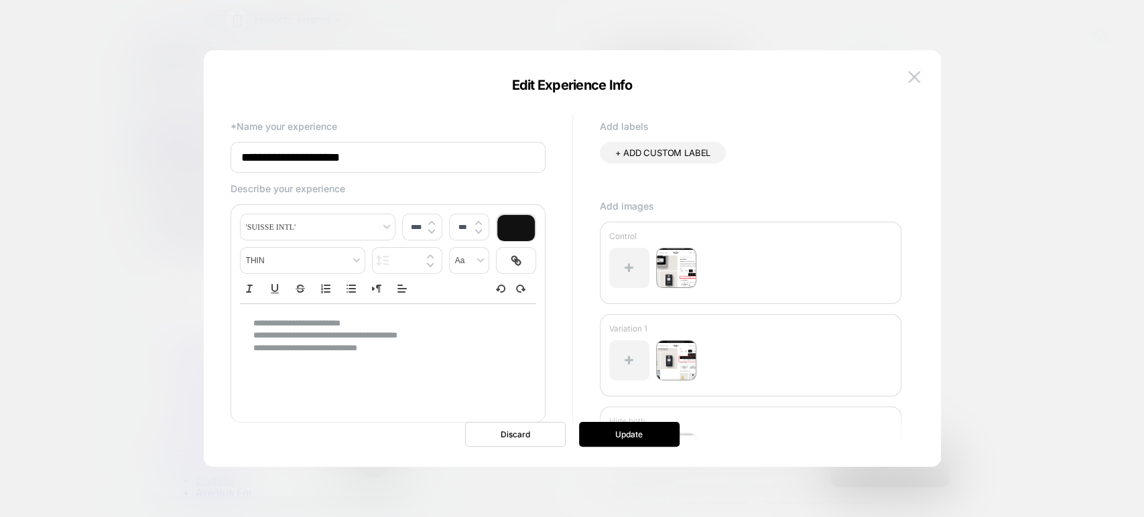
scroll to position [0, 424]
drag, startPoint x: 375, startPoint y: 348, endPoint x: 255, endPoint y: 331, distance: 121.8
click at [255, 331] on div "**********" at bounding box center [388, 336] width 296 height 64
click at [256, 326] on p "**********" at bounding box center [382, 324] width 259 height 12
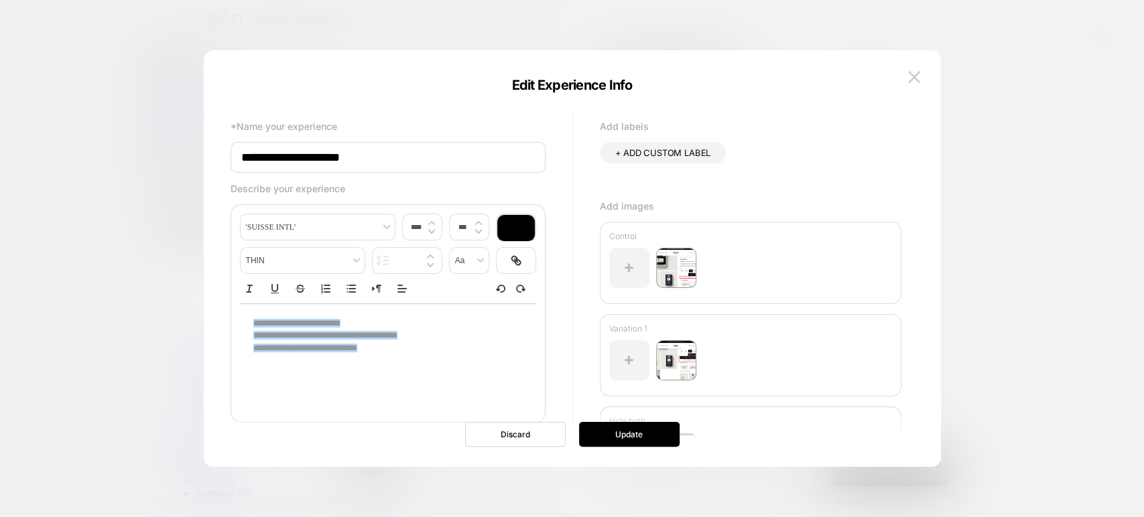
scroll to position [0, 212]
type input "****"
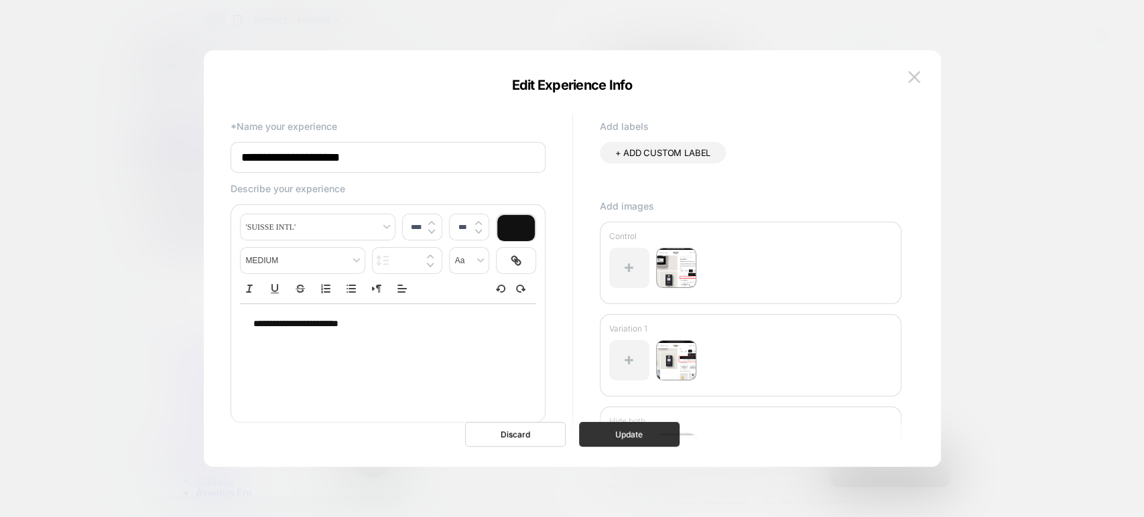
scroll to position [0, 424]
click at [639, 433] on button "Update" at bounding box center [629, 434] width 101 height 25
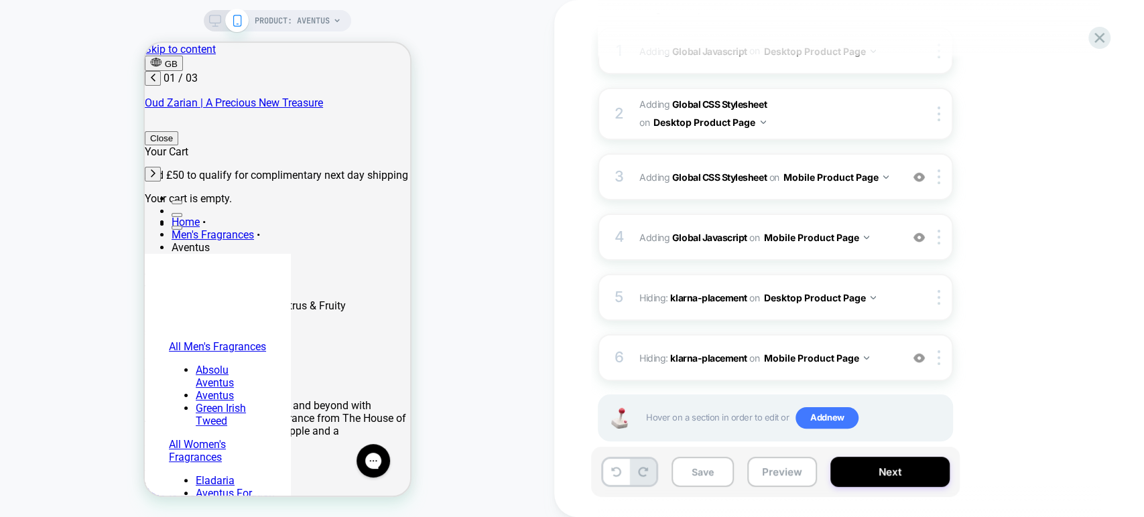
scroll to position [223, 0]
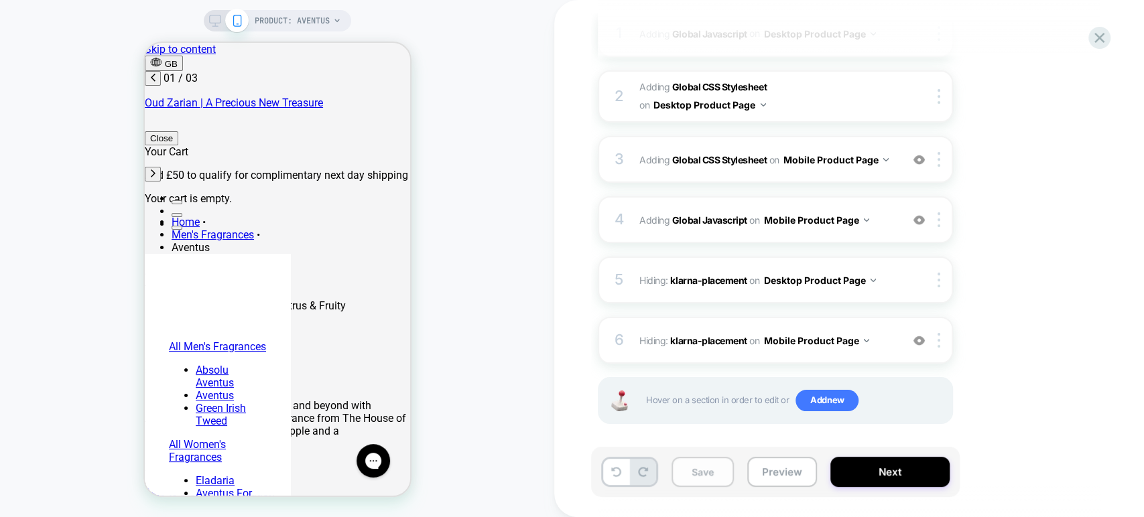
click at [694, 470] on button "Save" at bounding box center [703, 472] width 62 height 30
click at [767, 472] on button "Preview" at bounding box center [782, 472] width 70 height 30
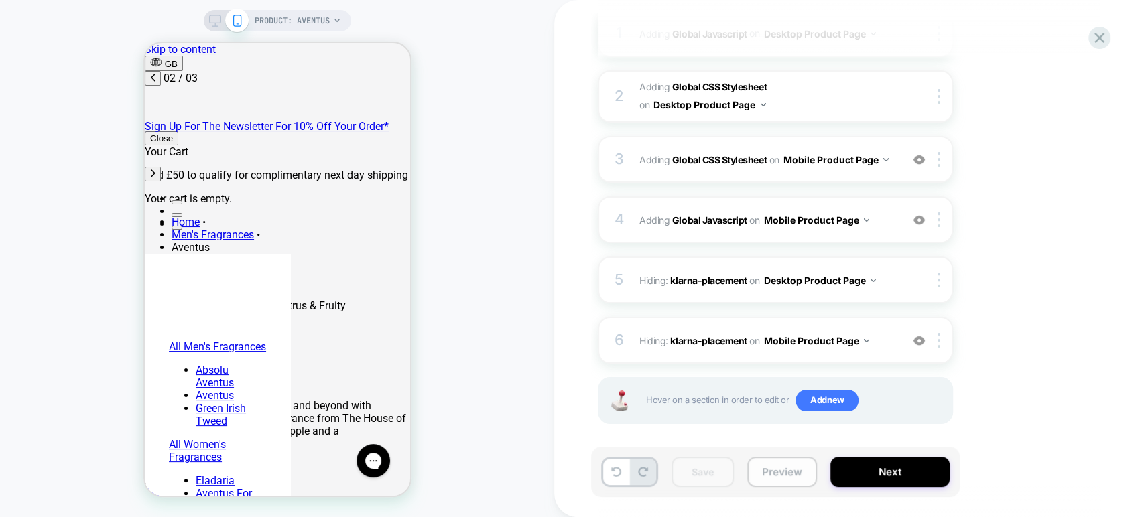
click at [767, 475] on button "Preview" at bounding box center [782, 472] width 70 height 30
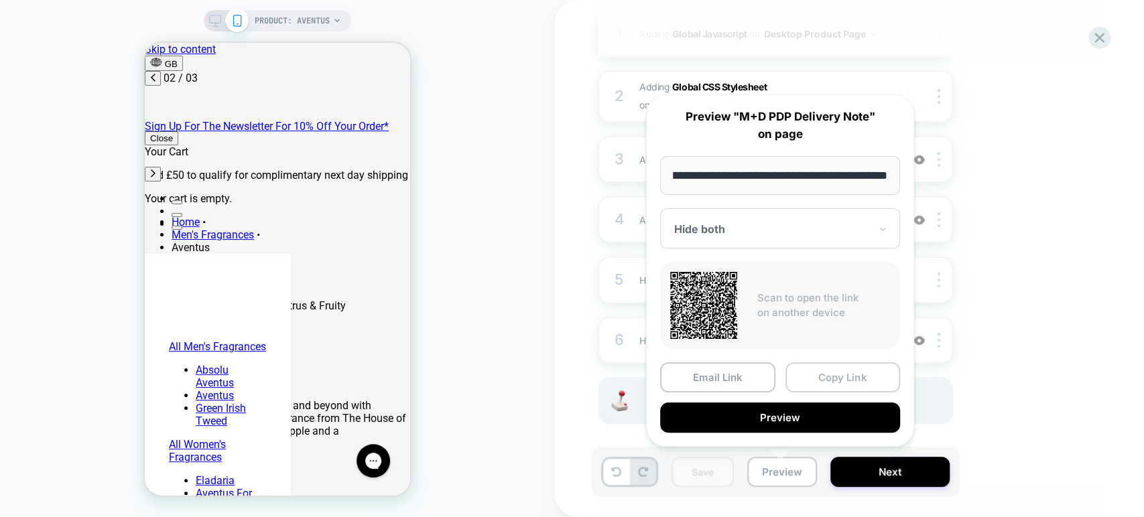
scroll to position [0, 0]
click at [830, 376] on button "Copy Link" at bounding box center [842, 378] width 115 height 30
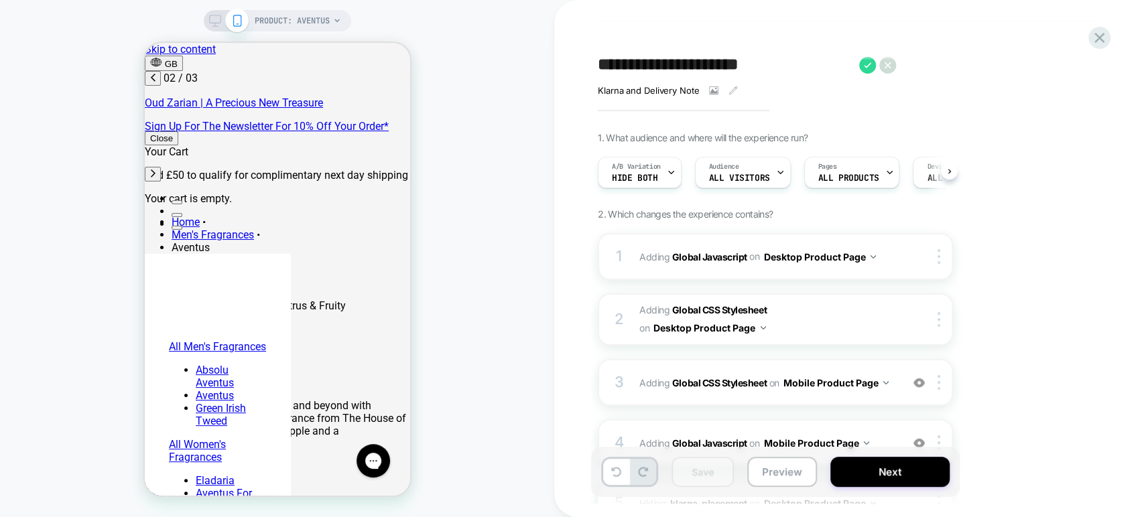
scroll to position [0, 212]
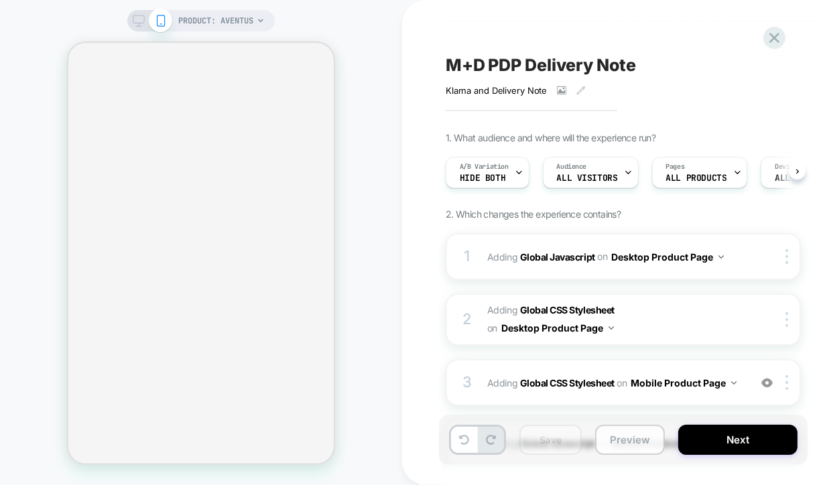
click at [617, 443] on button "Preview" at bounding box center [630, 440] width 70 height 30
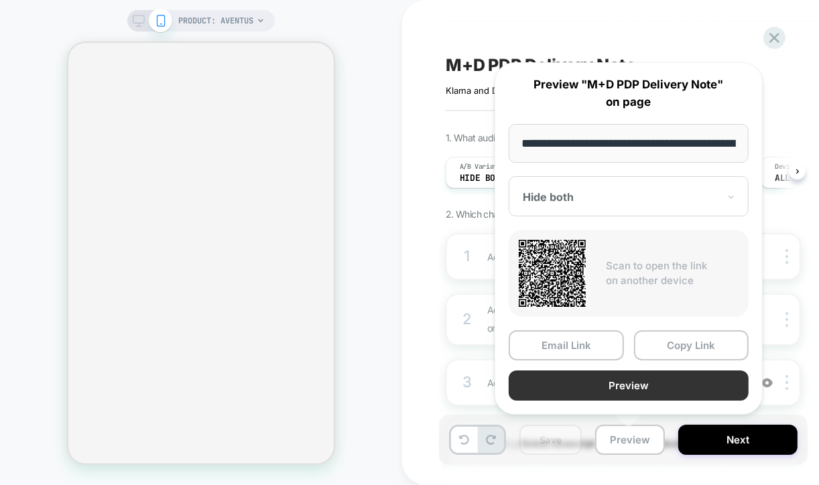
click at [653, 386] on button "Preview" at bounding box center [629, 386] width 240 height 30
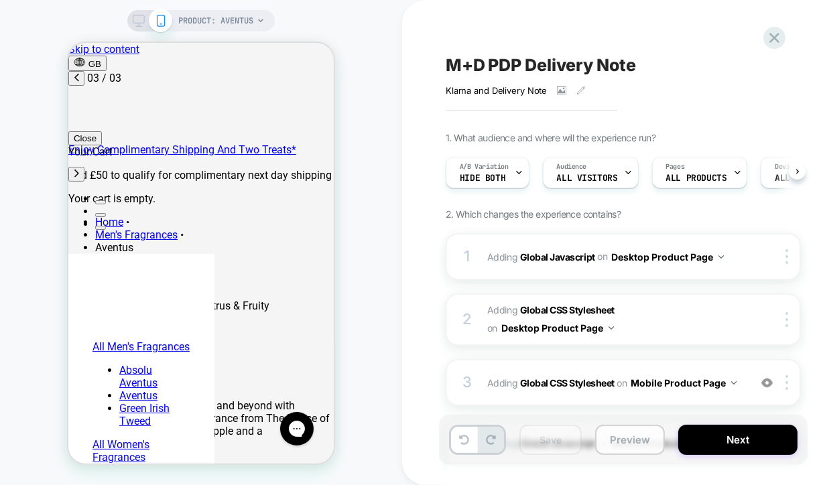
click at [617, 440] on button "Preview" at bounding box center [630, 440] width 70 height 30
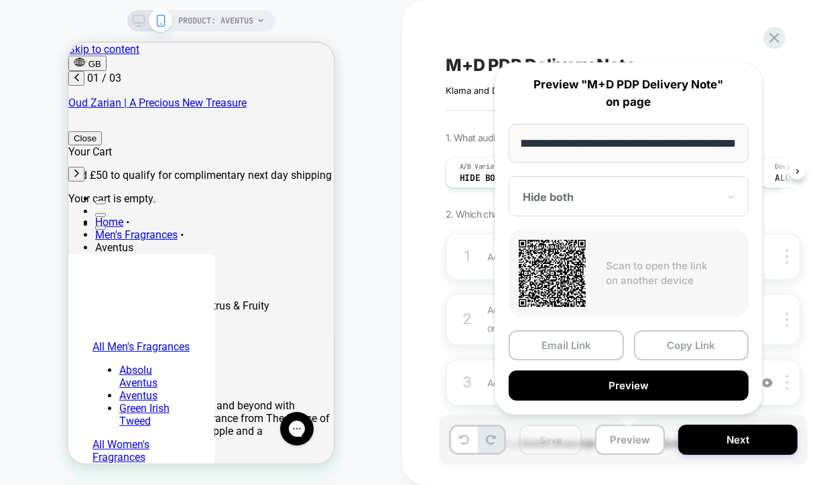
click at [603, 192] on div at bounding box center [621, 196] width 196 height 13
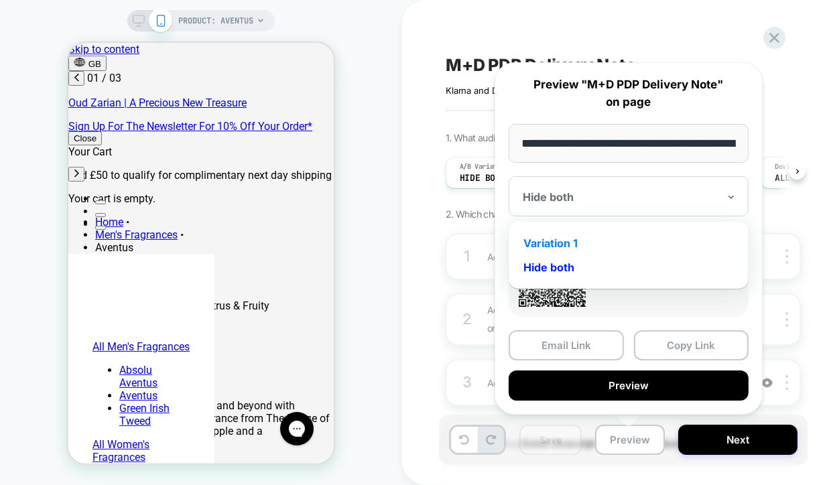
scroll to position [0, 212]
click at [580, 238] on div "Variation 1" at bounding box center [628, 243] width 227 height 24
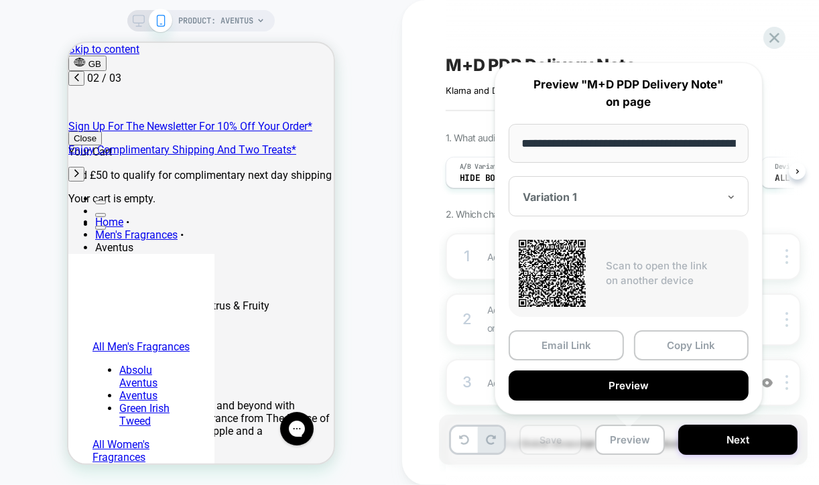
scroll to position [0, 424]
click at [595, 190] on div at bounding box center [621, 196] width 196 height 13
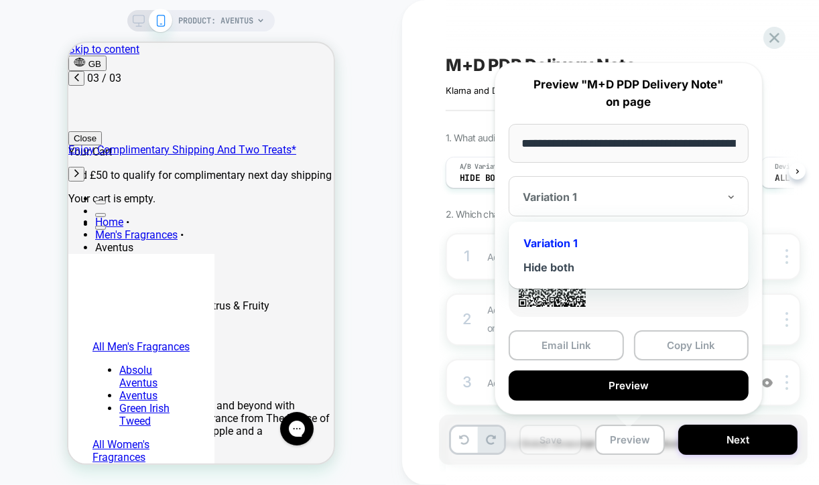
click at [430, 104] on div "M+D PDP Delivery Note Klarna and Delivery Note﻿ Click to view images Click to e…" at bounding box center [697, 242] width 590 height 485
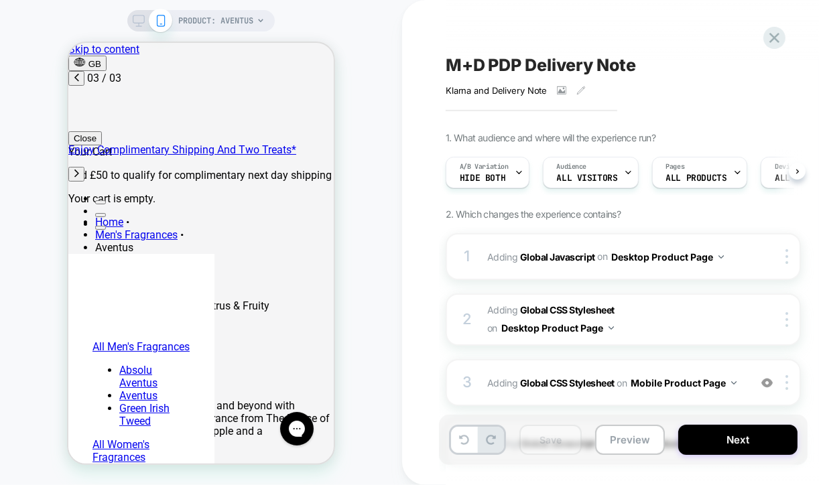
click at [504, 74] on span "M+D PDP Delivery Note" at bounding box center [541, 65] width 190 height 20
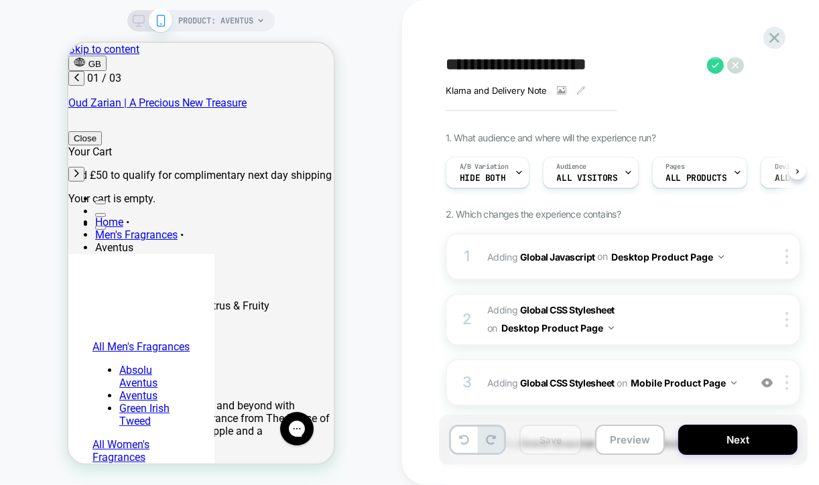
scroll to position [262, 0]
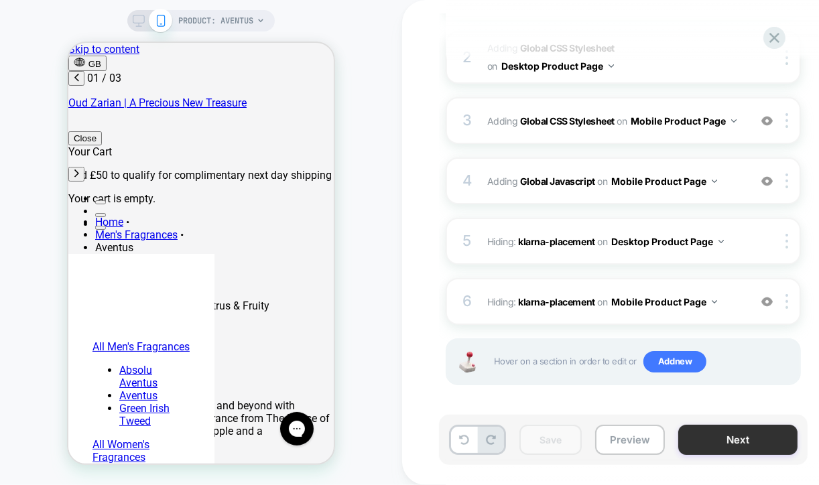
click at [680, 430] on button "Next" at bounding box center [737, 440] width 119 height 30
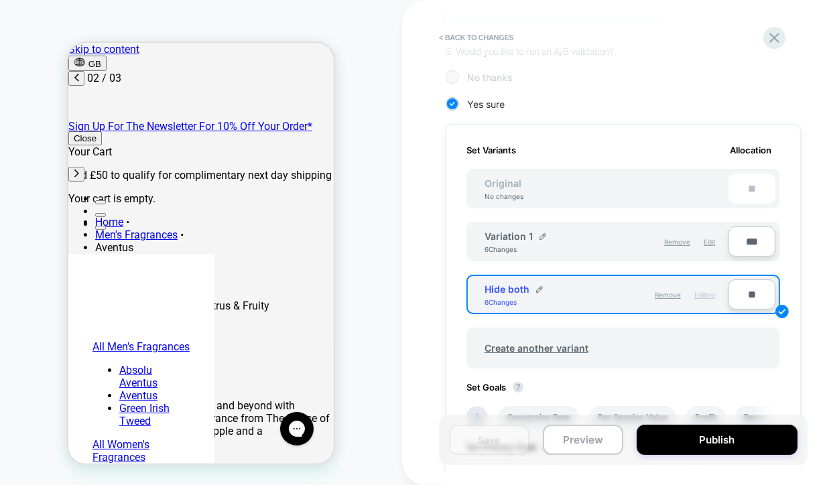
scroll to position [0, 212]
click at [749, 186] on div "**" at bounding box center [751, 189] width 47 height 30
click at [538, 200] on div "Original No changes **" at bounding box center [623, 189] width 314 height 40
click at [750, 239] on input "***" at bounding box center [751, 242] width 47 height 30
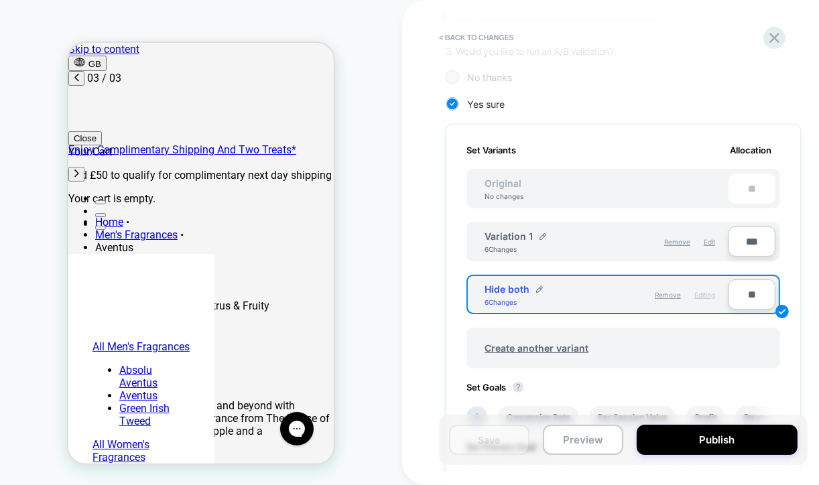
scroll to position [0, 424]
click at [747, 292] on input "**" at bounding box center [751, 294] width 47 height 30
click at [741, 292] on input "**" at bounding box center [751, 294] width 47 height 30
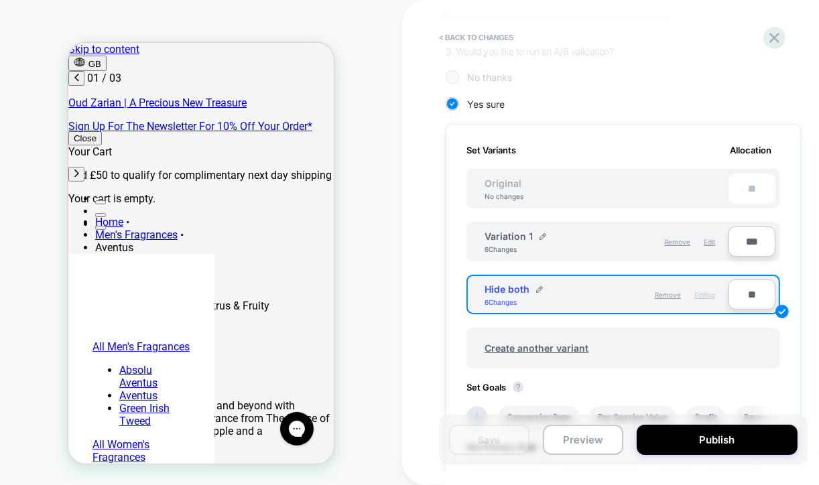
scroll to position [0, 0]
type input "***"
click at [499, 438] on button "Save" at bounding box center [489, 440] width 80 height 30
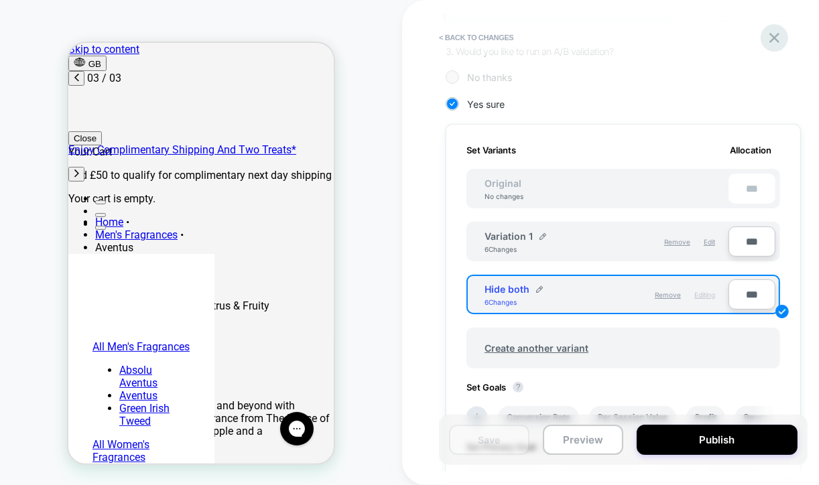
scroll to position [0, 424]
click at [771, 37] on icon at bounding box center [774, 38] width 18 height 18
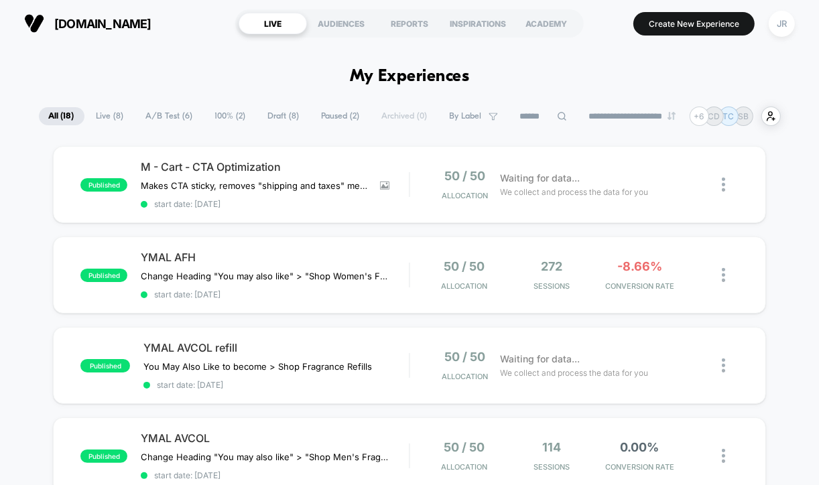
click at [272, 115] on span "Draft ( 8 )" at bounding box center [284, 116] width 52 height 18
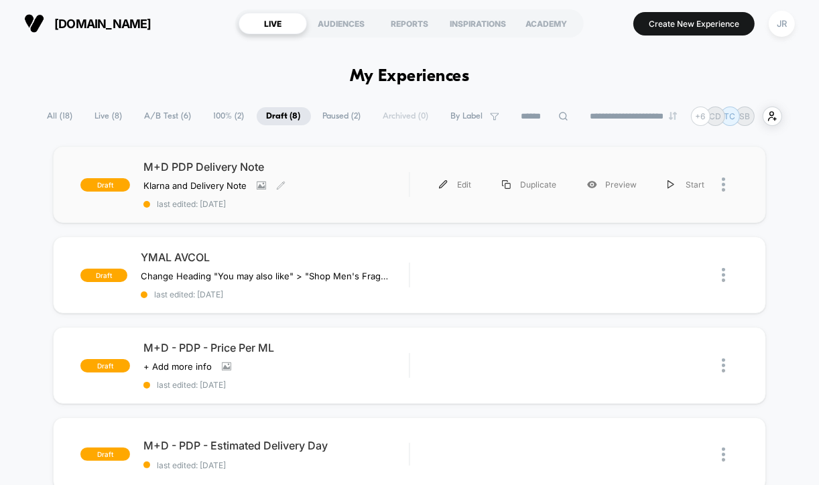
click at [330, 185] on div "M+D PDP Delivery Note Klarna and Delivery Note﻿ Click to view images Click to e…" at bounding box center [275, 184] width 265 height 49
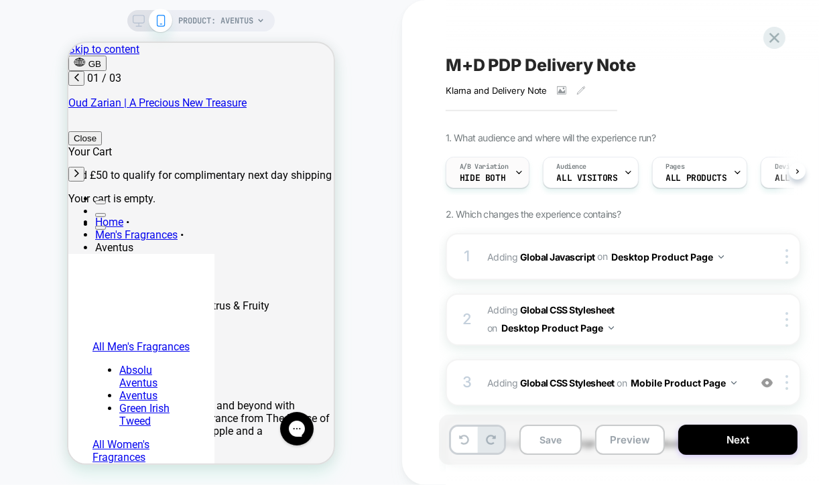
click at [515, 175] on icon at bounding box center [519, 172] width 9 height 9
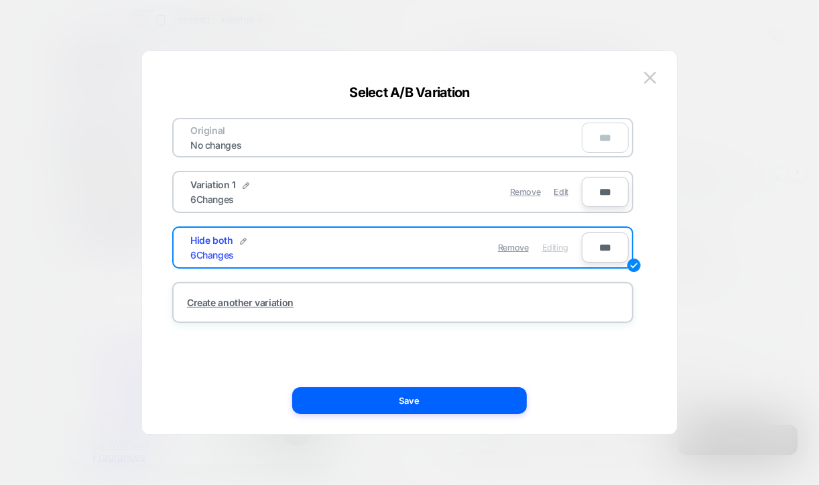
click at [735, 213] on div at bounding box center [409, 242] width 819 height 485
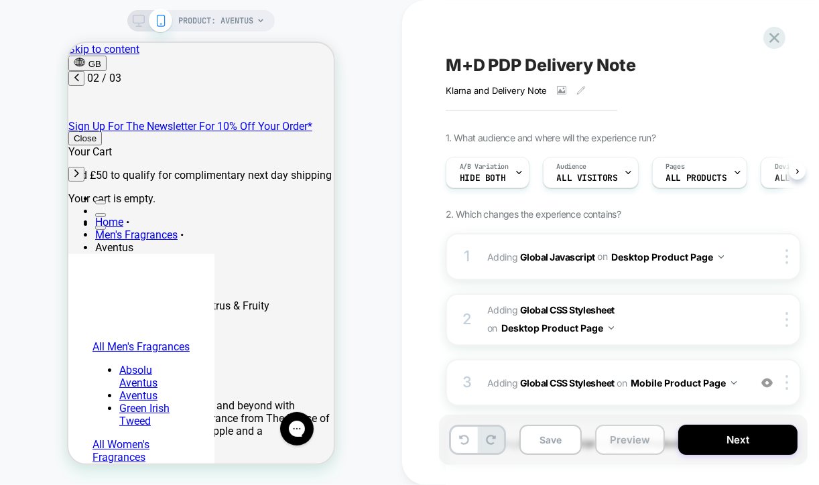
click at [608, 431] on button "Preview" at bounding box center [630, 440] width 70 height 30
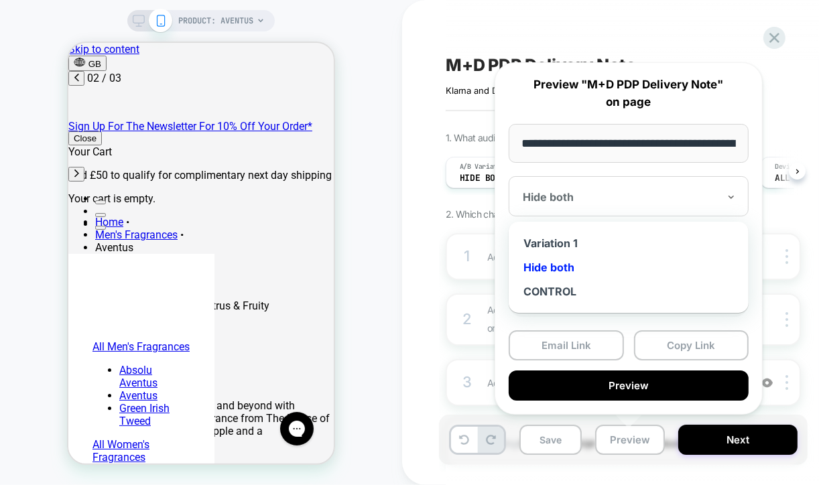
click at [606, 192] on div at bounding box center [621, 196] width 196 height 13
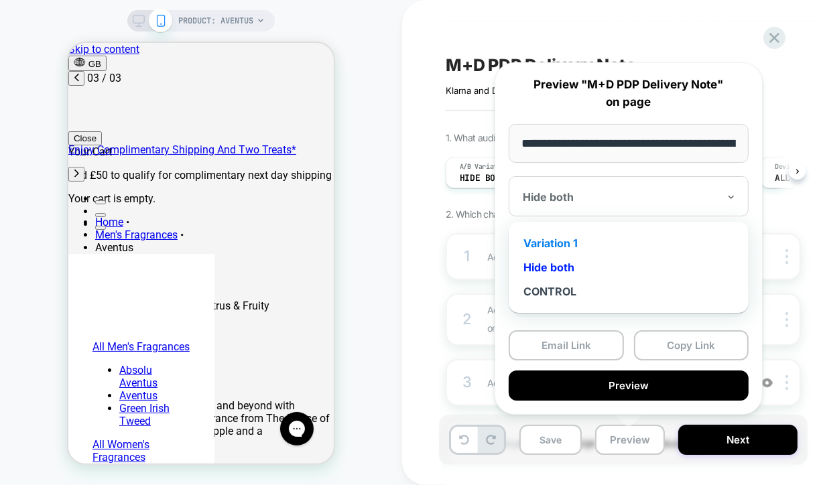
click at [563, 239] on div "Variation 1" at bounding box center [628, 243] width 227 height 24
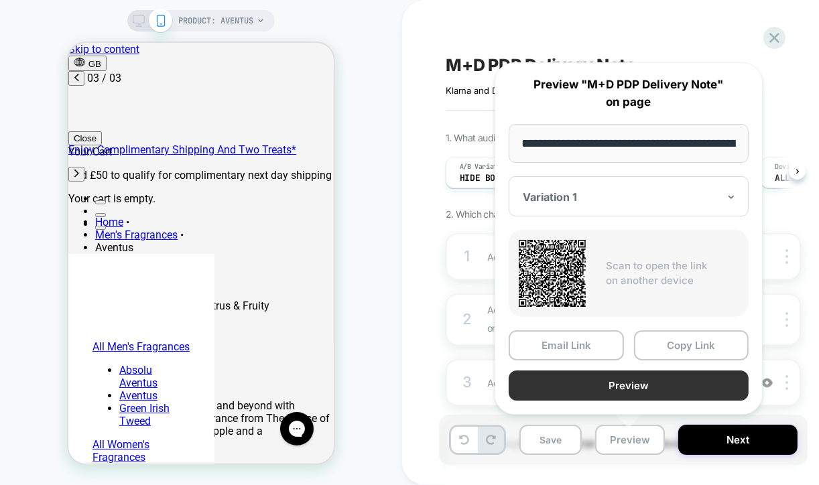
click at [619, 384] on button "Preview" at bounding box center [629, 386] width 240 height 30
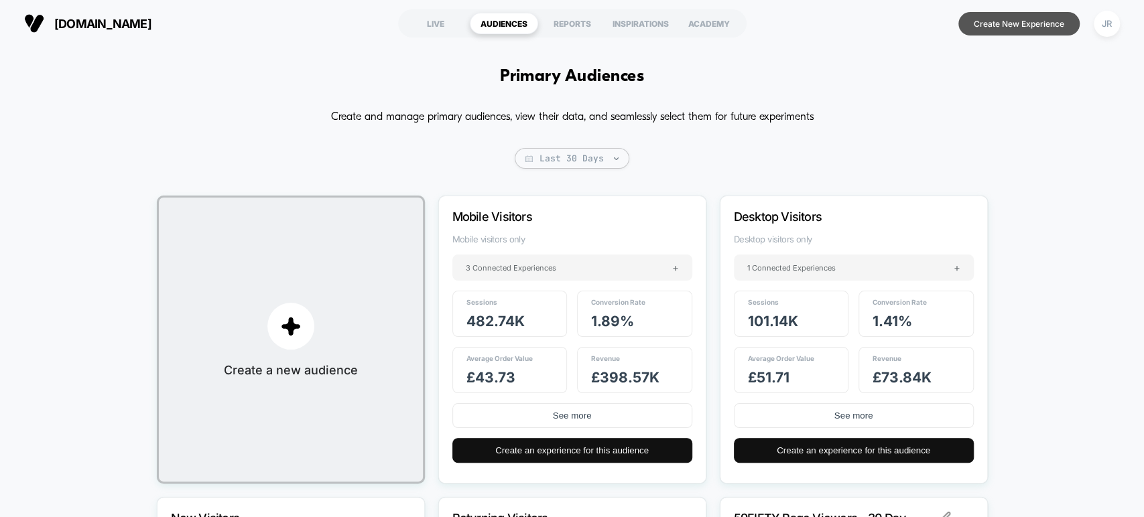
click at [818, 31] on button "Create New Experience" at bounding box center [1018, 23] width 121 height 23
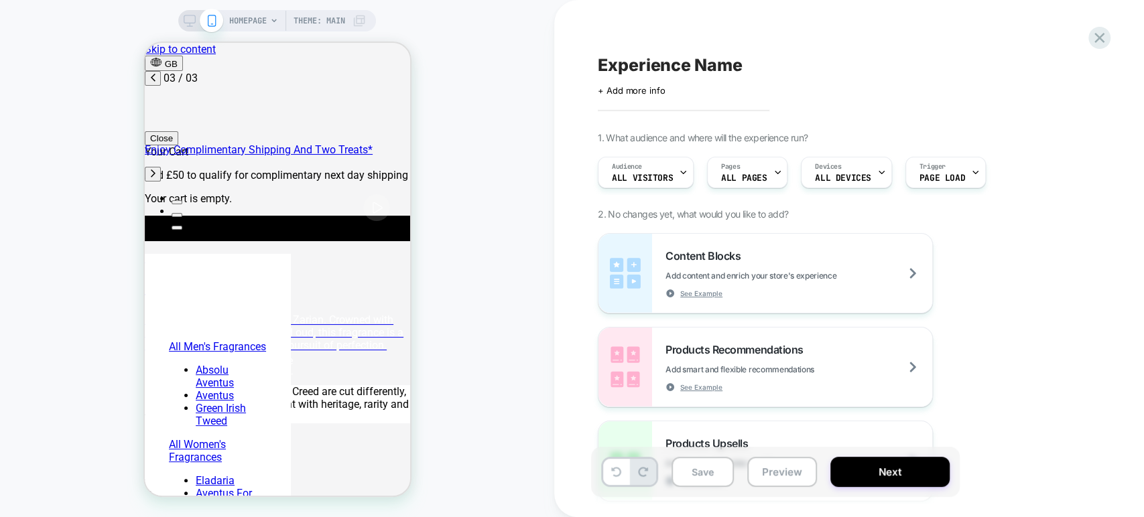
scroll to position [0, 424]
click at [670, 178] on span "All Visitors" at bounding box center [642, 178] width 61 height 9
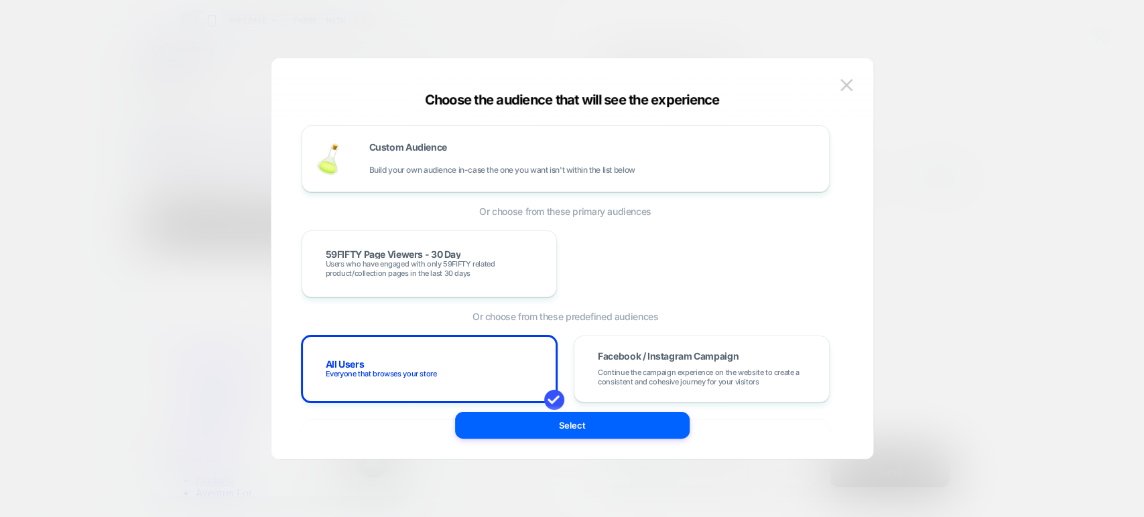
scroll to position [0, 0]
click at [670, 178] on div "Custom Audience Build your own audience in-case the one you want isn't within t…" at bounding box center [566, 158] width 500 height 39
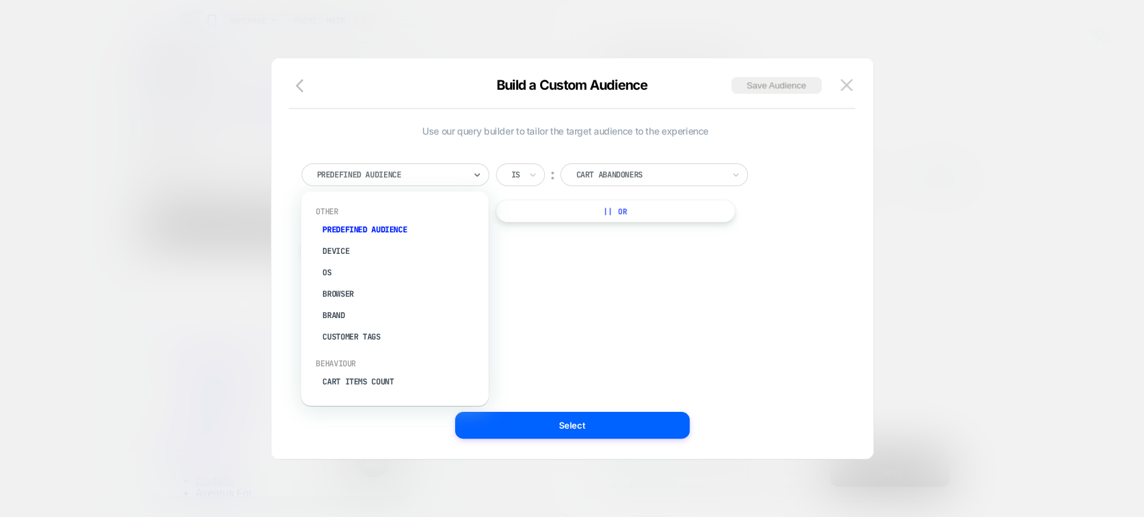
click at [447, 176] on div at bounding box center [390, 175] width 147 height 12
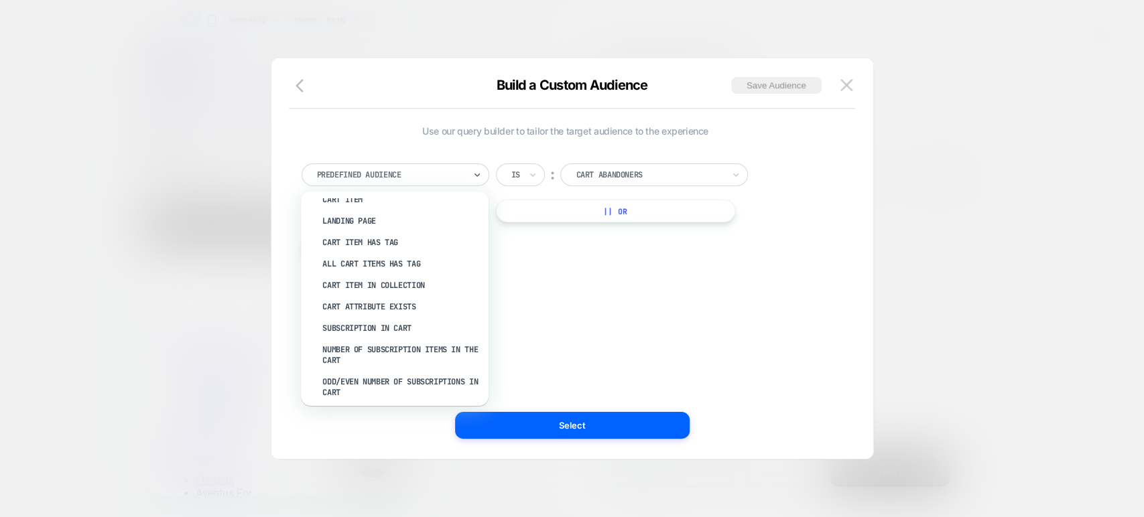
scroll to position [223, 0]
click at [369, 283] on div "Cart Item In Collection" at bounding box center [401, 287] width 174 height 21
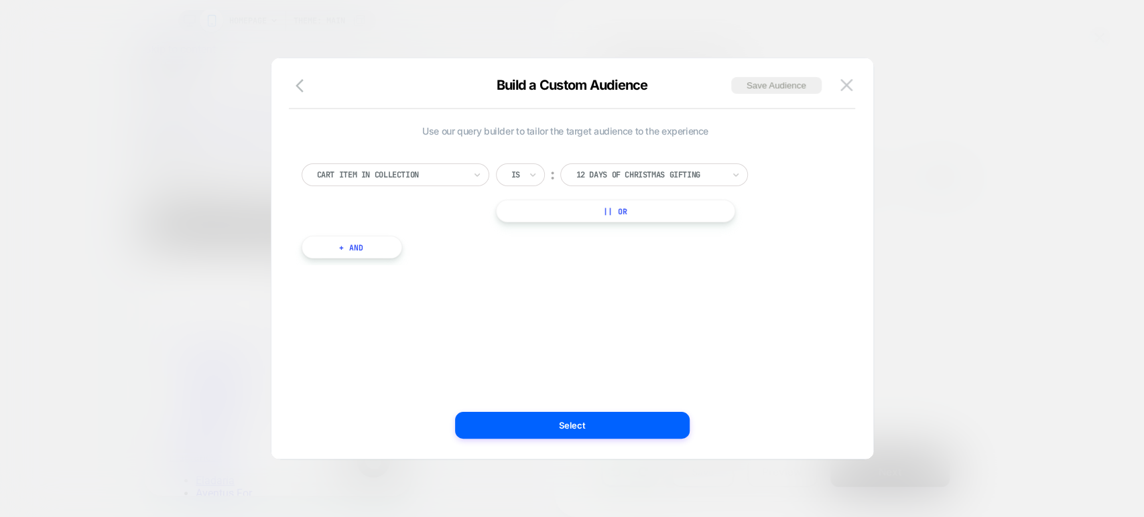
scroll to position [0, 212]
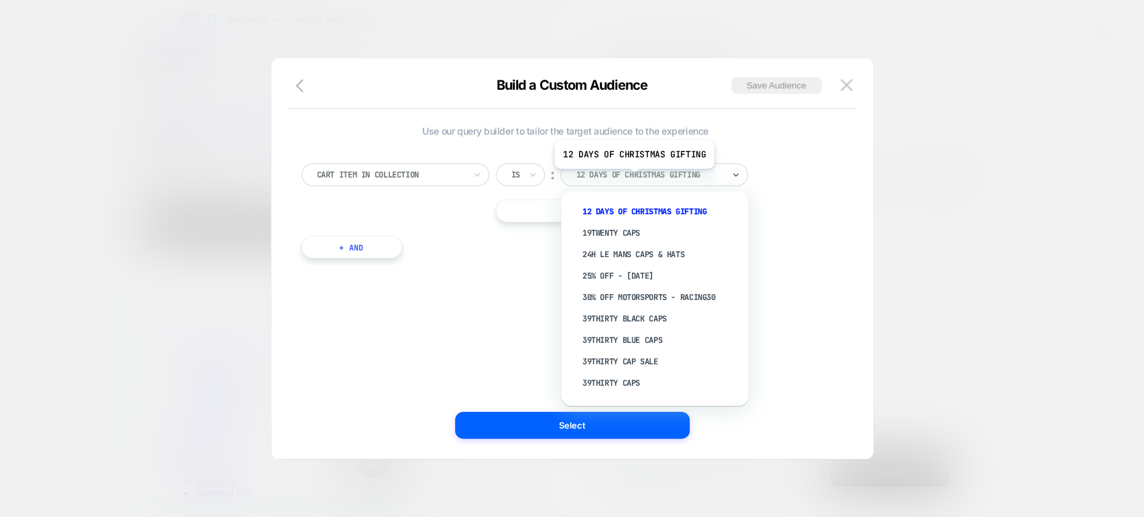
click at [633, 178] on div at bounding box center [649, 175] width 147 height 12
type input "**"
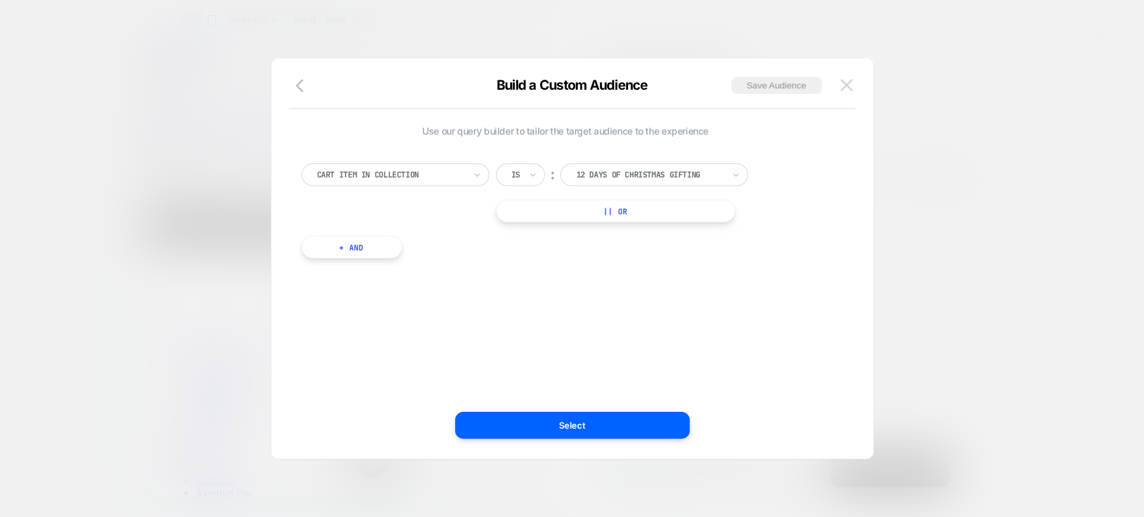
click at [846, 83] on img at bounding box center [846, 84] width 12 height 11
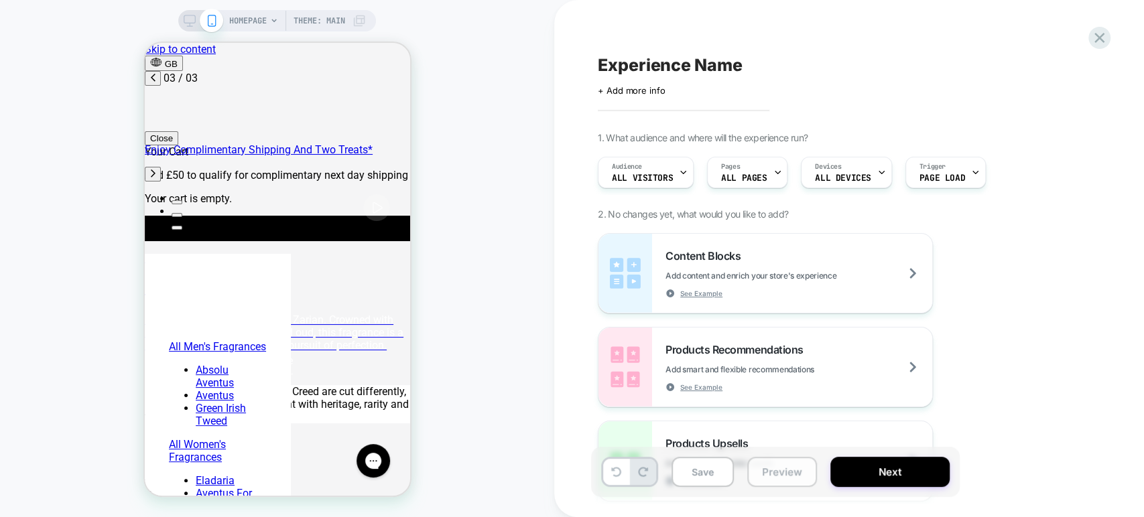
scroll to position [0, 424]
click at [771, 481] on button "Preview" at bounding box center [782, 472] width 70 height 30
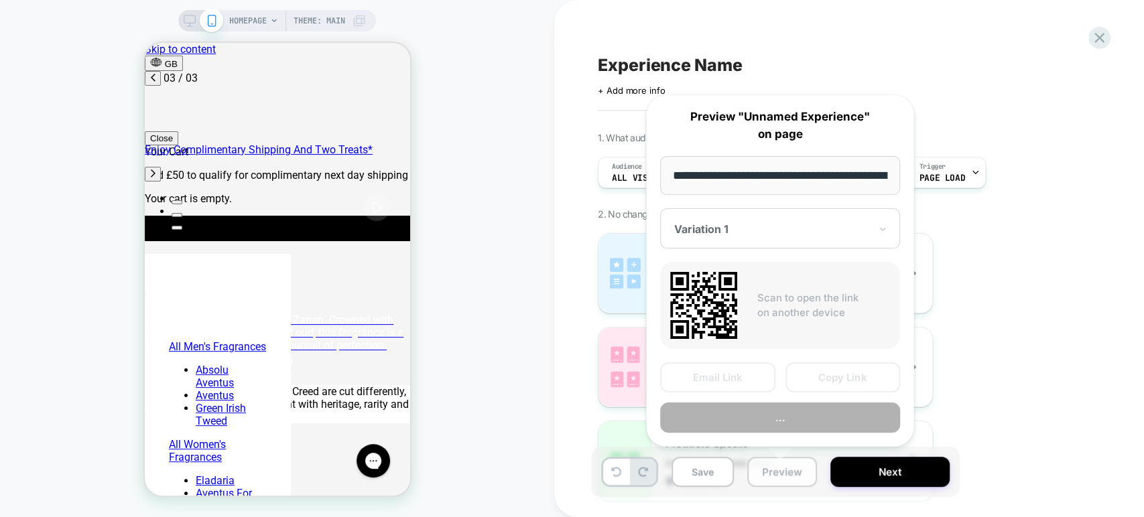
scroll to position [0, 84]
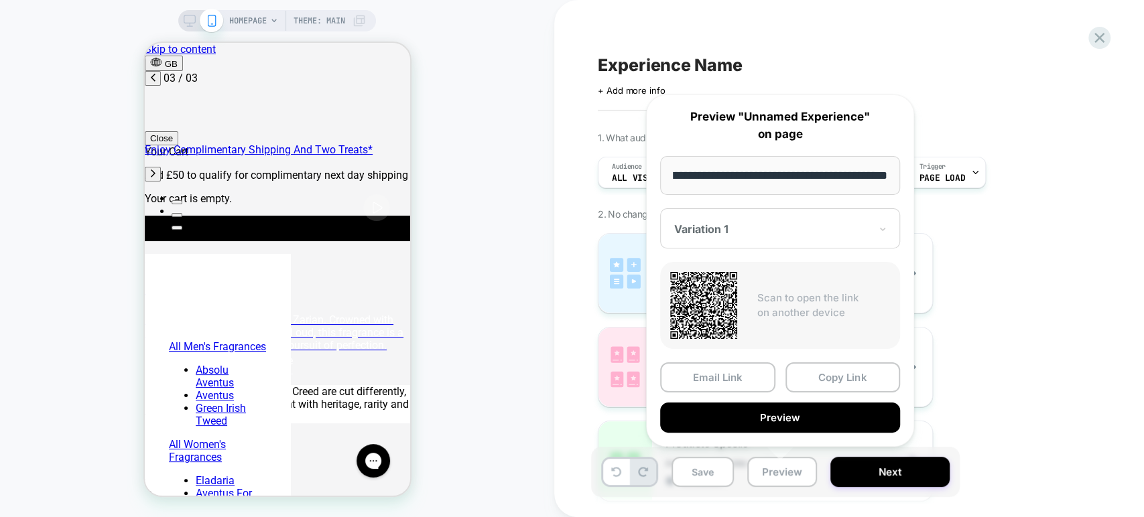
click at [832, 416] on button "Preview" at bounding box center [780, 418] width 240 height 30
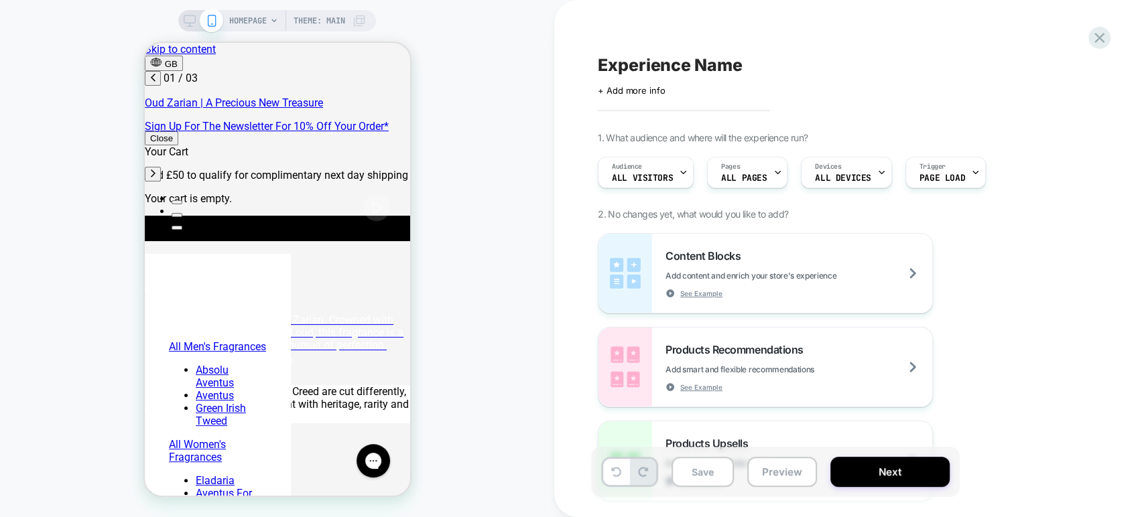
scroll to position [0, 0]
click at [784, 474] on button "Preview" at bounding box center [782, 472] width 70 height 30
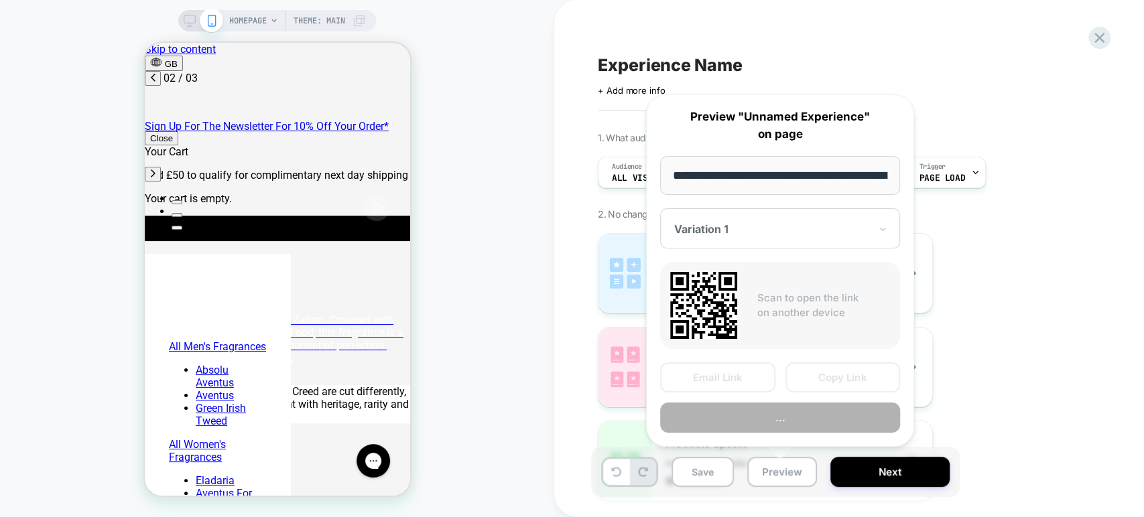
click at [1035, 268] on div "Content Blocks Add content and enrich your store's experience See Example Produ…" at bounding box center [842, 414] width 489 height 362
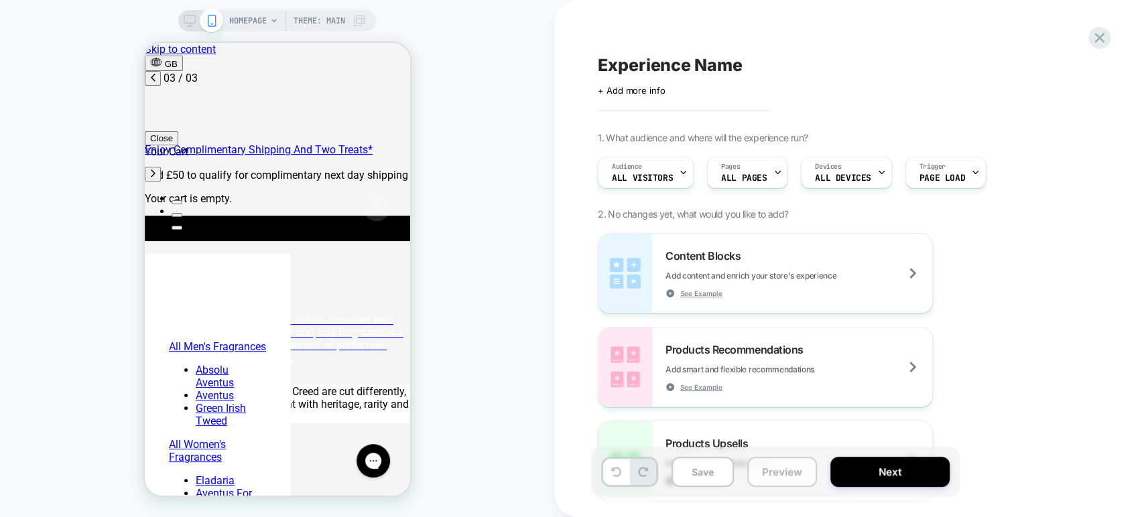
scroll to position [0, 424]
click at [790, 468] on button "Preview" at bounding box center [782, 472] width 70 height 30
click at [777, 477] on button "Preview" at bounding box center [782, 472] width 70 height 30
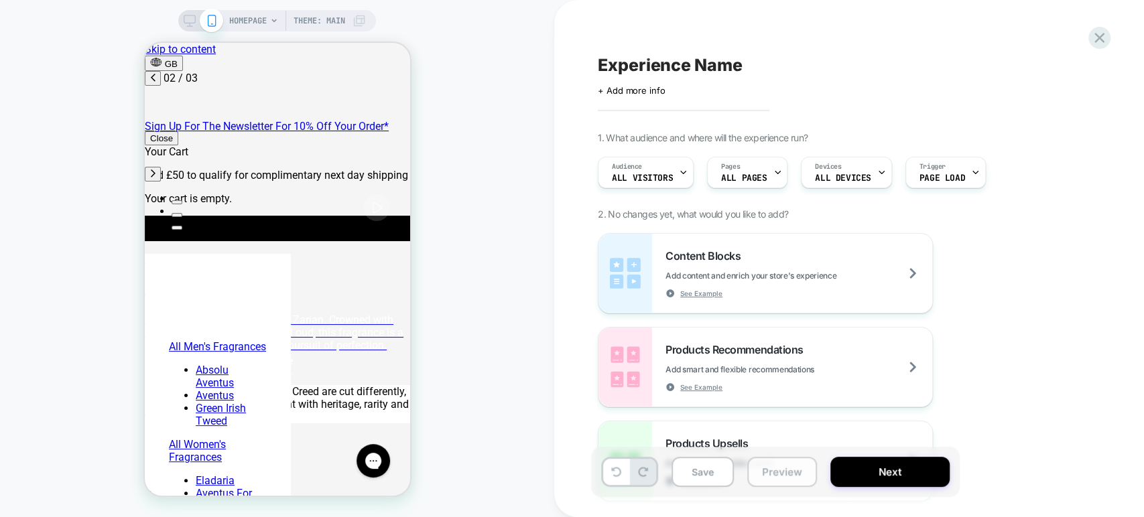
click at [777, 477] on button "Preview" at bounding box center [782, 472] width 70 height 30
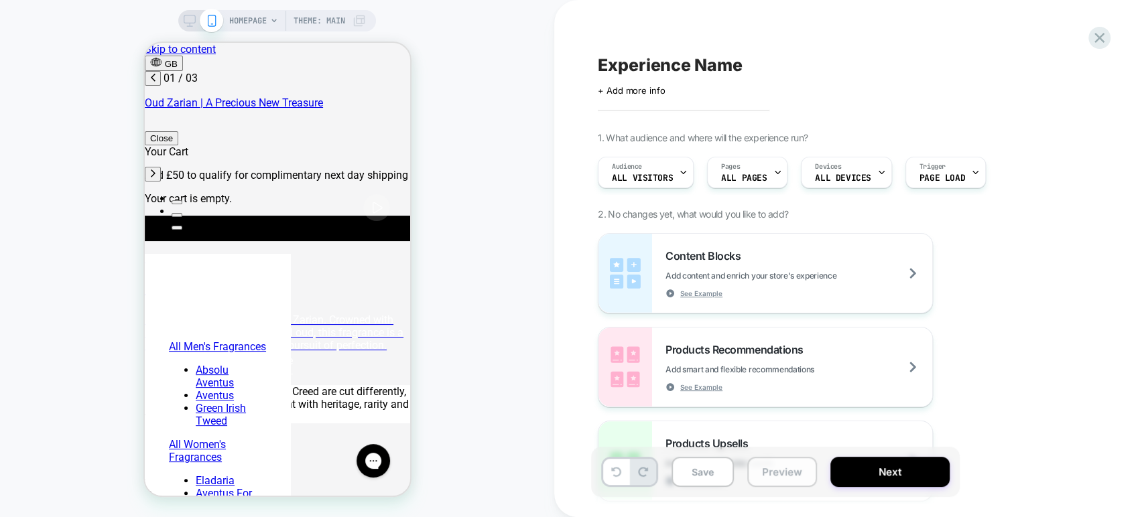
click at [761, 468] on button "Preview" at bounding box center [782, 472] width 70 height 30
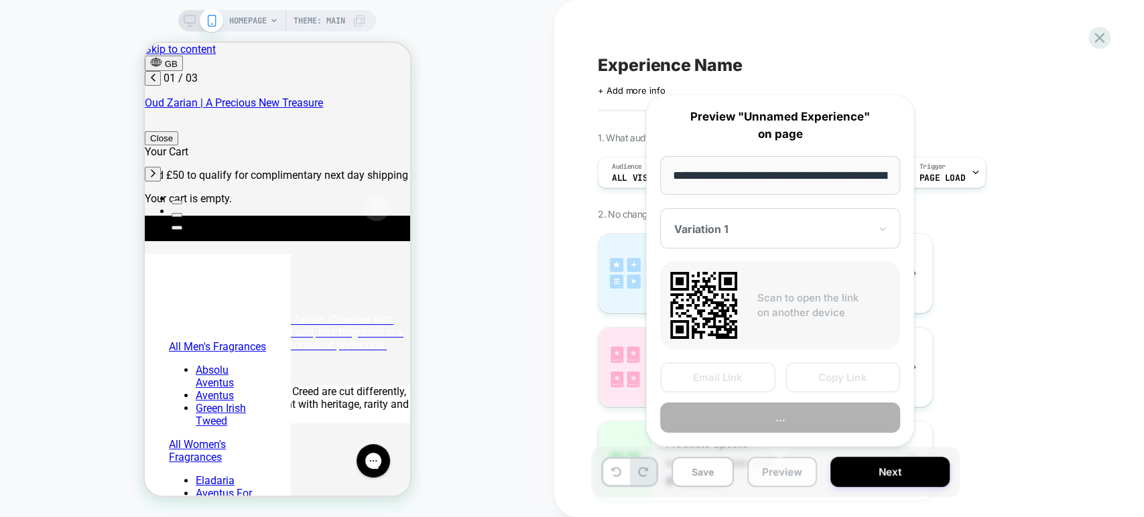
scroll to position [0, 84]
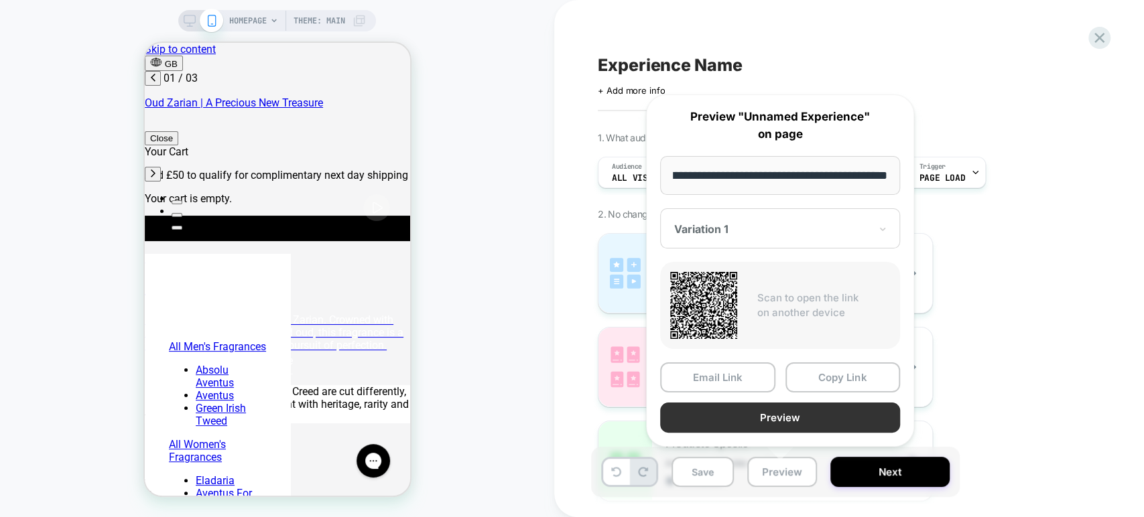
click at [808, 418] on button "Preview" at bounding box center [780, 418] width 240 height 30
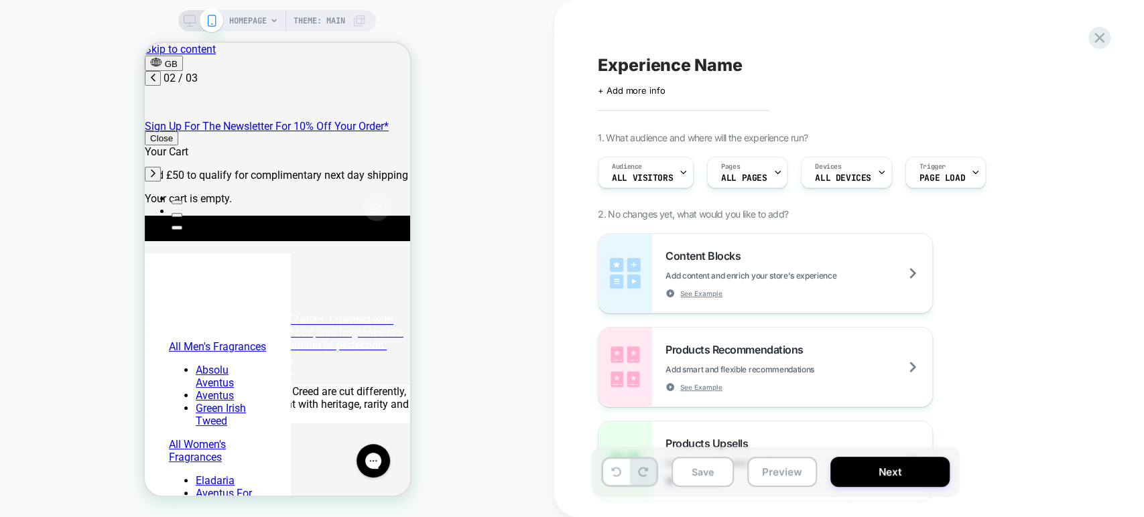
scroll to position [0, 212]
click at [777, 481] on button "Preview" at bounding box center [782, 472] width 70 height 30
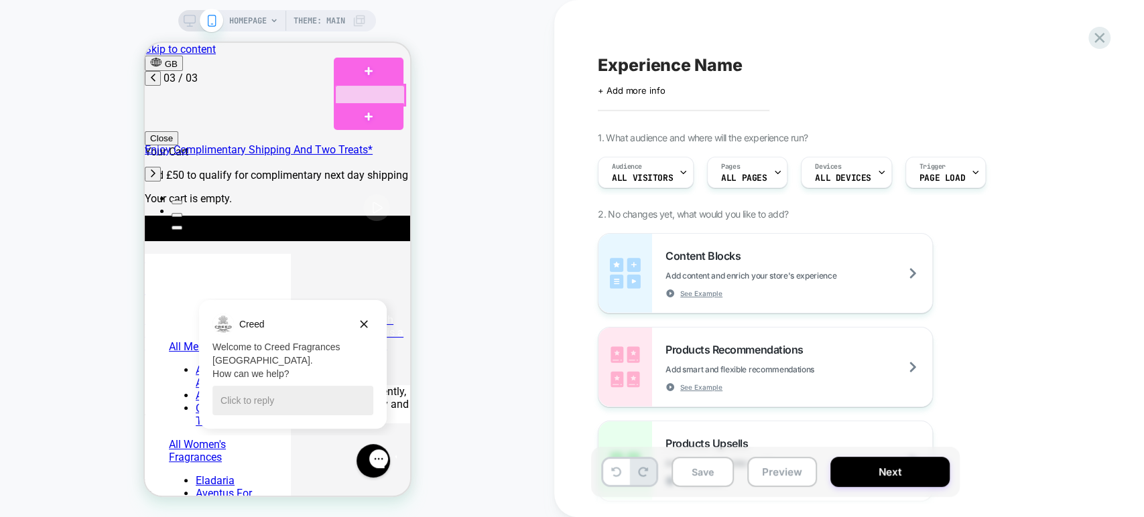
scroll to position [0, 424]
click at [383, 89] on div at bounding box center [369, 95] width 70 height 20
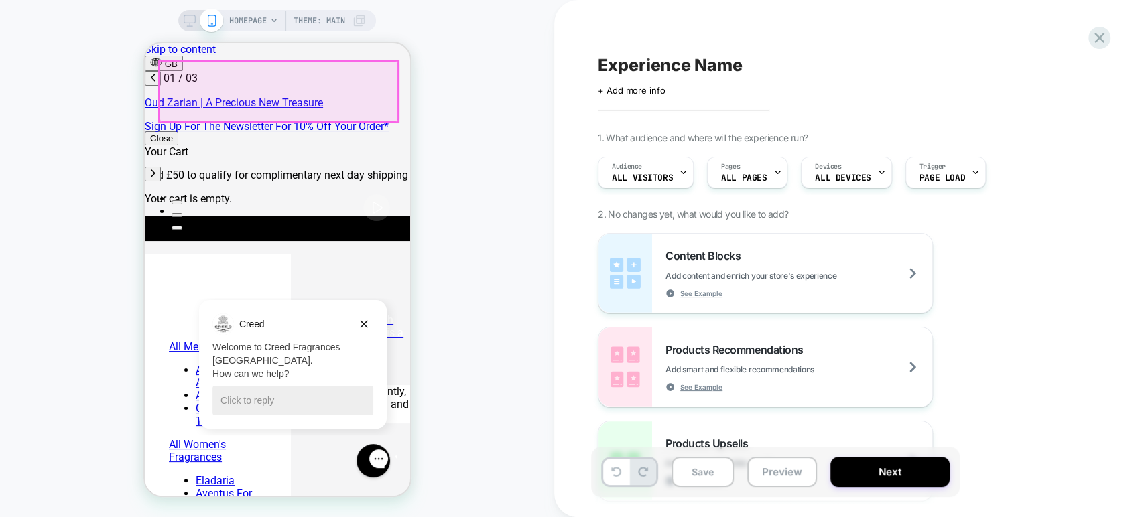
scroll to position [0, 0]
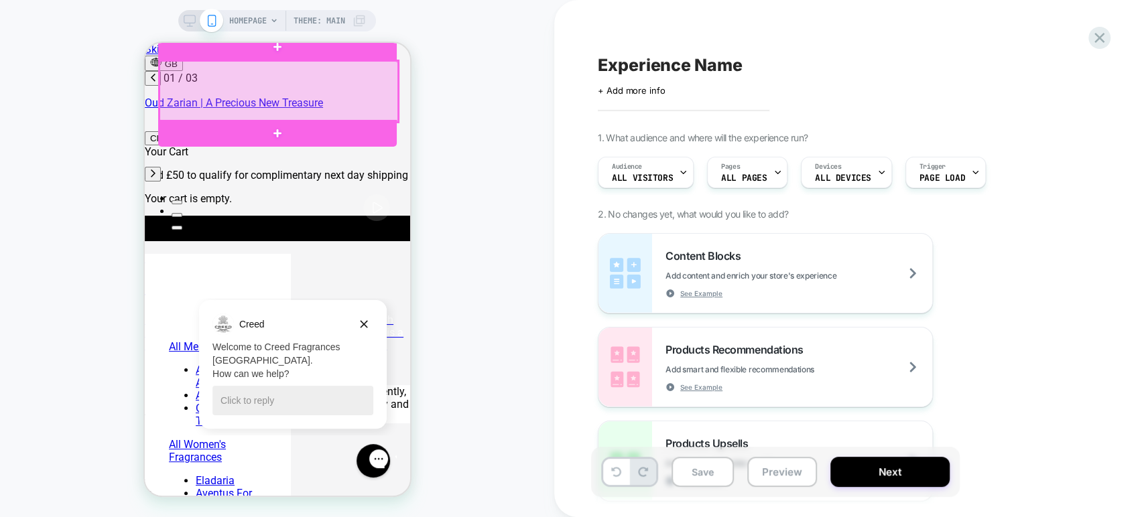
type input "*"
type input "*****"
click at [381, 86] on div at bounding box center [278, 91] width 239 height 61
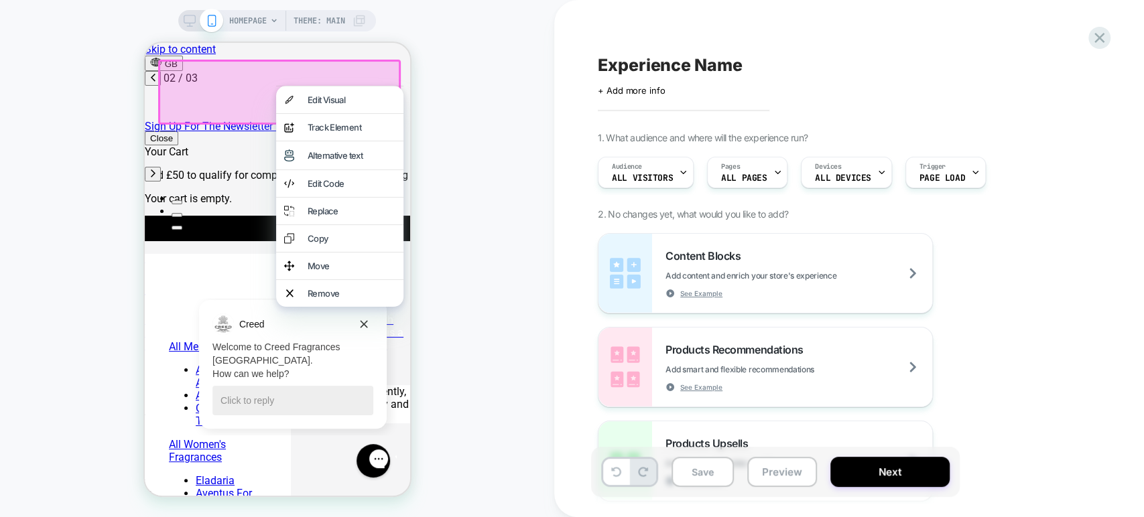
click at [462, 79] on div "HOMEPAGE Theme: MAIN" at bounding box center [277, 258] width 554 height 491
click at [361, 328] on icon "Dismiss campaign" at bounding box center [363, 324] width 13 height 16
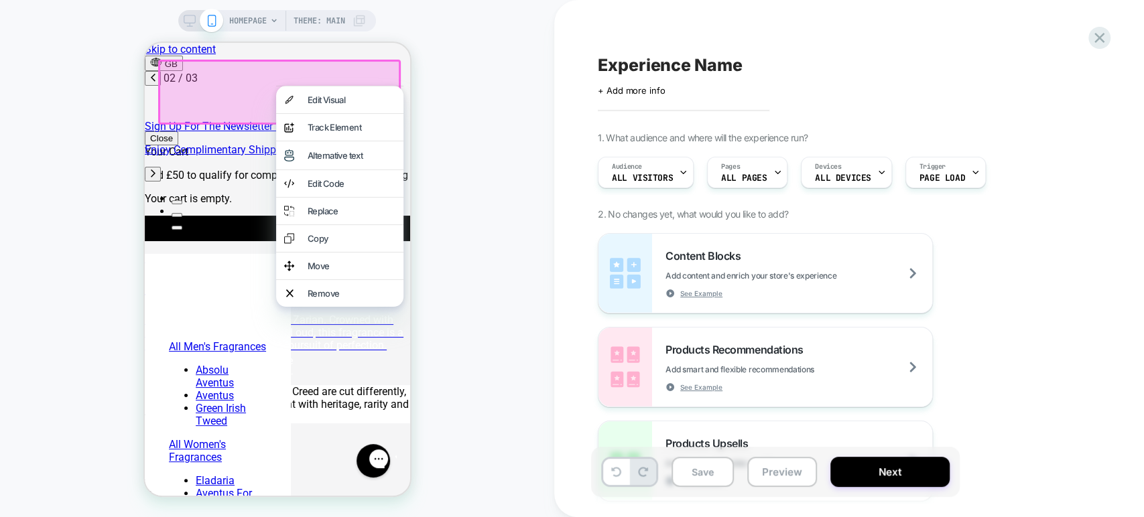
click at [450, 114] on div "HOMEPAGE Theme: MAIN" at bounding box center [277, 258] width 554 height 491
click at [1101, 35] on icon at bounding box center [1099, 38] width 10 height 10
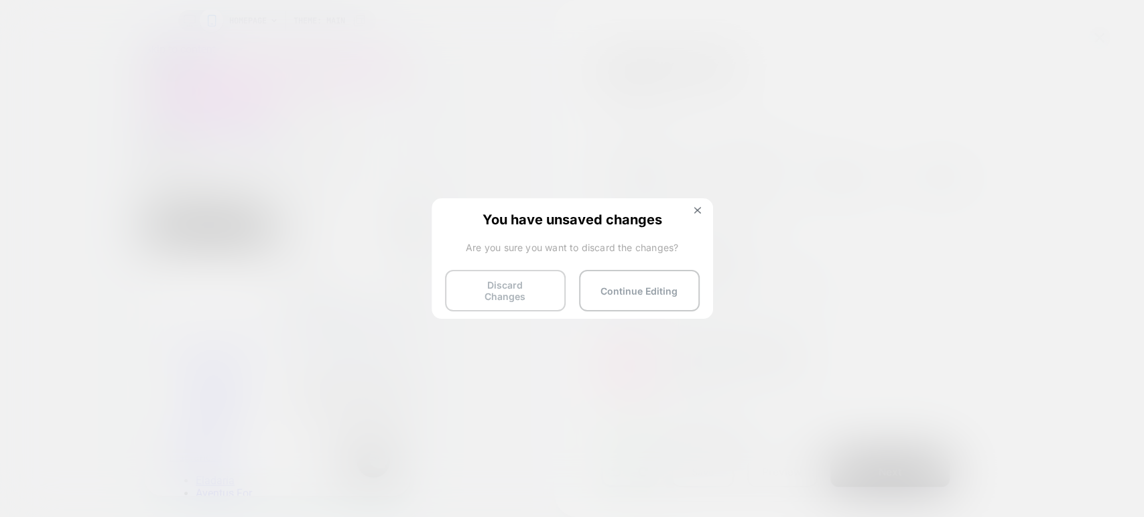
scroll to position [0, 212]
click at [525, 294] on button "Discard Changes" at bounding box center [505, 291] width 121 height 42
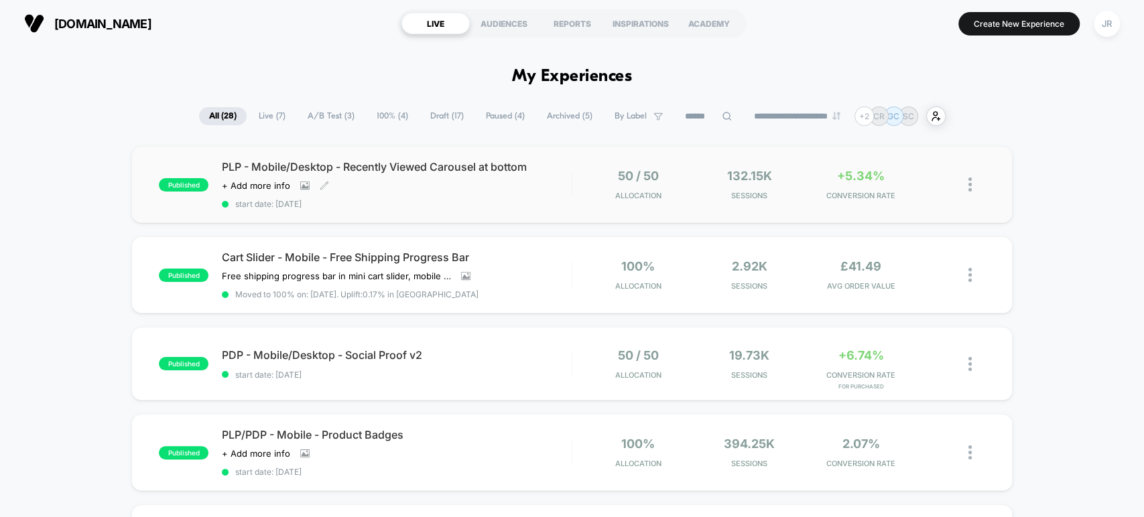
click at [480, 201] on span "start date: [DATE]" at bounding box center [396, 204] width 349 height 10
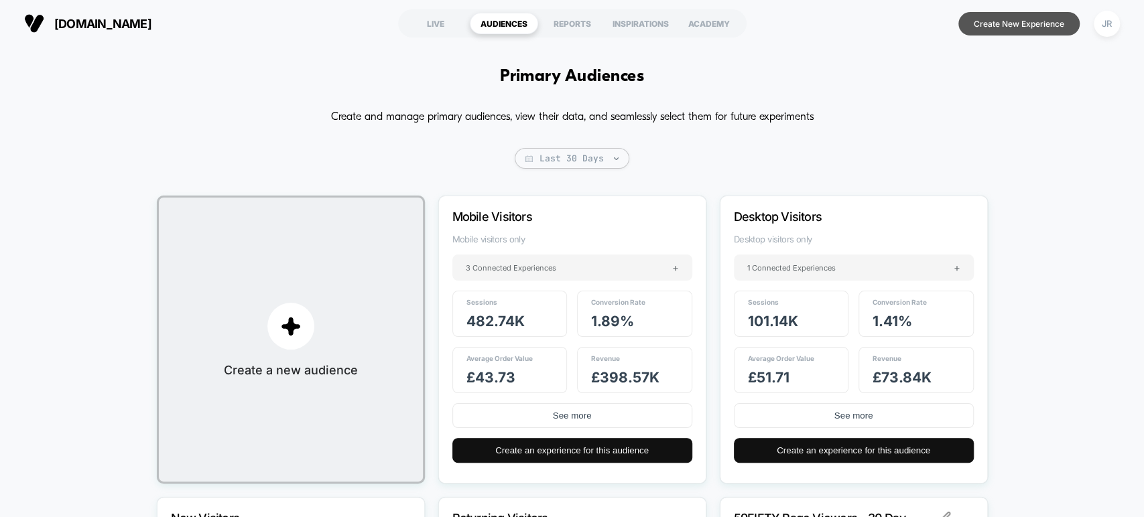
click at [1004, 25] on button "Create New Experience" at bounding box center [1018, 23] width 121 height 23
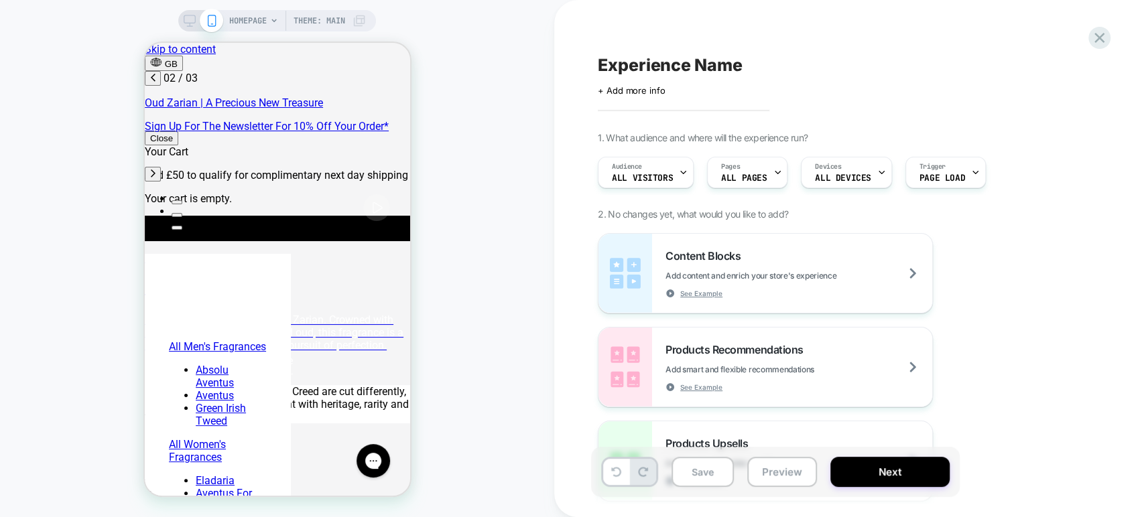
scroll to position [0, 212]
click at [649, 174] on span "All Visitors" at bounding box center [642, 178] width 61 height 9
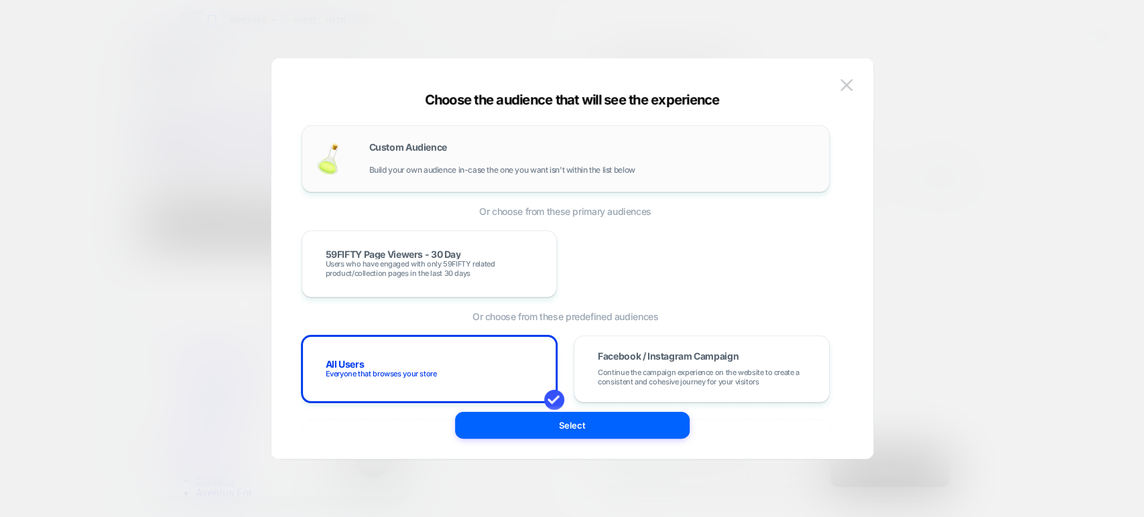
scroll to position [0, 424]
click at [493, 170] on span "Build your own audience in-case the one you want isn't within the list below" at bounding box center [502, 170] width 266 height 9
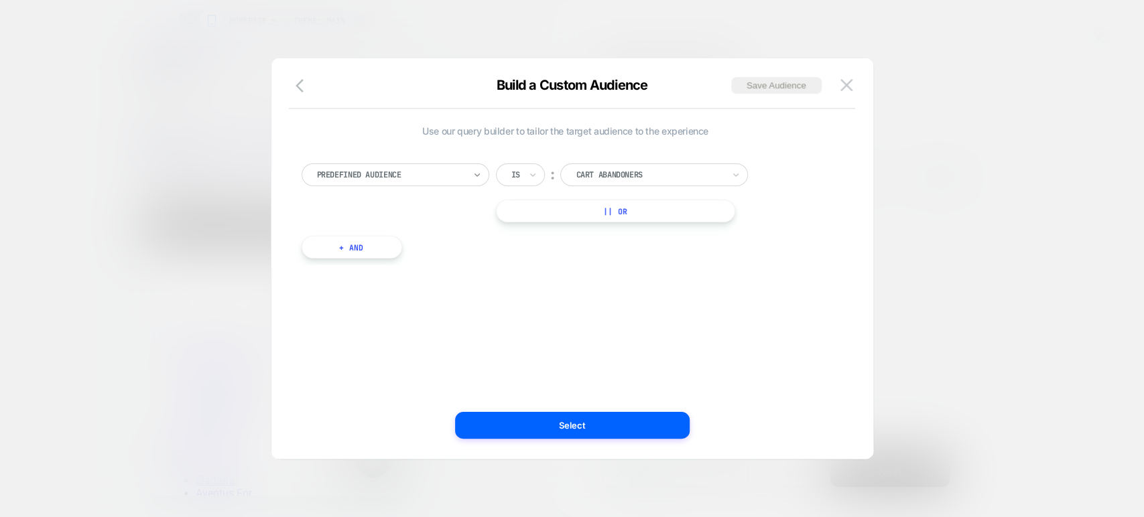
click at [472, 176] on icon at bounding box center [476, 174] width 9 height 13
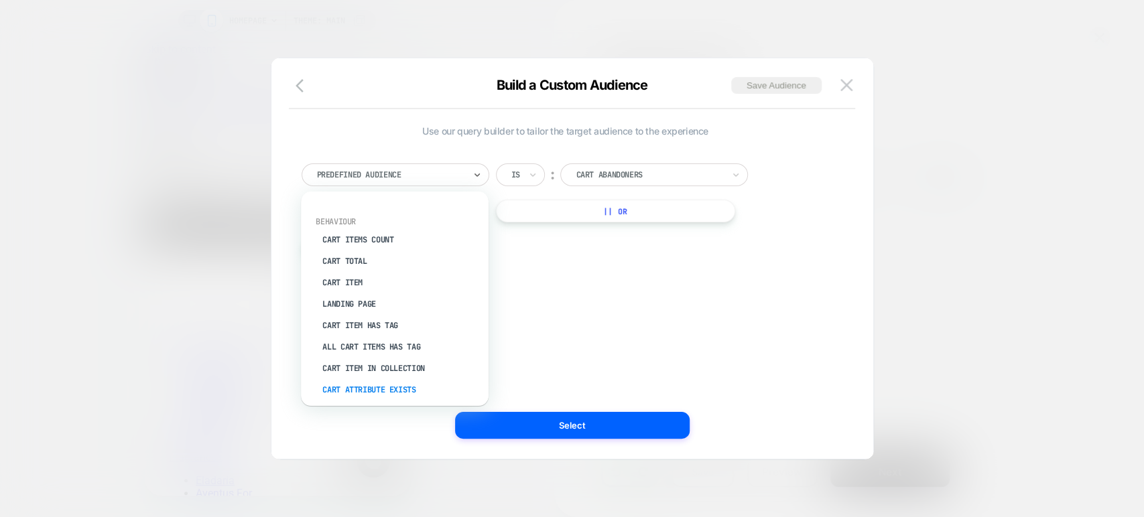
scroll to position [137, 0]
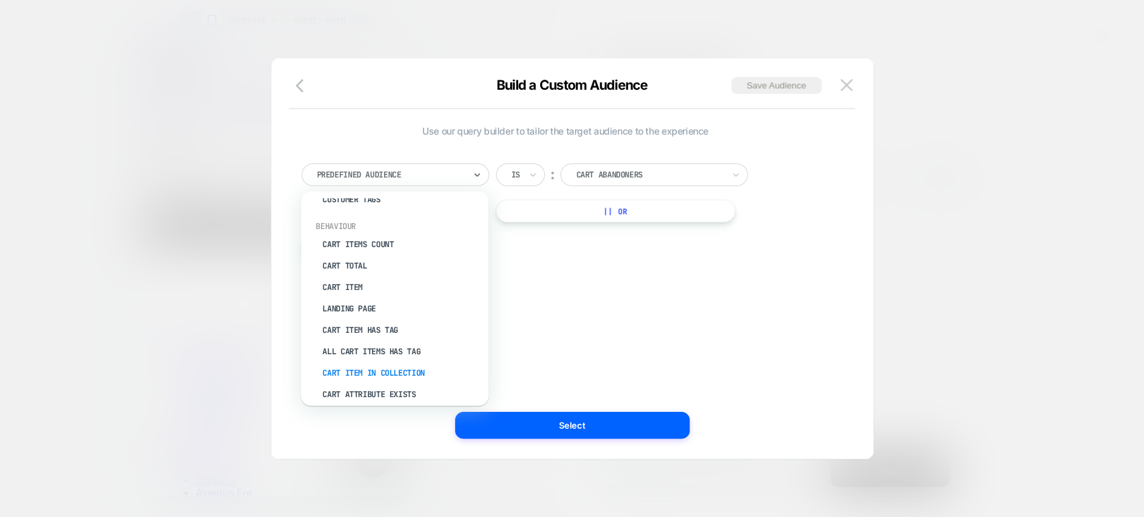
click at [385, 369] on div "Cart Item In Collection" at bounding box center [401, 373] width 174 height 21
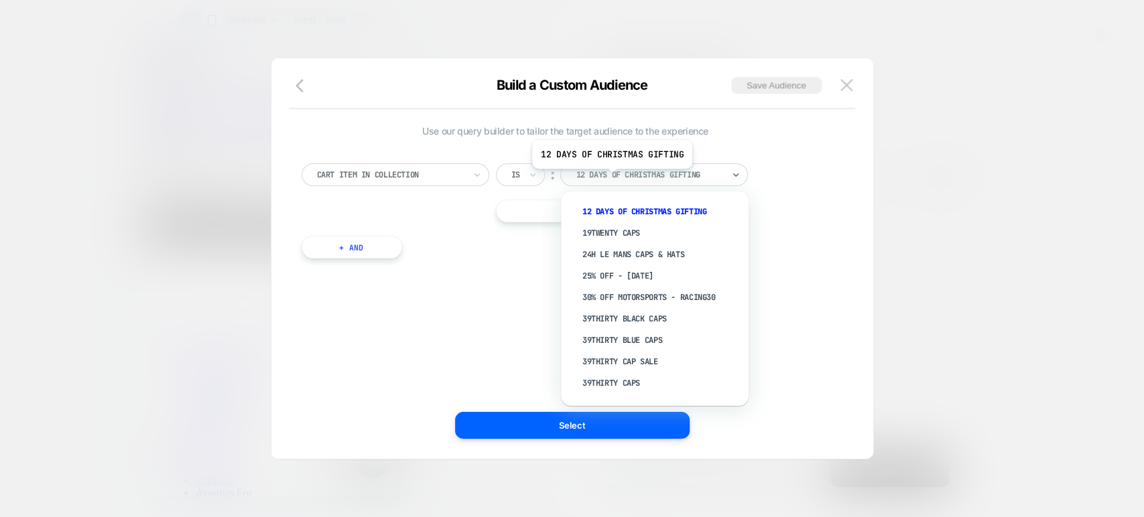
click at [611, 178] on div at bounding box center [649, 175] width 147 height 12
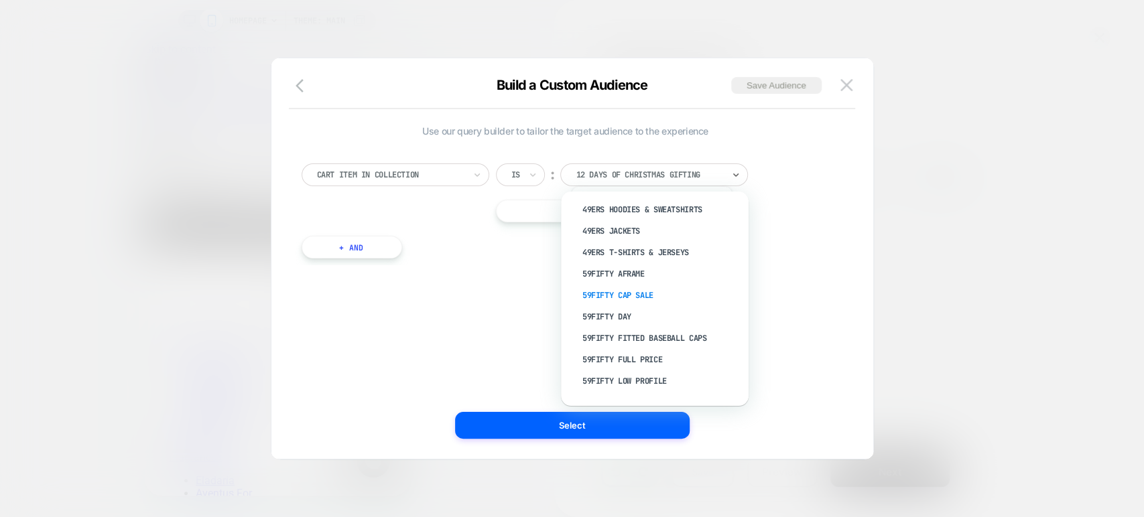
scroll to position [298, 0]
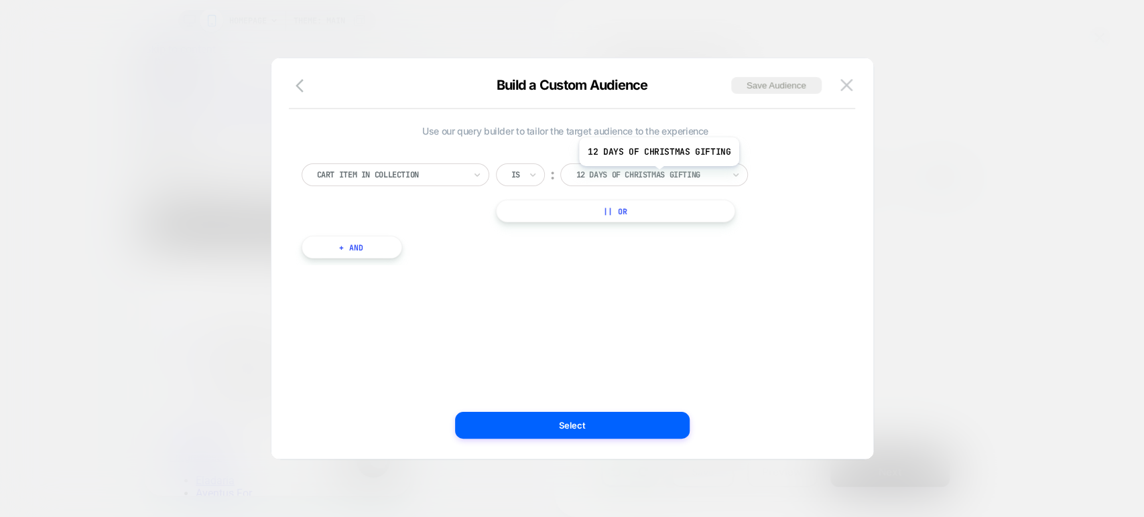
click at [657, 176] on div at bounding box center [649, 175] width 147 height 12
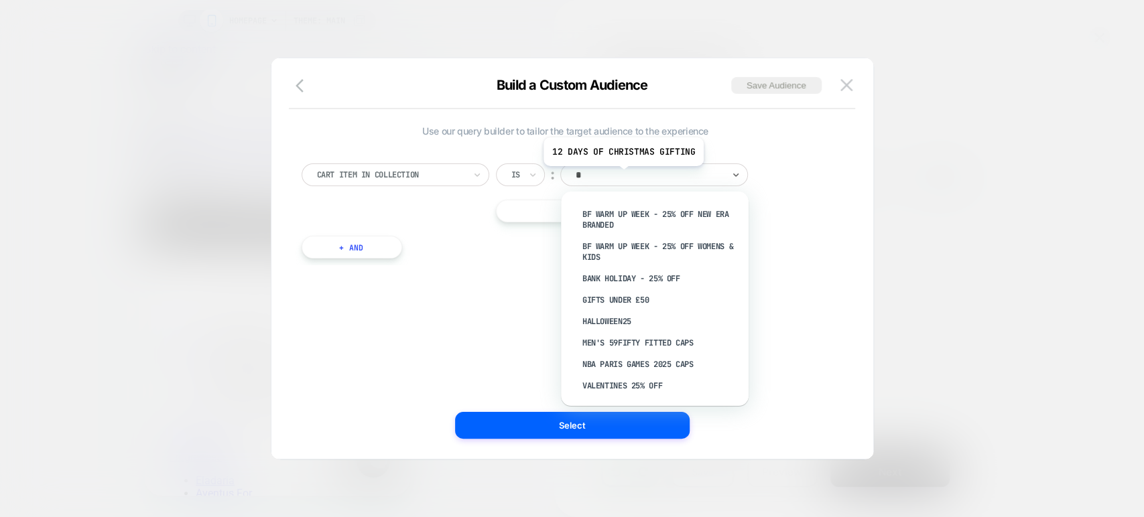
scroll to position [0, 0]
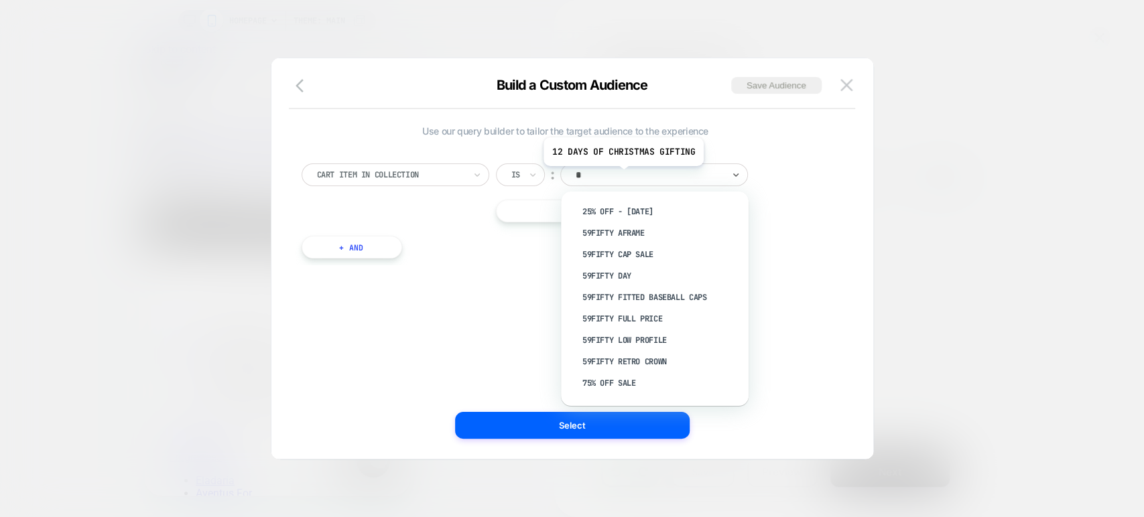
type input "**"
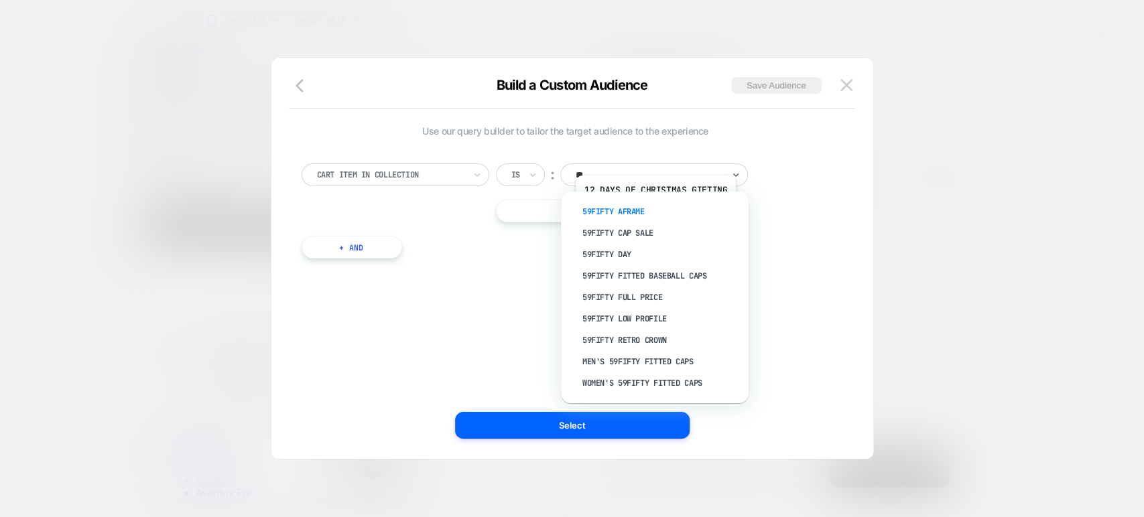
click at [654, 214] on div "59FIFTY AFrame" at bounding box center [661, 211] width 174 height 21
click at [654, 214] on button "|| Or" at bounding box center [615, 211] width 239 height 23
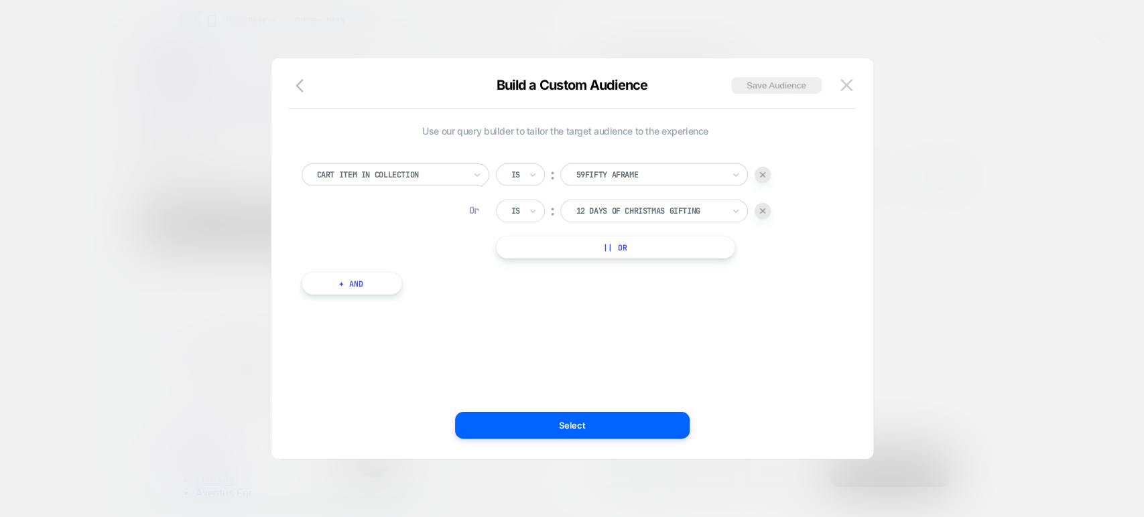
click at [761, 209] on img at bounding box center [762, 210] width 5 height 5
click at [454, 182] on div "Cart Item In Collection" at bounding box center [396, 175] width 188 height 23
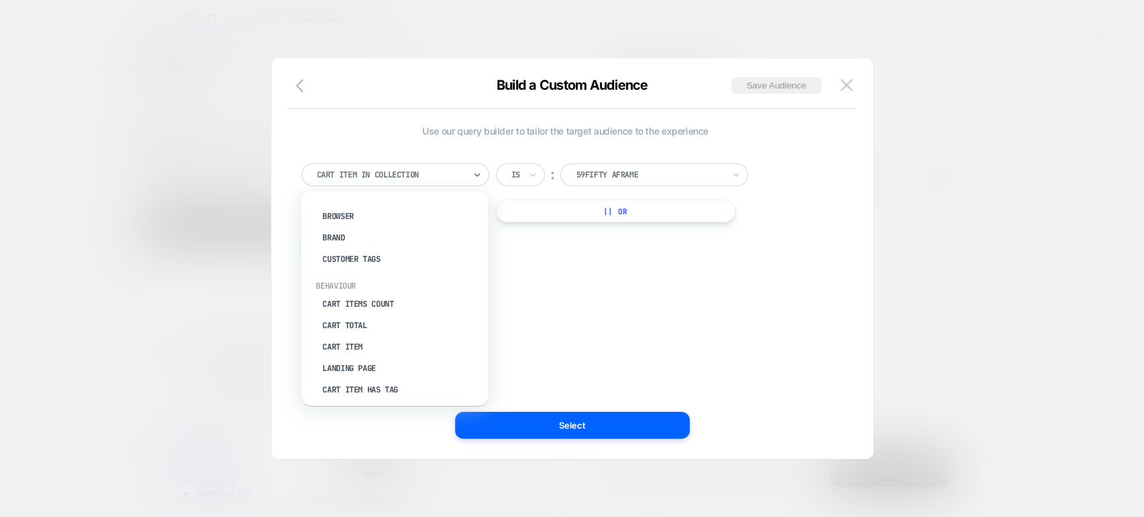
scroll to position [74, 0]
click at [362, 107] on div "Build a Custom Audience Save Audience" at bounding box center [572, 93] width 602 height 32
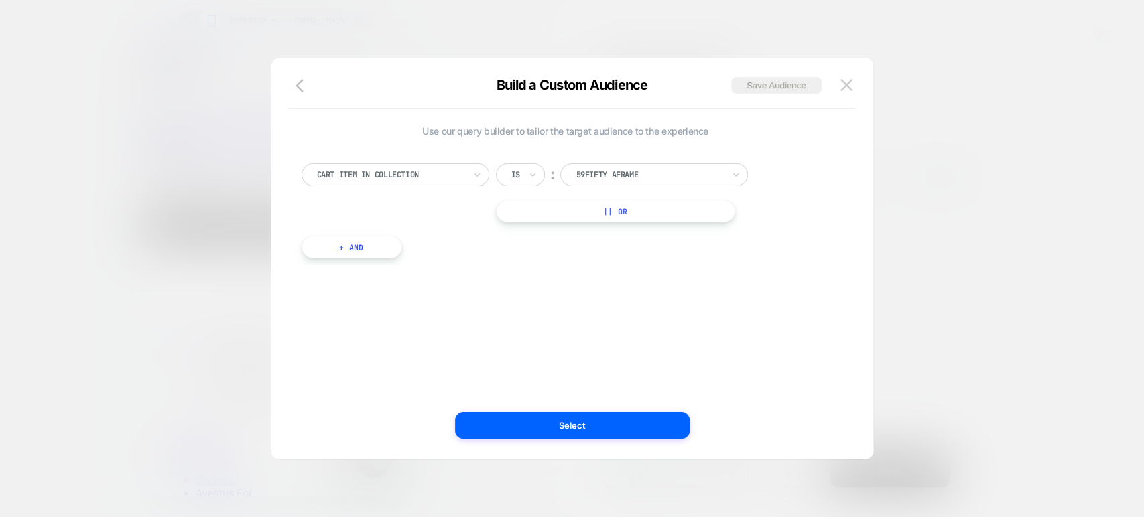
scroll to position [0, 424]
click at [522, 170] on div "Is" at bounding box center [520, 175] width 49 height 23
click at [592, 171] on div at bounding box center [649, 175] width 147 height 12
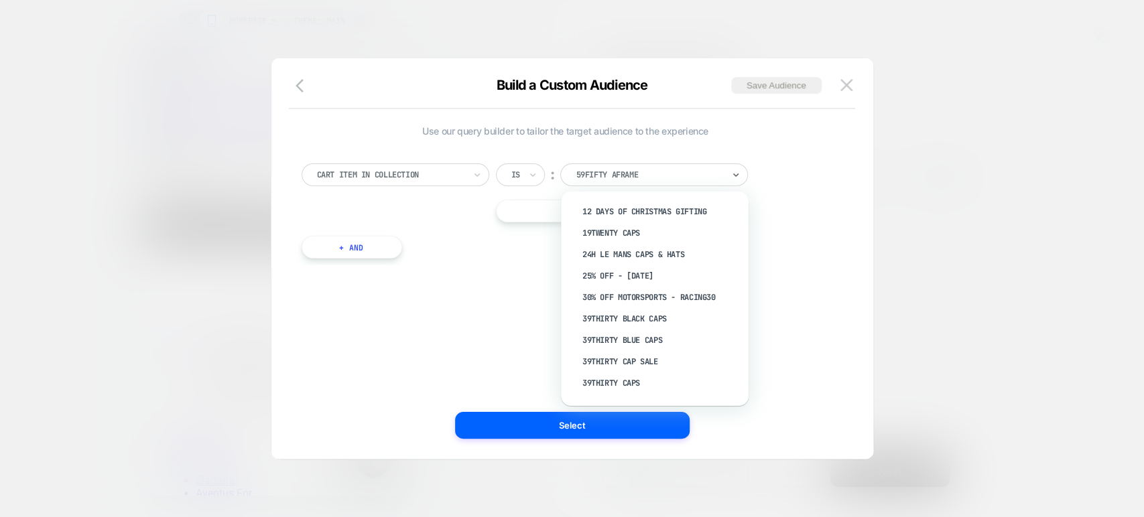
scroll to position [0, 212]
click at [421, 172] on div at bounding box center [390, 175] width 147 height 12
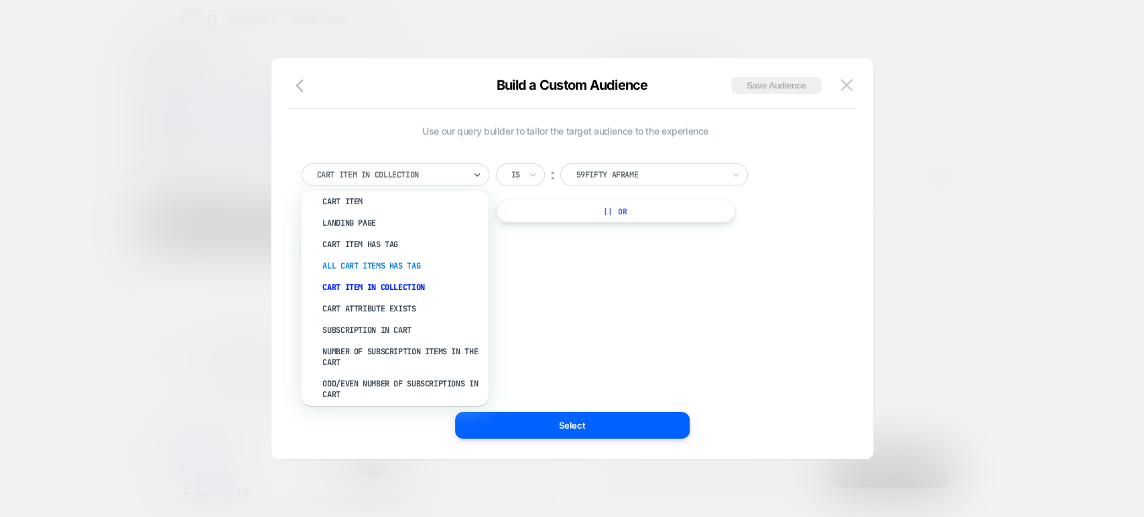
scroll to position [0, 0]
click at [414, 284] on div "Cart Item In Collection" at bounding box center [401, 287] width 174 height 21
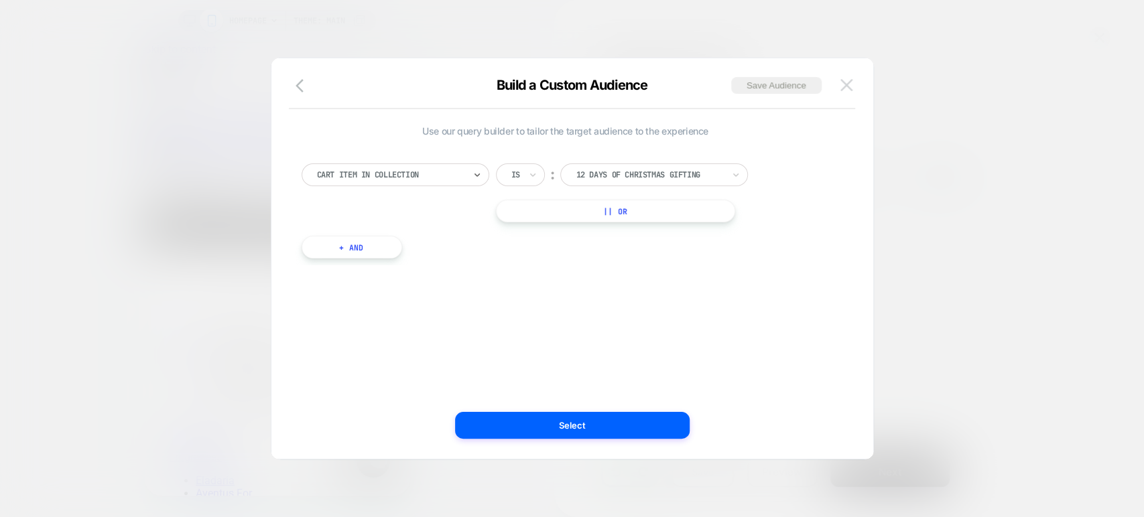
scroll to position [0, 424]
click at [846, 82] on img at bounding box center [846, 84] width 12 height 11
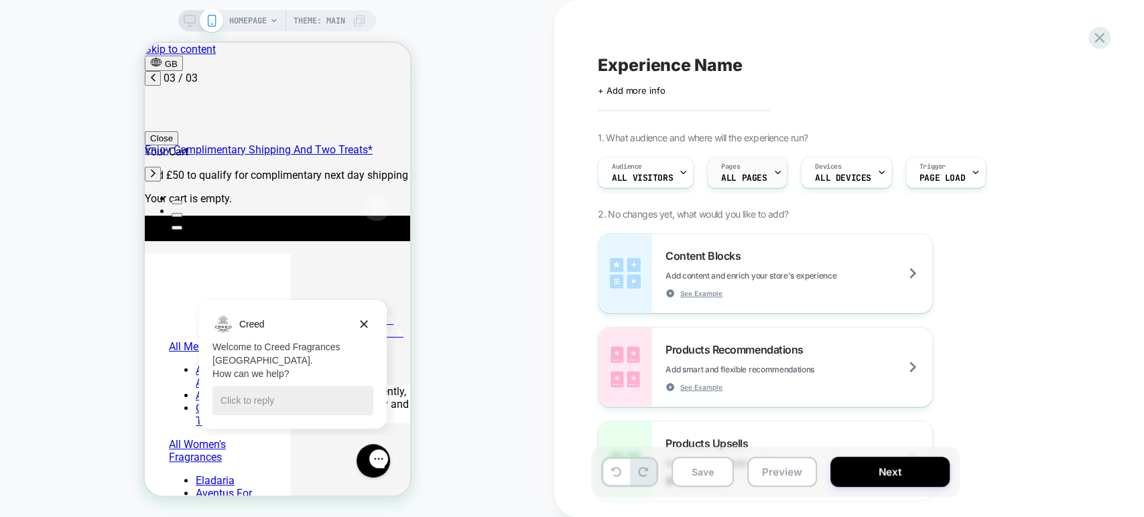
click at [756, 176] on span "ALL PAGES" at bounding box center [744, 178] width 46 height 9
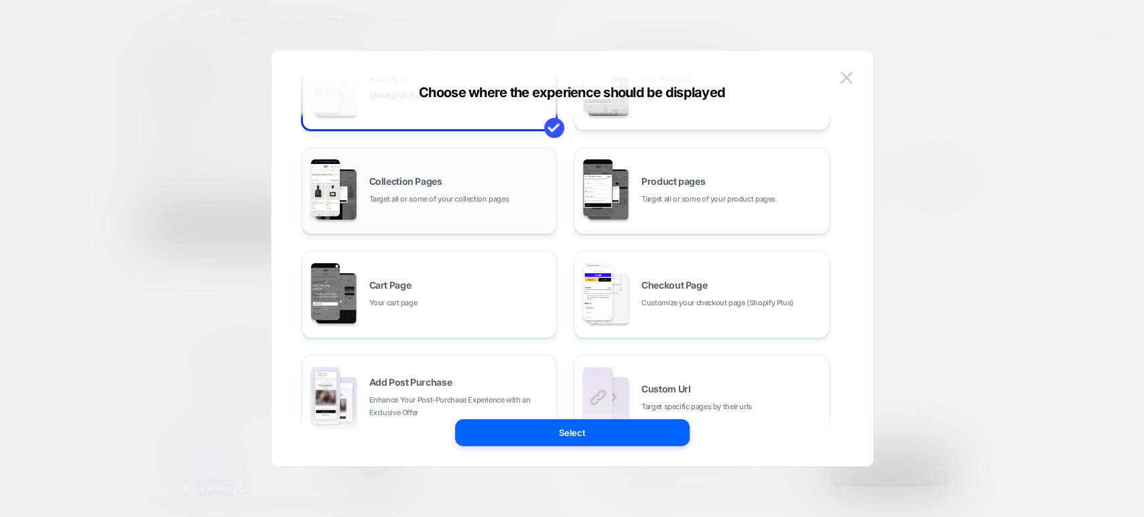
scroll to position [0, 0]
click at [485, 201] on span "Target all or some of your collection pages" at bounding box center [439, 199] width 140 height 13
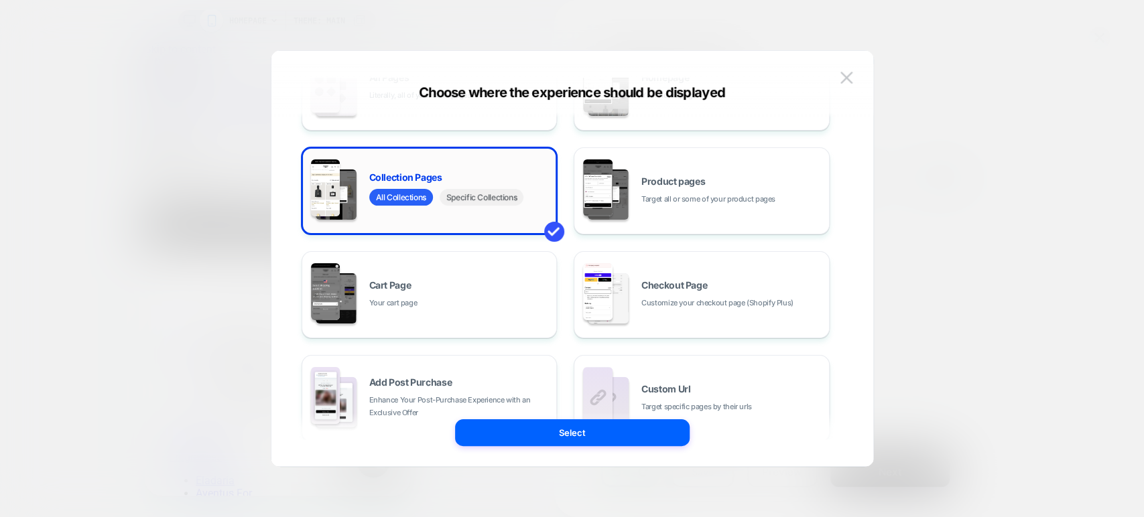
click at [482, 199] on span "Specific Collections" at bounding box center [482, 197] width 84 height 17
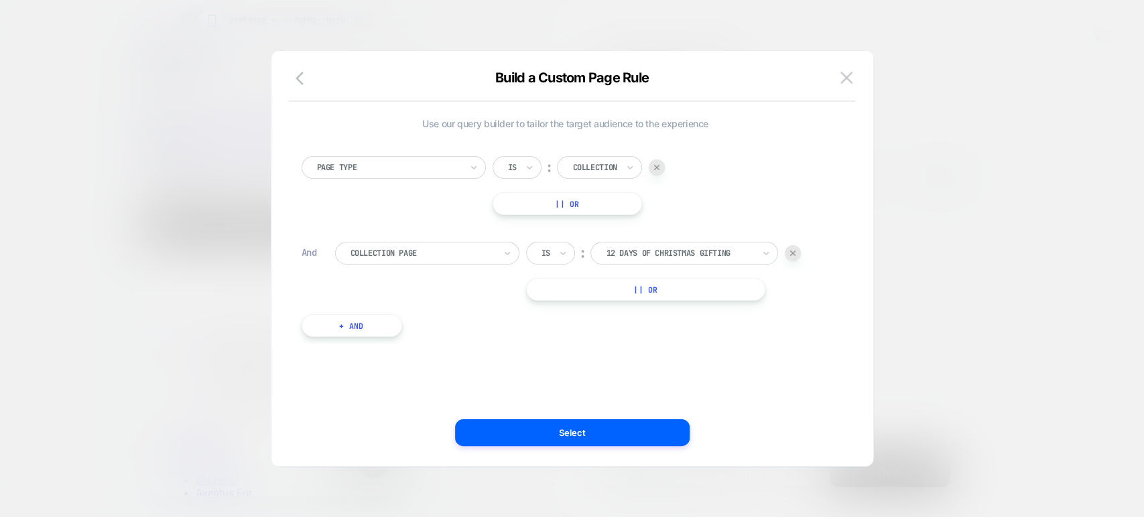
scroll to position [0, 424]
click at [844, 79] on img at bounding box center [846, 77] width 12 height 11
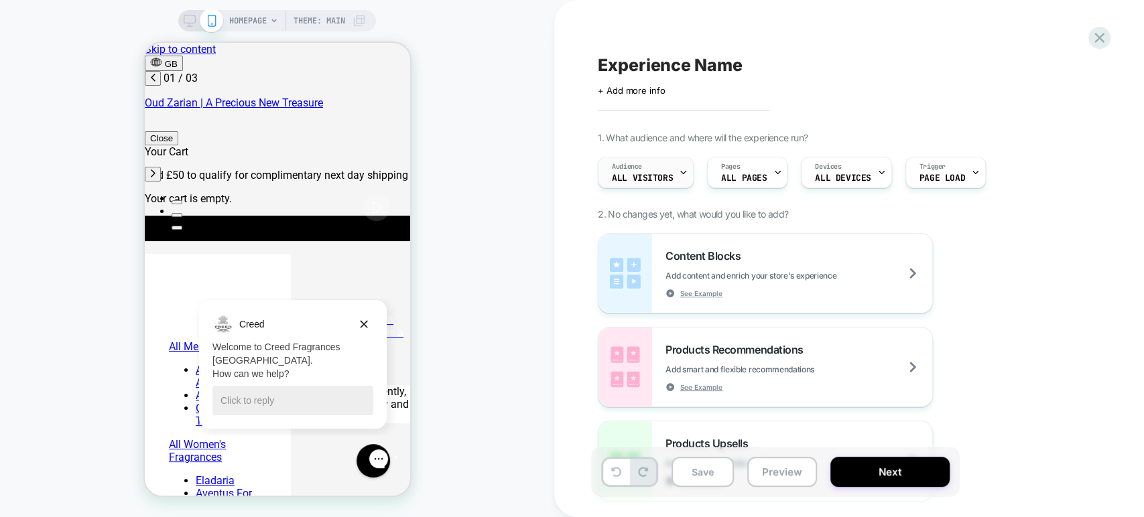
scroll to position [0, 0]
click at [747, 172] on div "Pages ALL PAGES" at bounding box center [744, 172] width 72 height 30
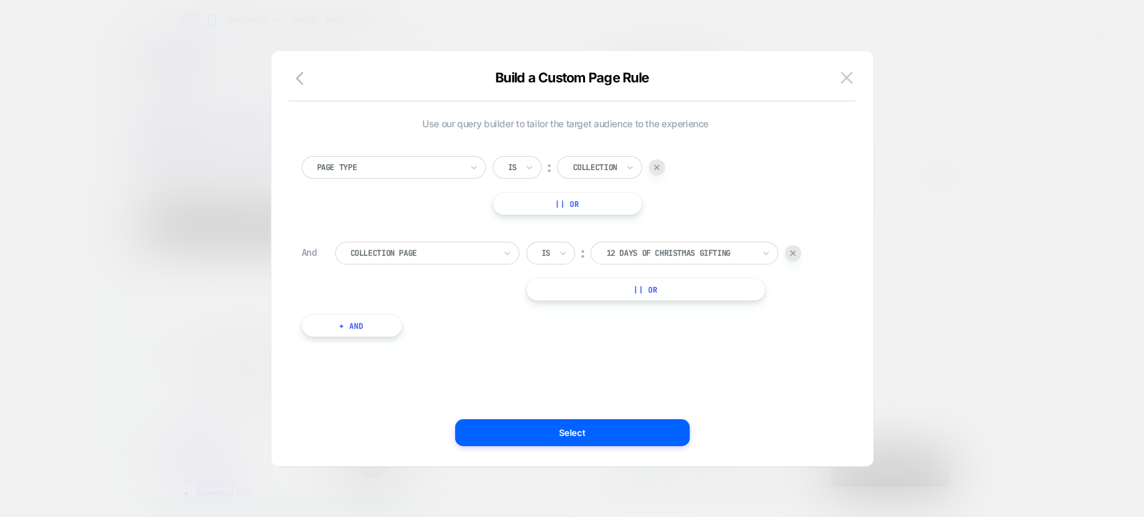
scroll to position [0, 424]
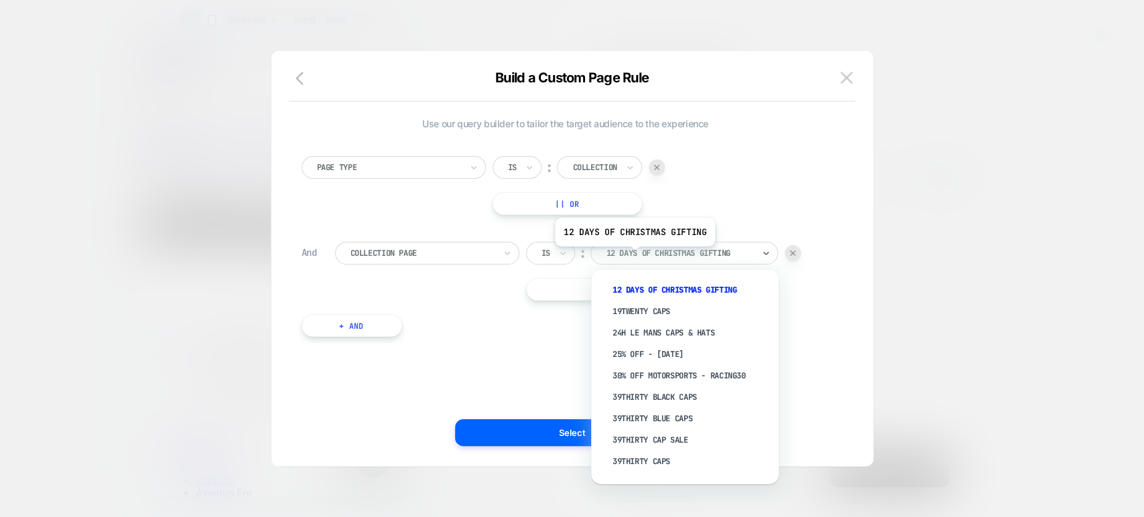
click at [633, 256] on div at bounding box center [679, 253] width 147 height 12
type input "**"
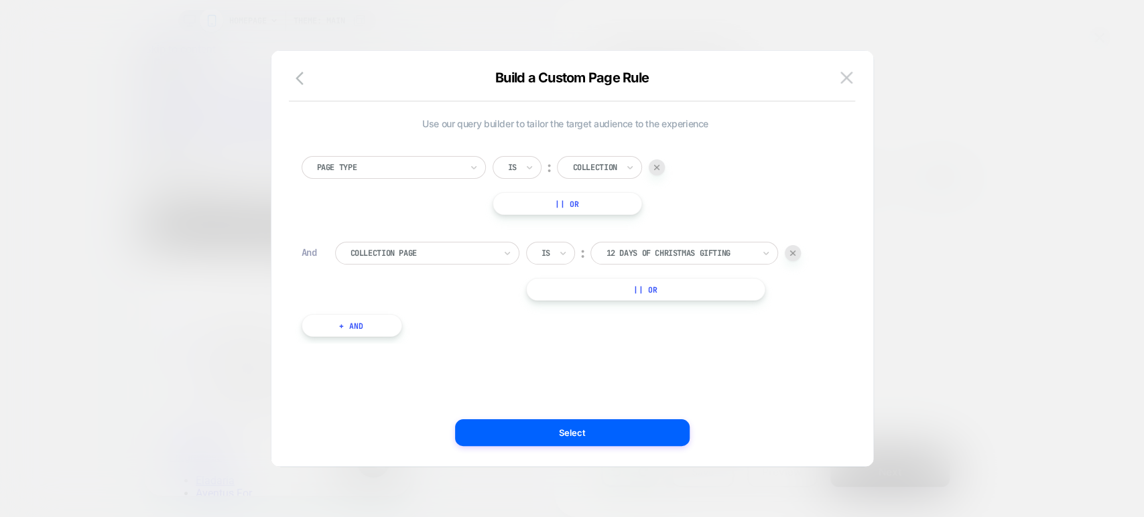
scroll to position [0, 212]
click at [890, 517] on div at bounding box center [572, 517] width 1144 height 0
click at [729, 256] on div at bounding box center [679, 253] width 147 height 12
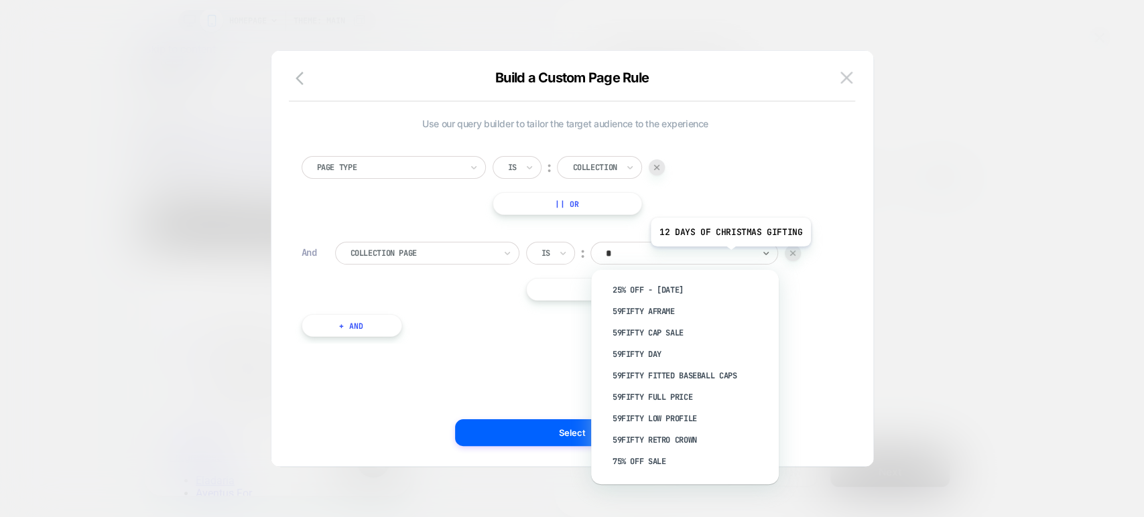
type input "**"
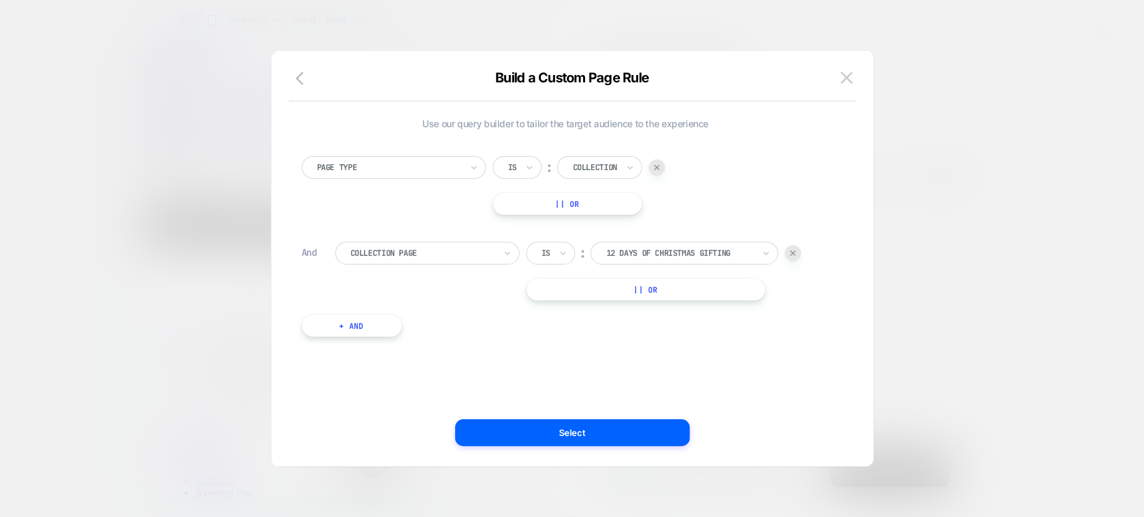
scroll to position [0, 212]
click at [653, 249] on div at bounding box center [679, 253] width 147 height 12
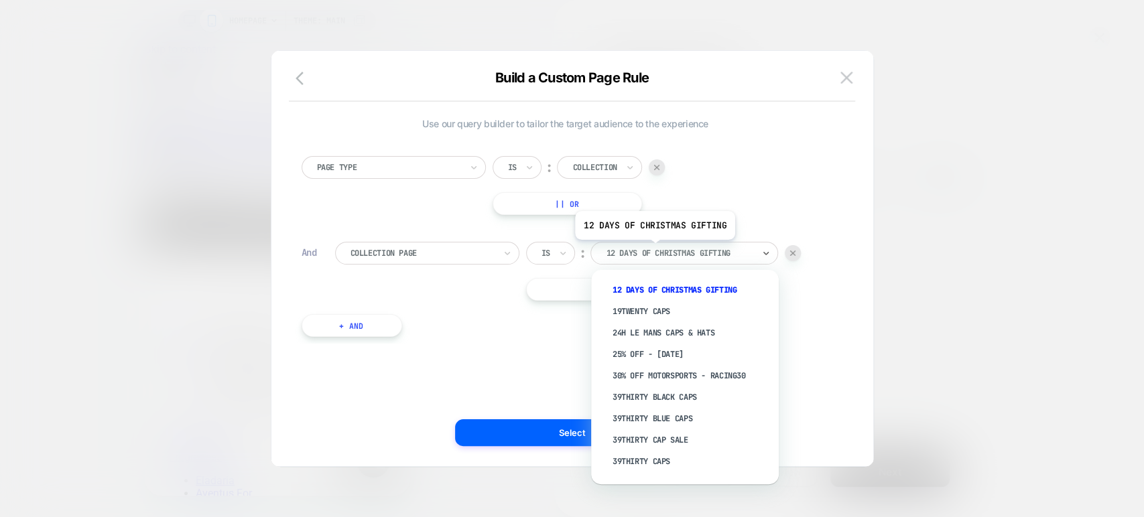
scroll to position [0, 424]
type input "**"
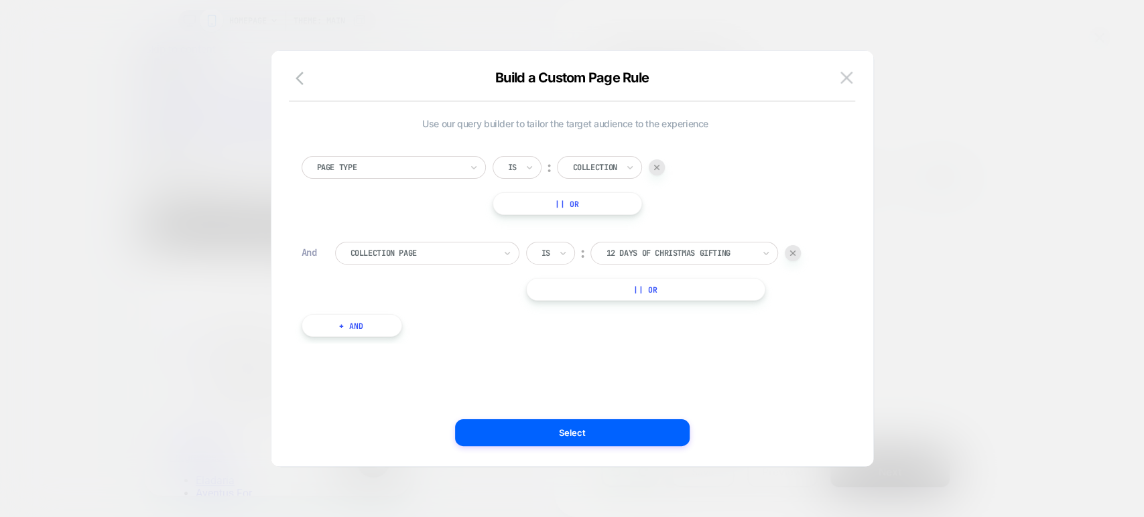
scroll to position [0, 212]
click at [844, 76] on img at bounding box center [846, 77] width 12 height 11
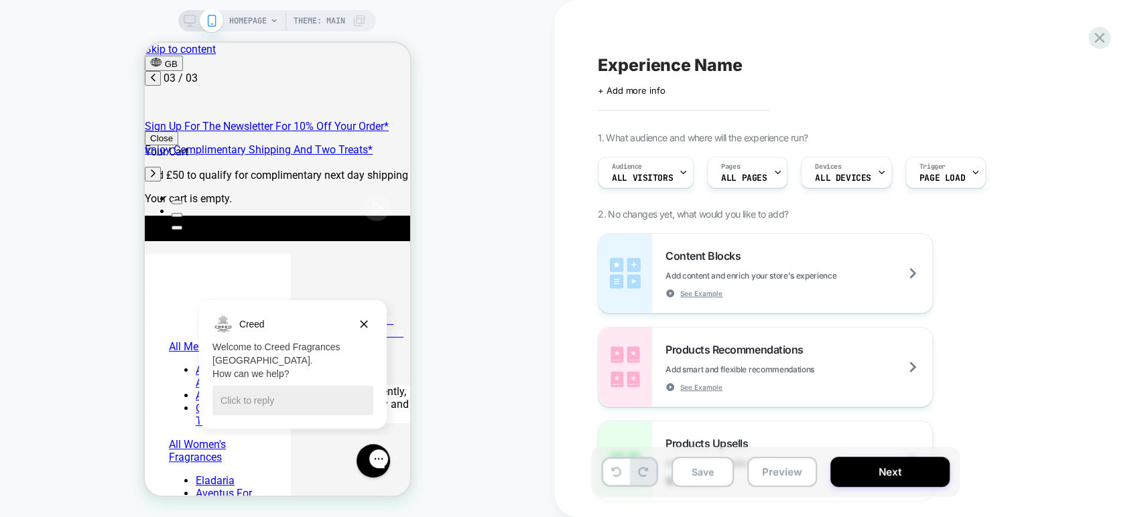
scroll to position [0, 424]
click at [759, 176] on span "ALL PAGES" at bounding box center [744, 178] width 46 height 9
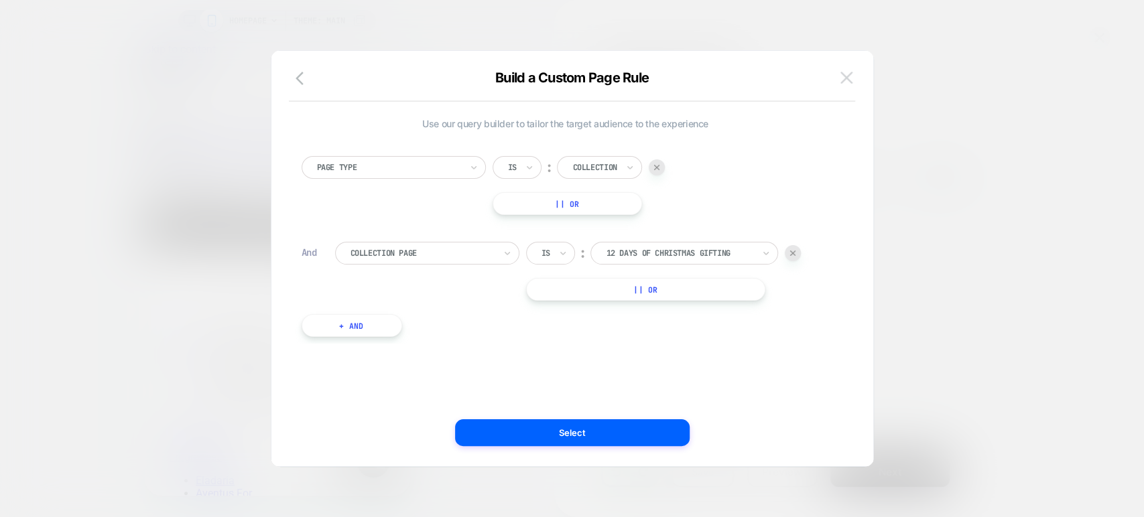
click at [853, 76] on button at bounding box center [846, 78] width 20 height 20
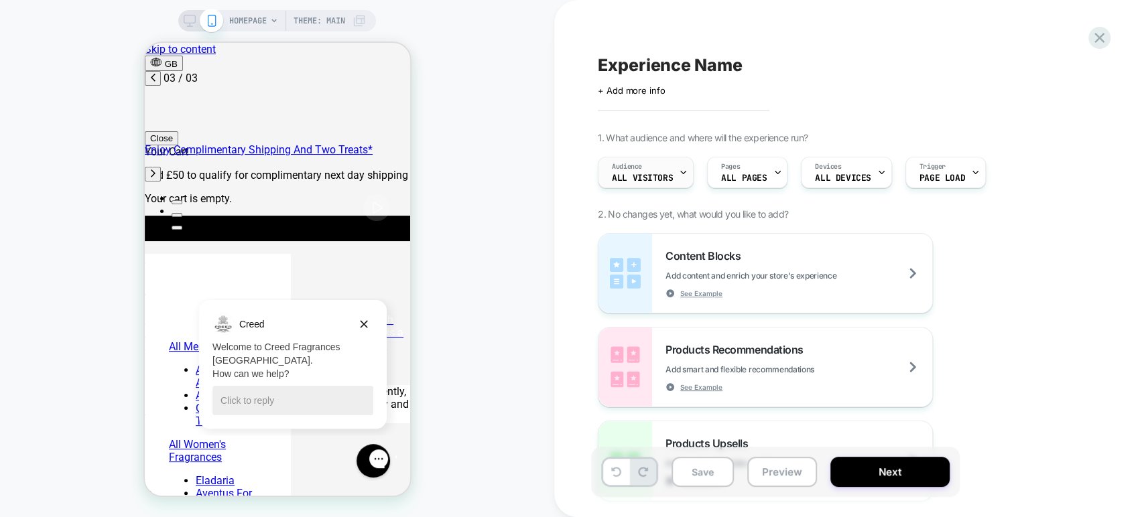
click at [659, 177] on span "All Visitors" at bounding box center [642, 178] width 61 height 9
click at [659, 177] on div "Audience All Visitors Pages ALL PAGES Devices ALL DEVICES Trigger Page Load" at bounding box center [835, 172] width 489 height 45
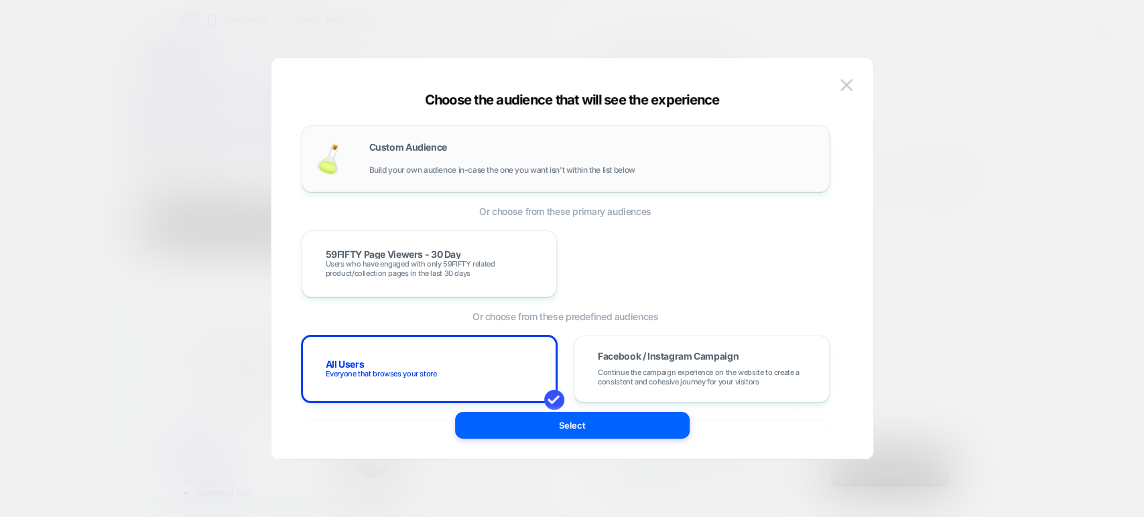
scroll to position [0, 212]
click at [462, 170] on span "Build your own audience in-case the one you want isn't within the list below" at bounding box center [502, 170] width 266 height 9
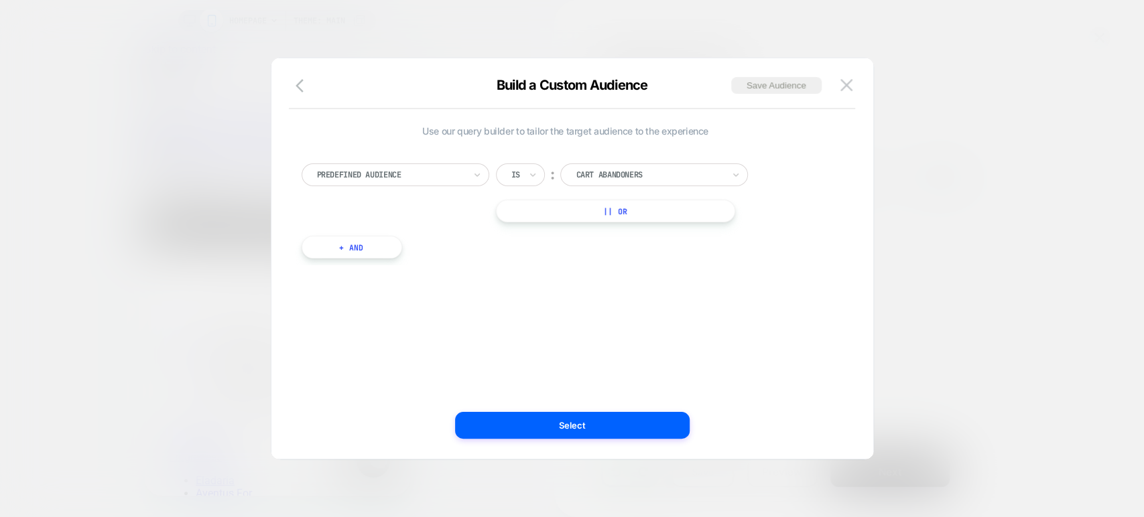
scroll to position [0, 424]
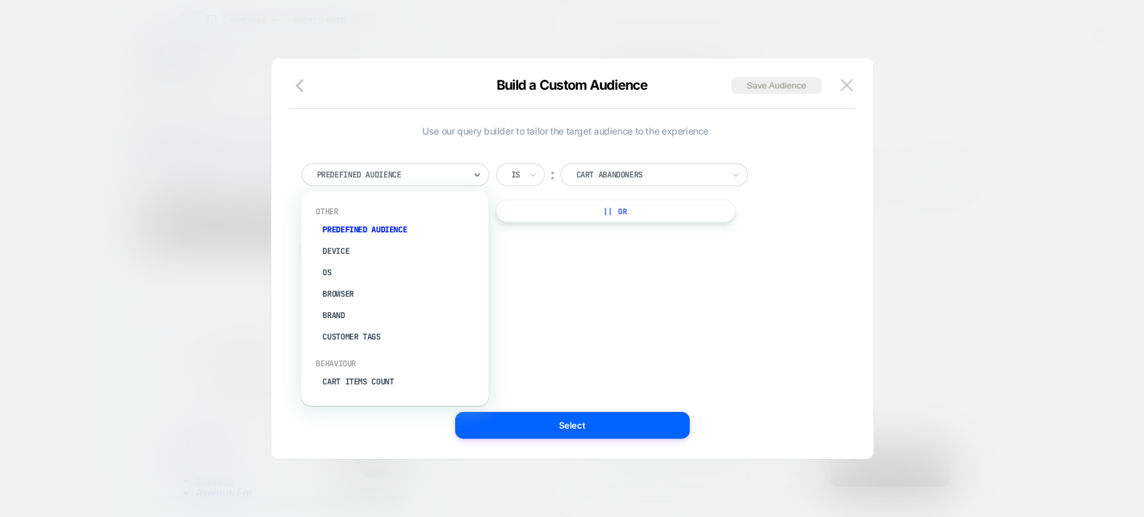
click at [460, 180] on div at bounding box center [390, 175] width 147 height 12
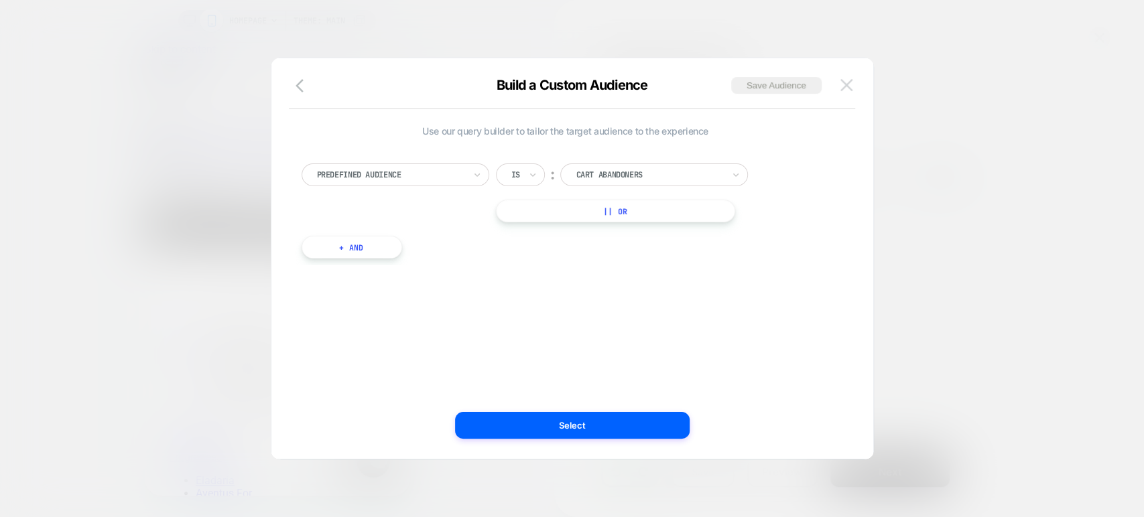
click at [846, 94] on button at bounding box center [846, 85] width 20 height 20
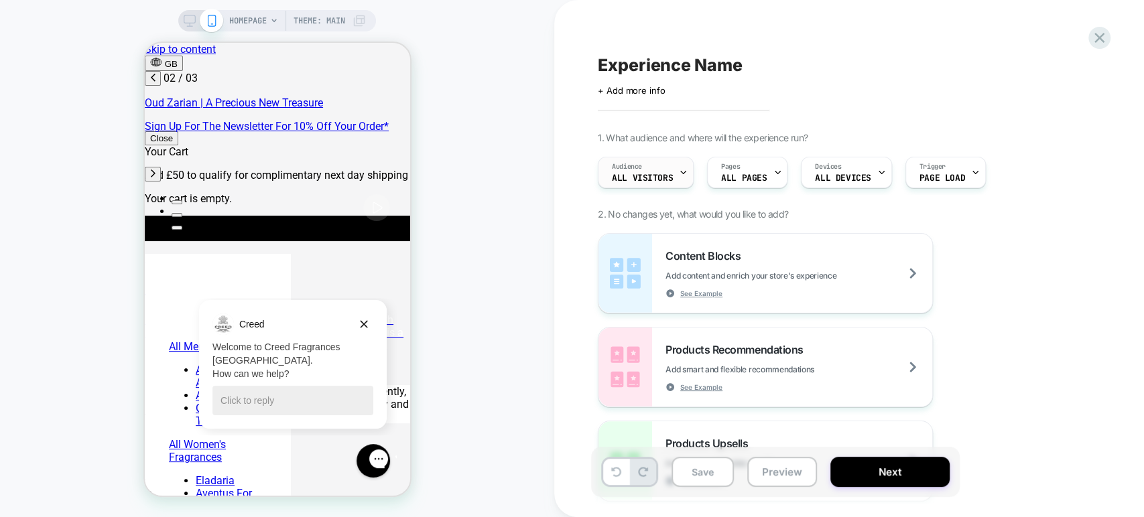
scroll to position [0, 212]
click at [666, 172] on div "Audience All Visitors" at bounding box center [642, 172] width 88 height 30
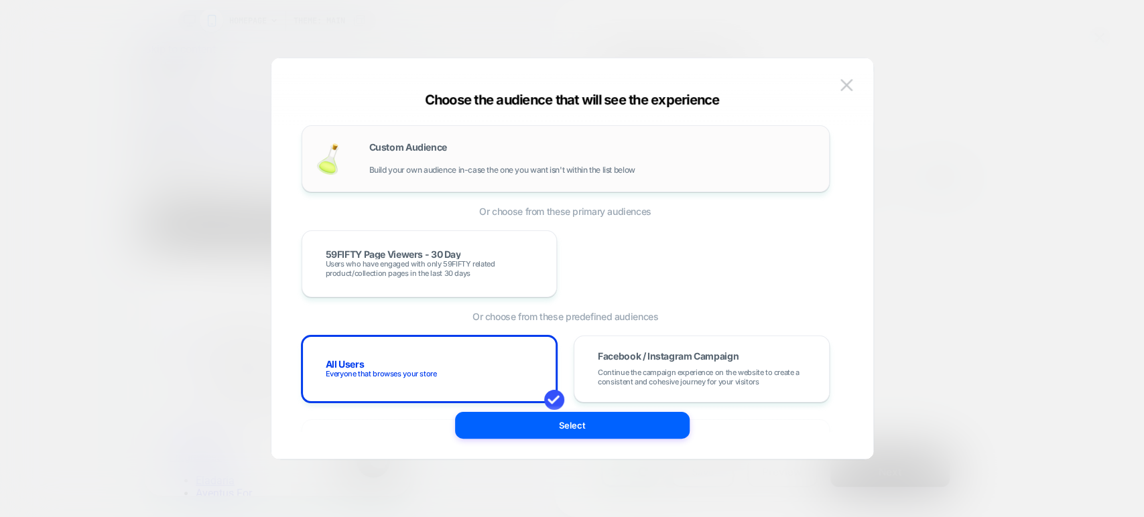
click at [621, 167] on span "Build your own audience in-case the one you want isn't within the list below" at bounding box center [502, 170] width 266 height 9
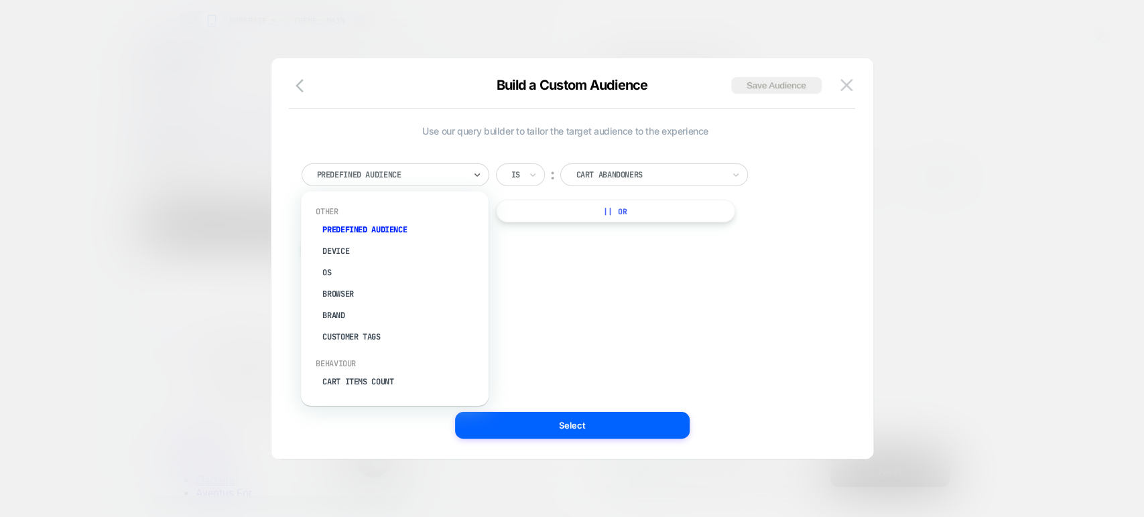
click at [459, 174] on div at bounding box center [390, 175] width 147 height 12
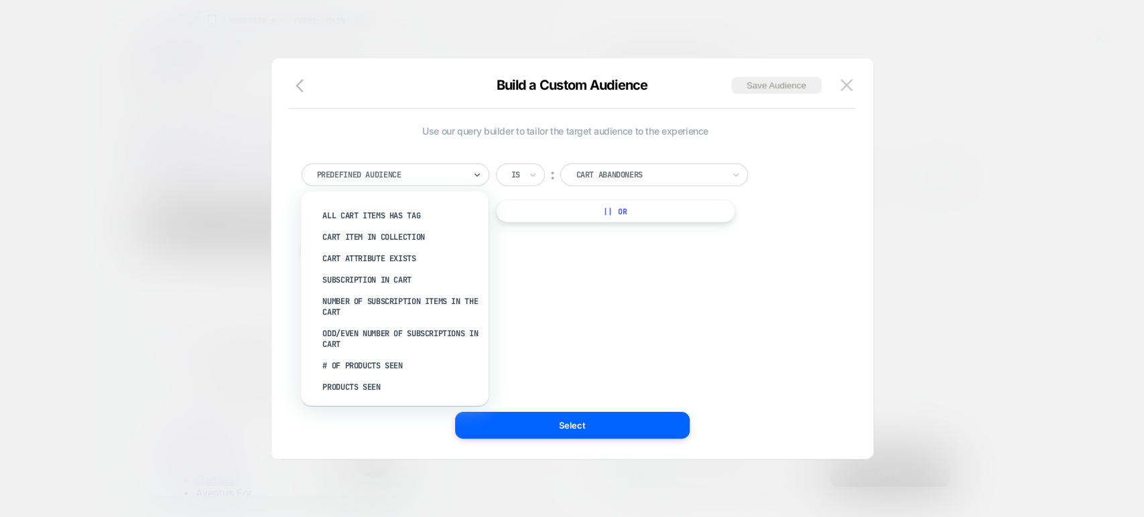
scroll to position [271, 0]
click at [405, 238] on div "Cart Item In Collection" at bounding box center [401, 239] width 174 height 21
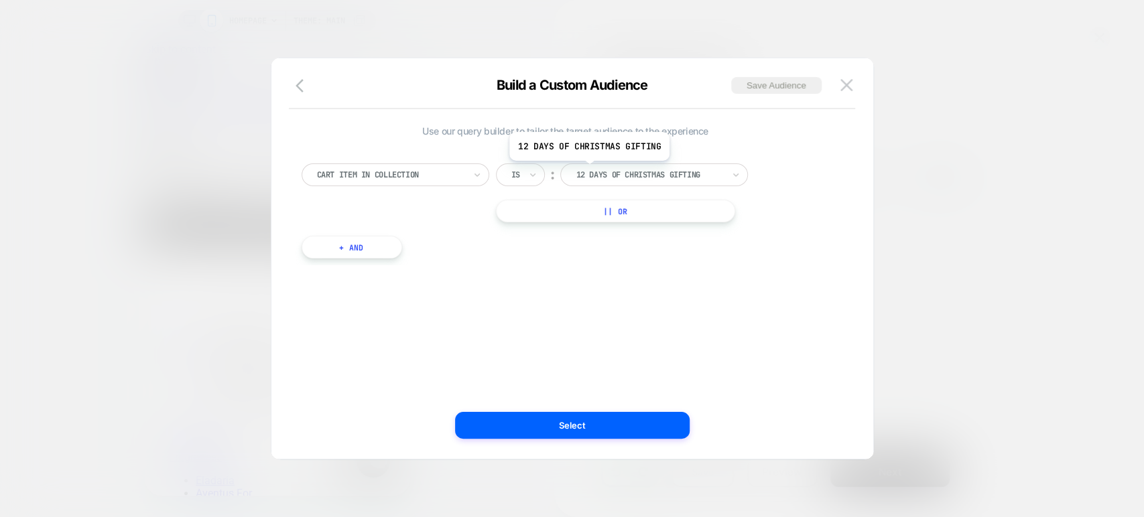
scroll to position [0, 0]
click at [525, 176] on div "Is" at bounding box center [520, 175] width 49 height 23
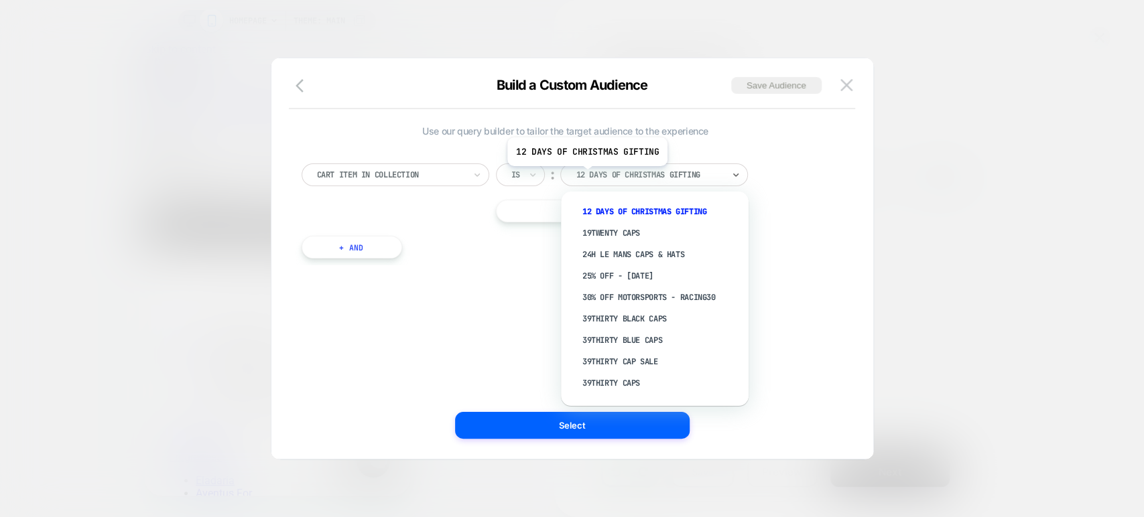
click at [586, 176] on div at bounding box center [649, 175] width 147 height 12
type input "**"
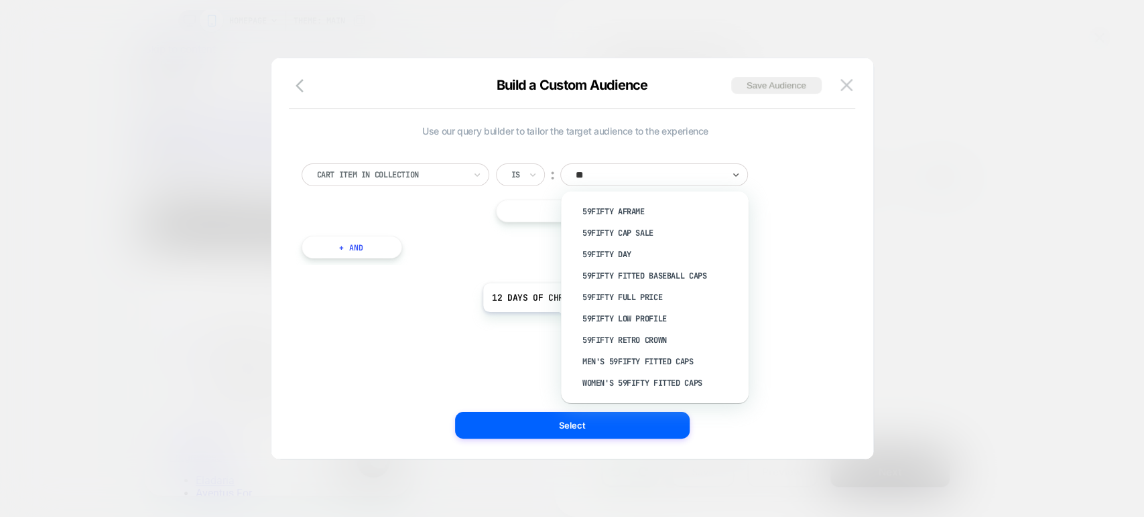
scroll to position [0, 424]
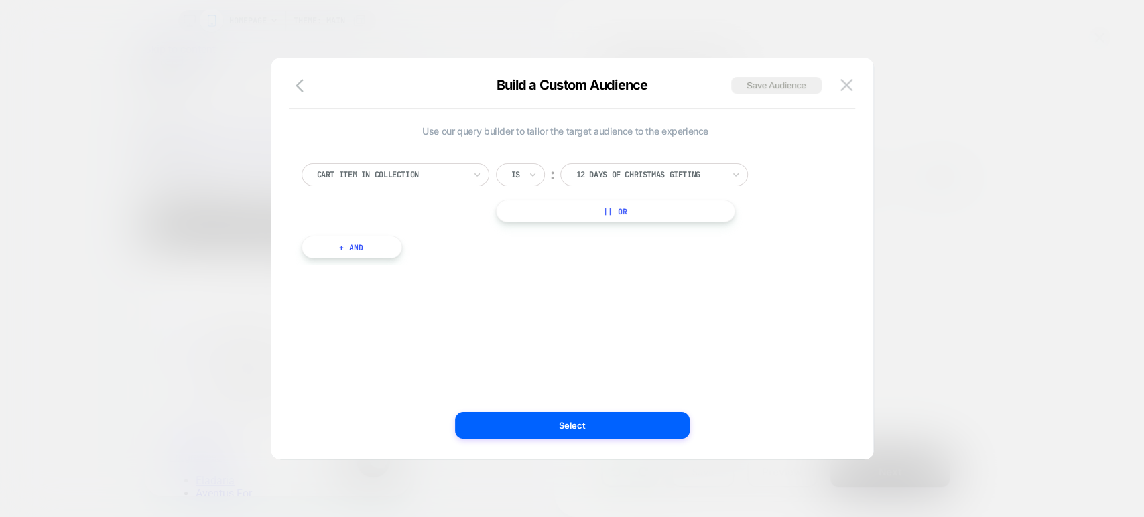
click at [472, 274] on div "Use our query builder to tailor the target audience to the experience Cart Item…" at bounding box center [566, 258] width 562 height 347
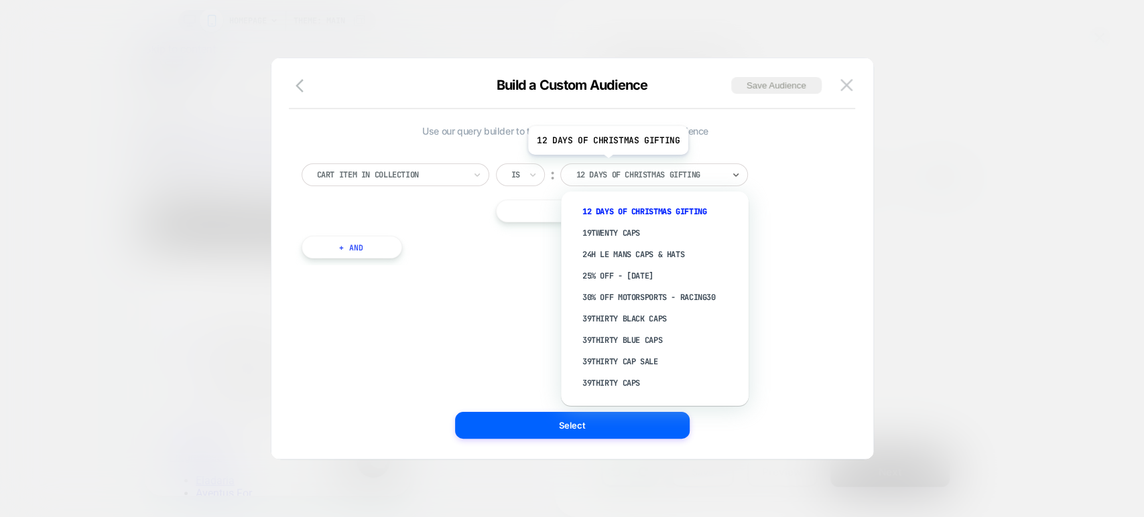
click at [607, 164] on div "12 Days of Christmas Gifting" at bounding box center [654, 175] width 188 height 23
type input "**"
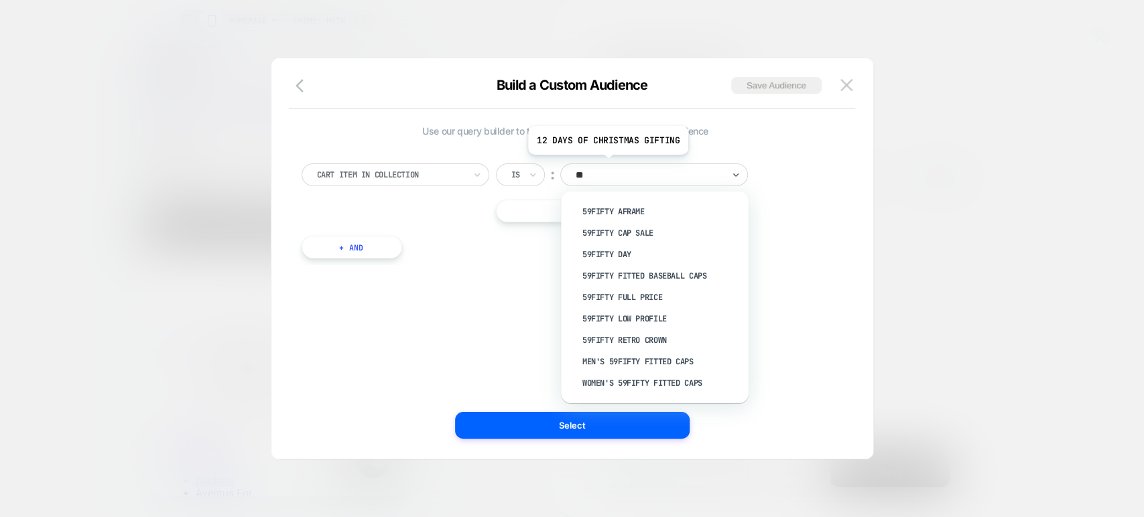
scroll to position [0, 0]
click at [618, 211] on div "59FIFTY AFrame" at bounding box center [661, 211] width 174 height 21
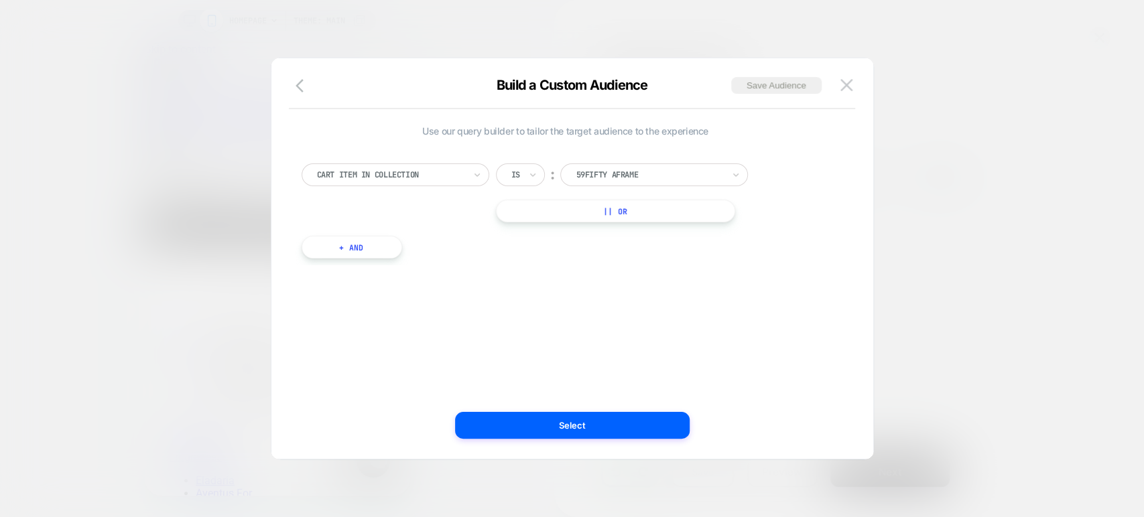
scroll to position [0, 212]
click at [643, 208] on button "|| Or" at bounding box center [615, 211] width 239 height 23
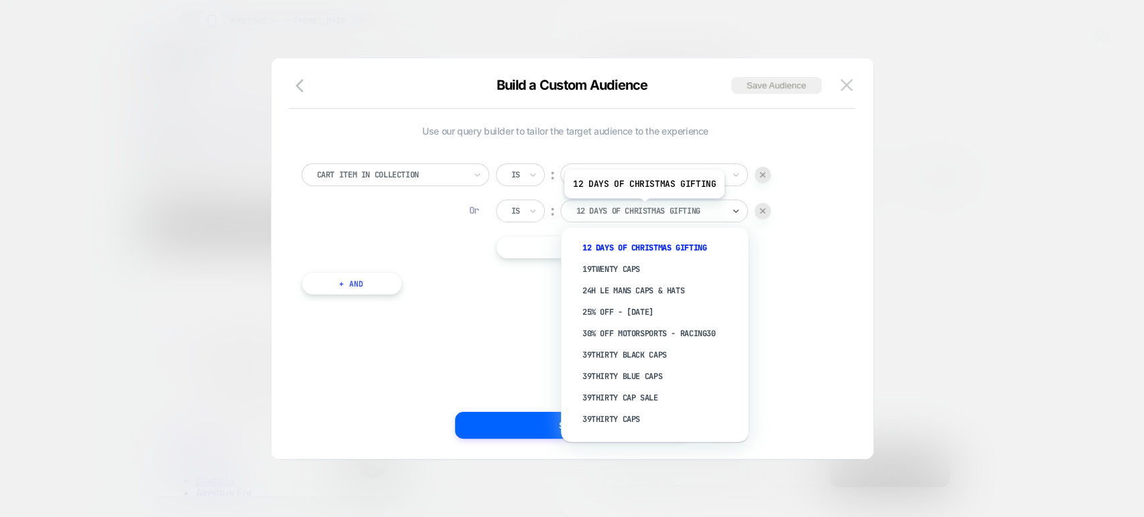
click at [643, 208] on div at bounding box center [649, 211] width 147 height 12
type input "**"
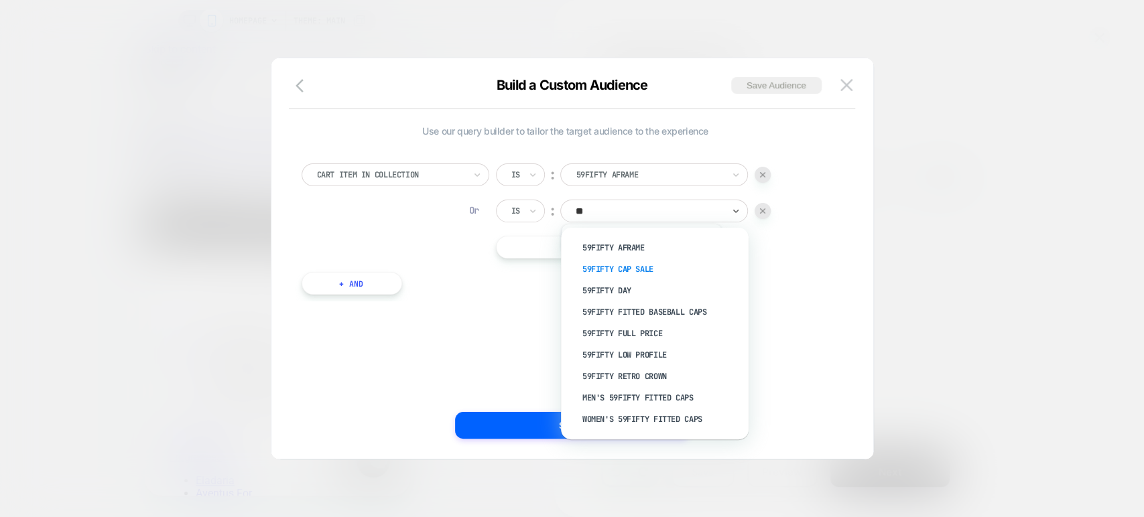
click at [641, 263] on div "59FIFTY CAP SALE" at bounding box center [661, 269] width 174 height 21
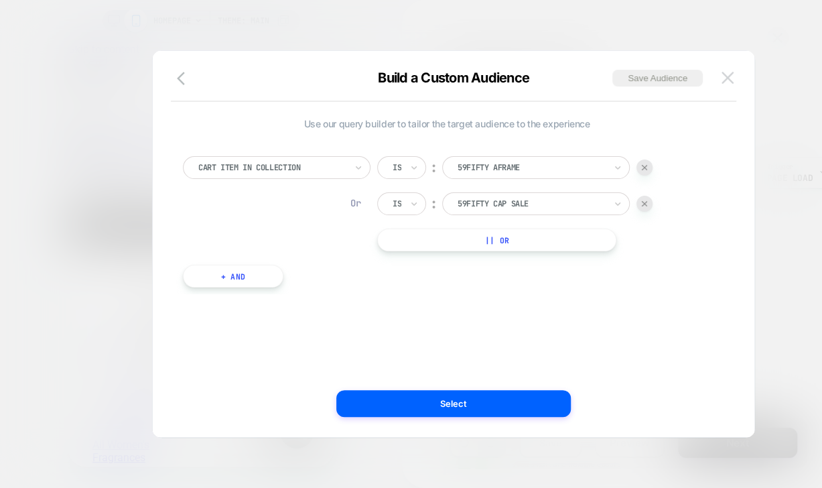
click at [733, 84] on button at bounding box center [728, 78] width 20 height 20
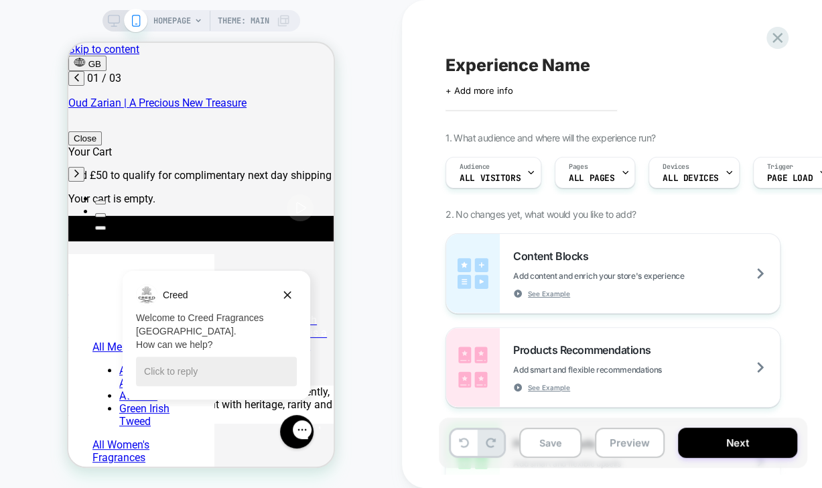
scroll to position [0, 0]
click at [597, 178] on span "ALL PAGES" at bounding box center [592, 178] width 46 height 9
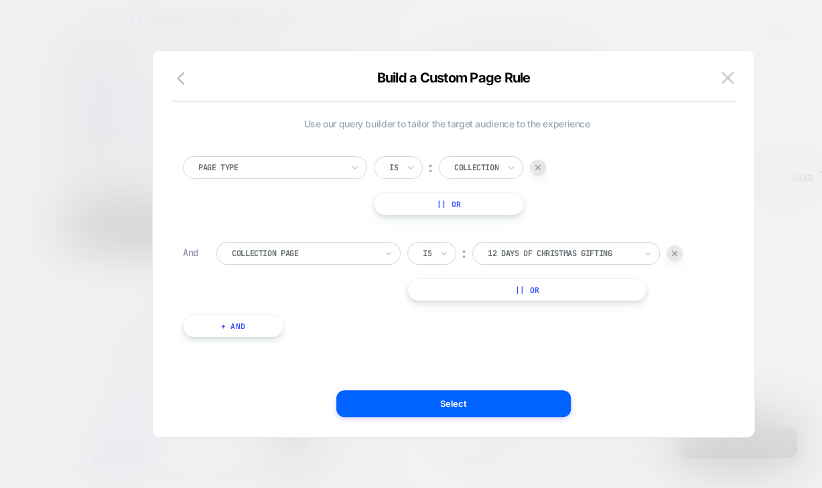
scroll to position [0, 212]
click at [671, 253] on div at bounding box center [675, 253] width 16 height 16
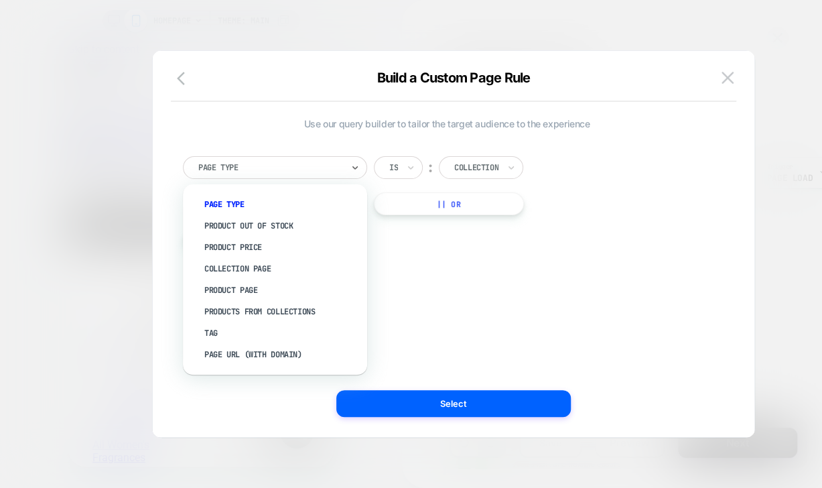
scroll to position [0, 424]
click at [322, 164] on div at bounding box center [270, 168] width 144 height 12
click at [260, 264] on div "Collection Page" at bounding box center [281, 268] width 171 height 21
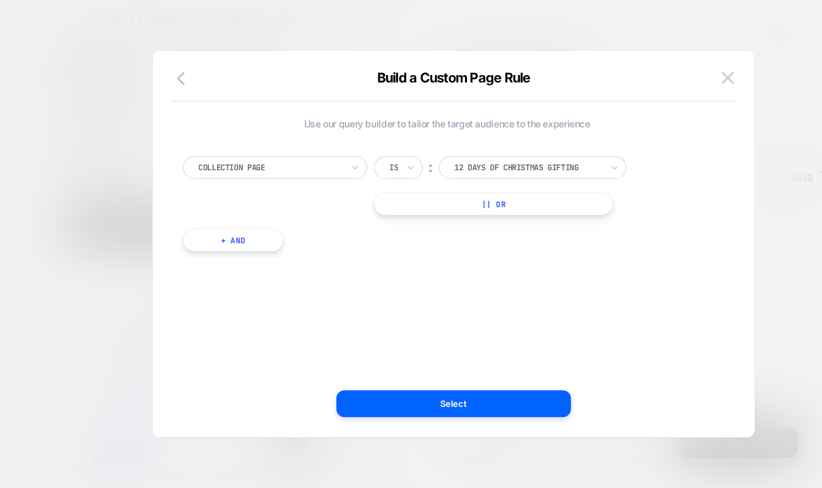
scroll to position [0, 0]
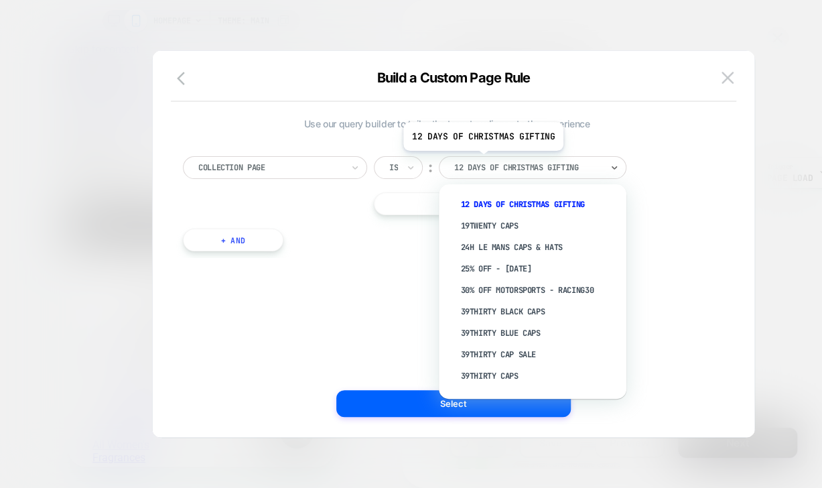
click at [482, 162] on div at bounding box center [527, 168] width 147 height 12
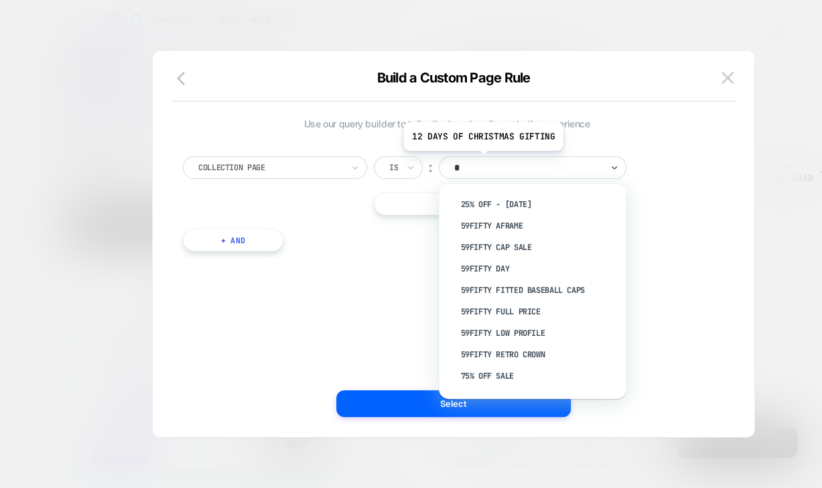
type input "**"
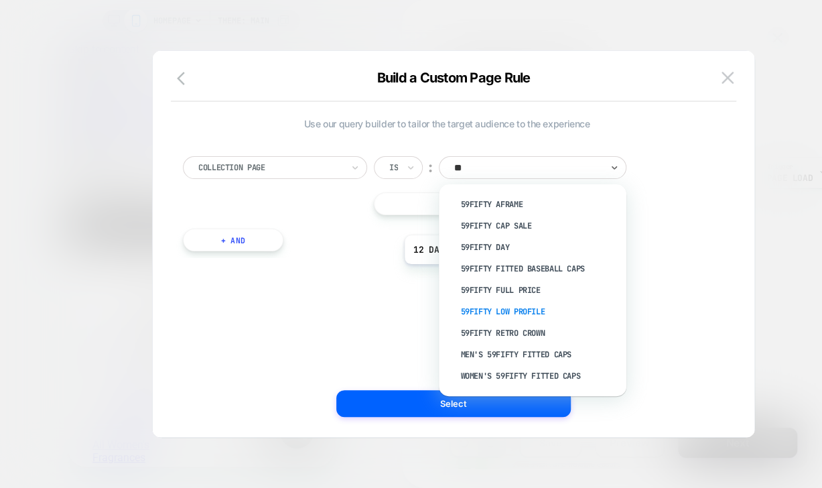
scroll to position [0, 212]
click at [507, 206] on div "59FIFTY AFrame" at bounding box center [539, 204] width 174 height 21
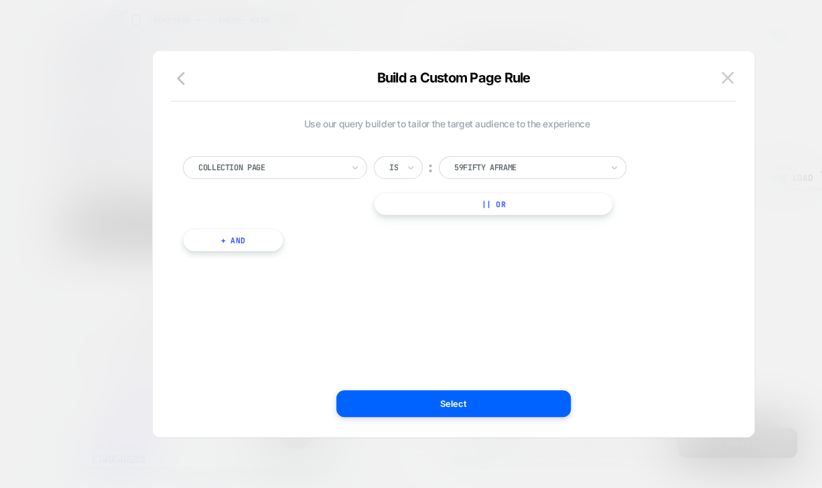
click at [525, 198] on button "|| Or" at bounding box center [493, 203] width 239 height 23
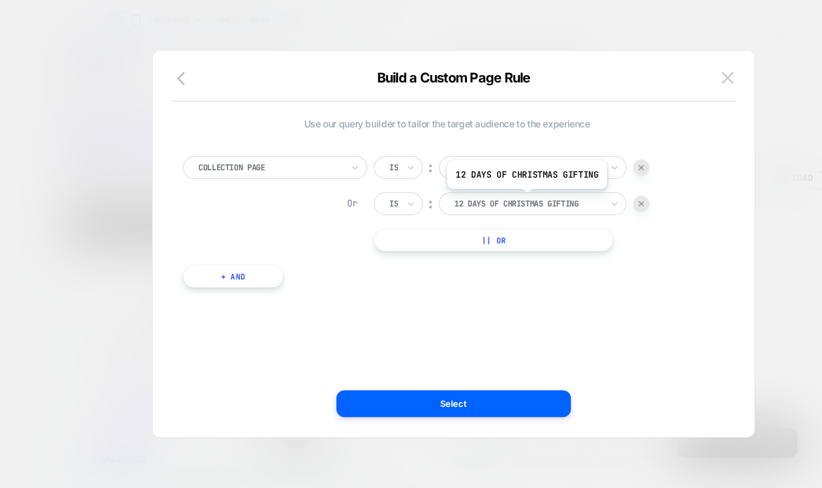
scroll to position [0, 424]
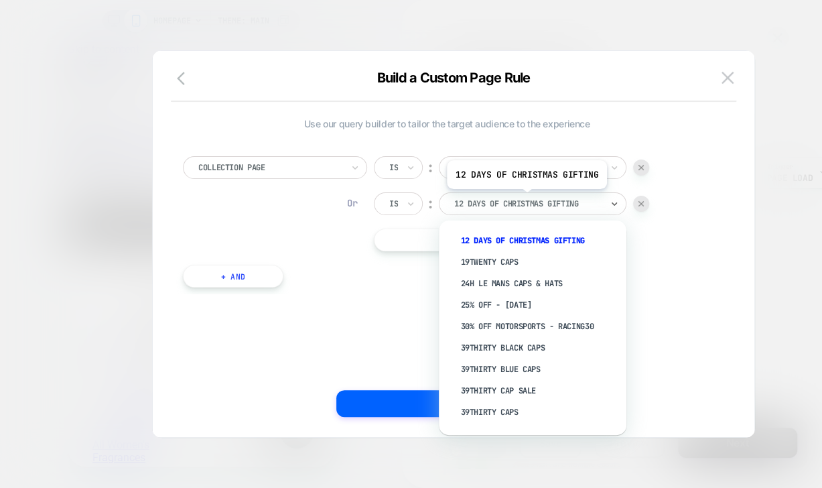
click at [525, 198] on div at bounding box center [527, 204] width 147 height 12
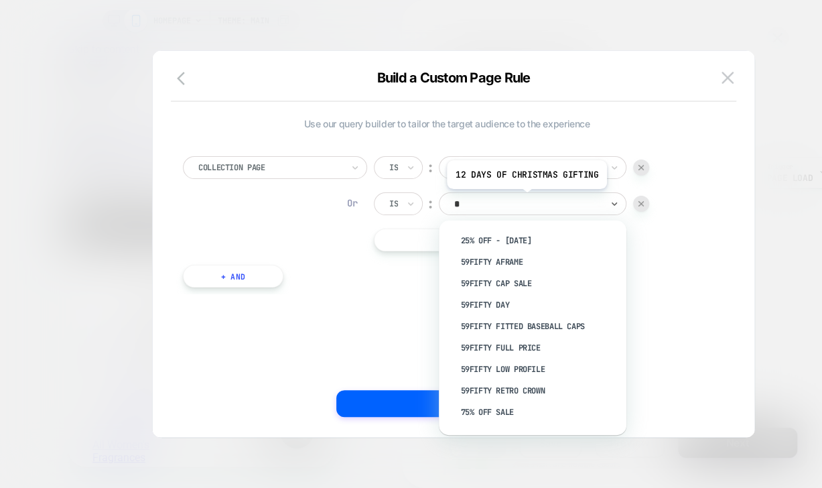
type input "**"
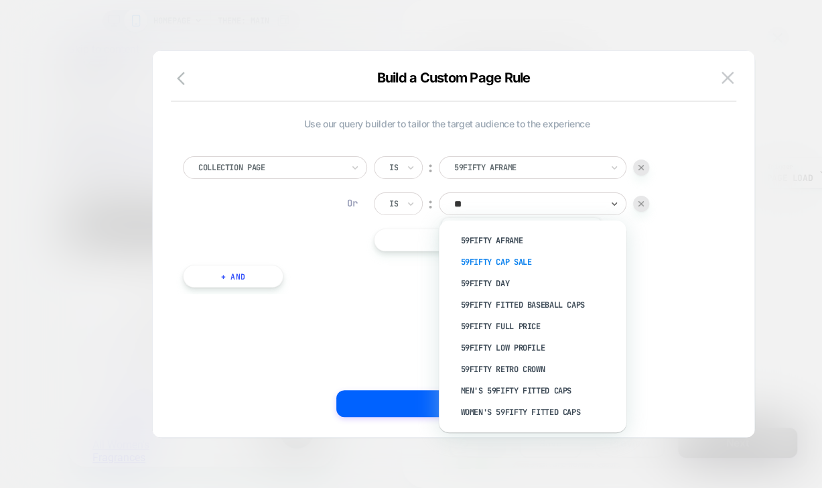
click at [520, 256] on div "59FIFTY CAP SALE" at bounding box center [539, 261] width 174 height 21
